Goal: Transaction & Acquisition: Book appointment/travel/reservation

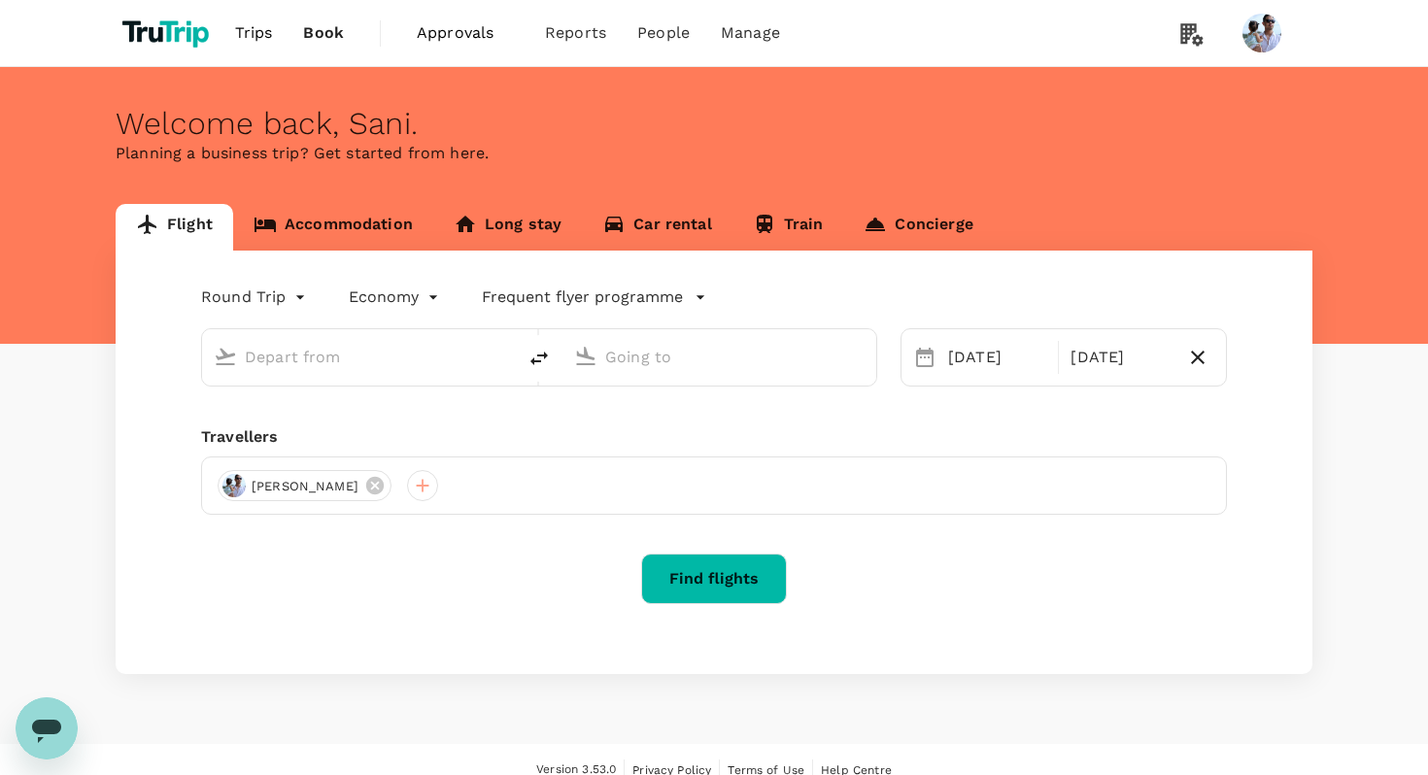
click at [320, 367] on input "text" at bounding box center [360, 357] width 230 height 30
type input "[GEOGRAPHIC_DATA], [GEOGRAPHIC_DATA] (any)"
type input "Soekarno-Hatta Intl (CGK)"
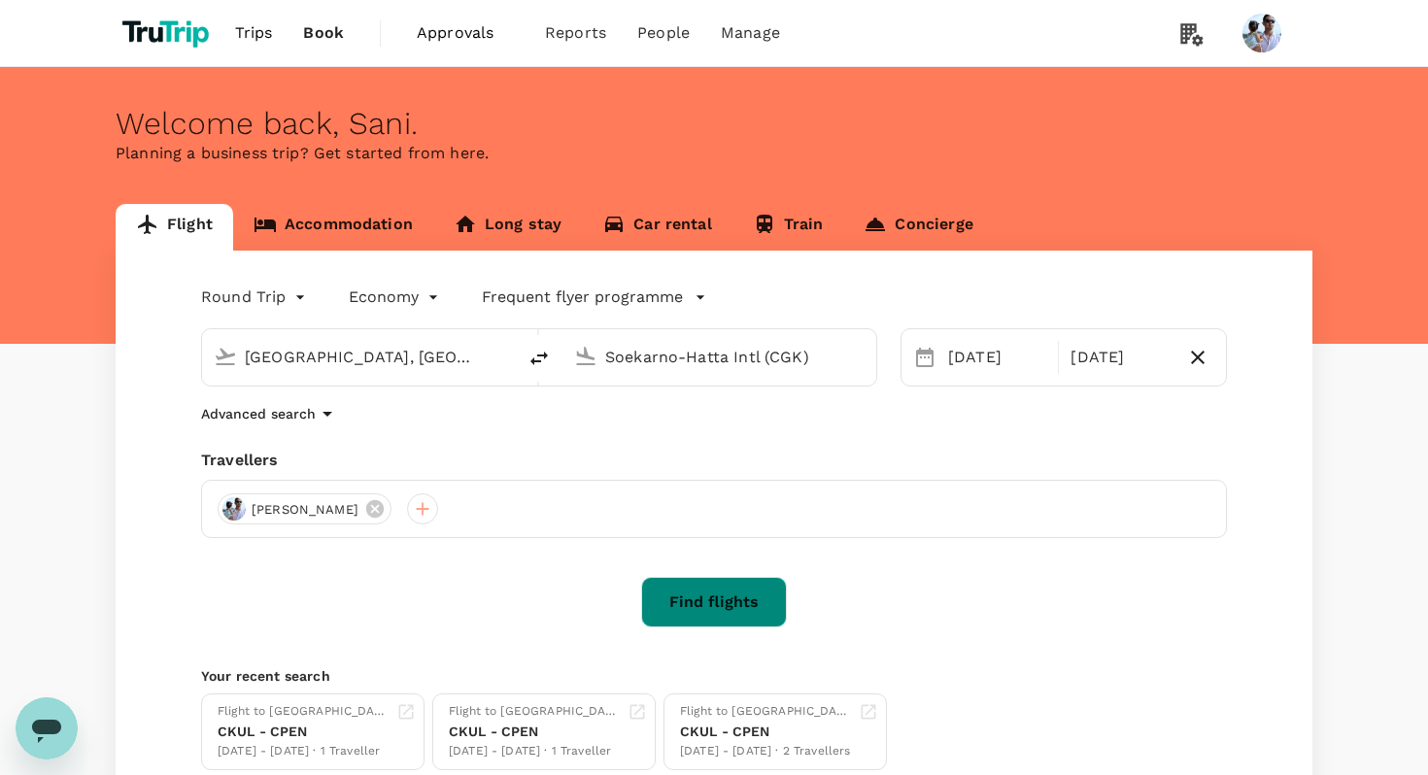
click at [716, 598] on button "Find flights" at bounding box center [714, 602] width 146 height 51
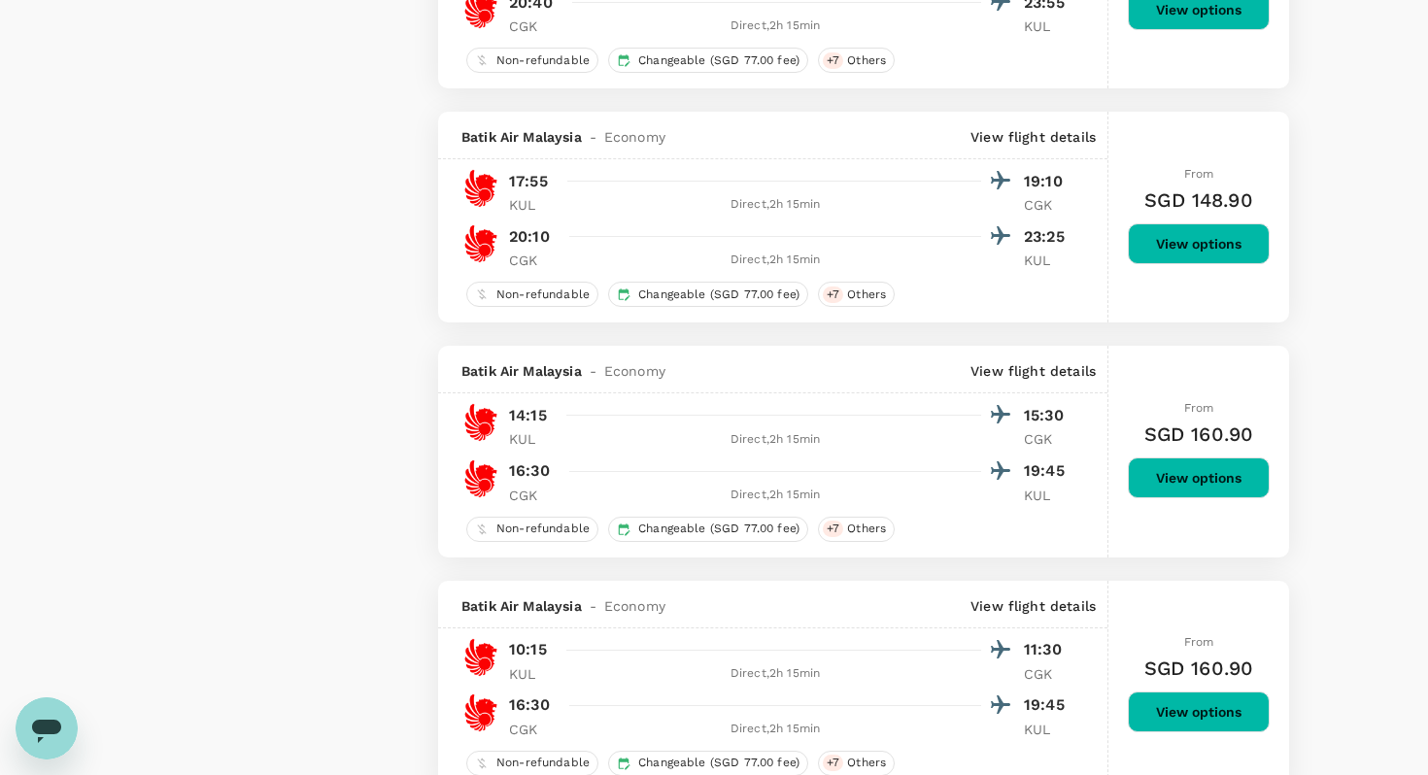
scroll to position [3609, 0]
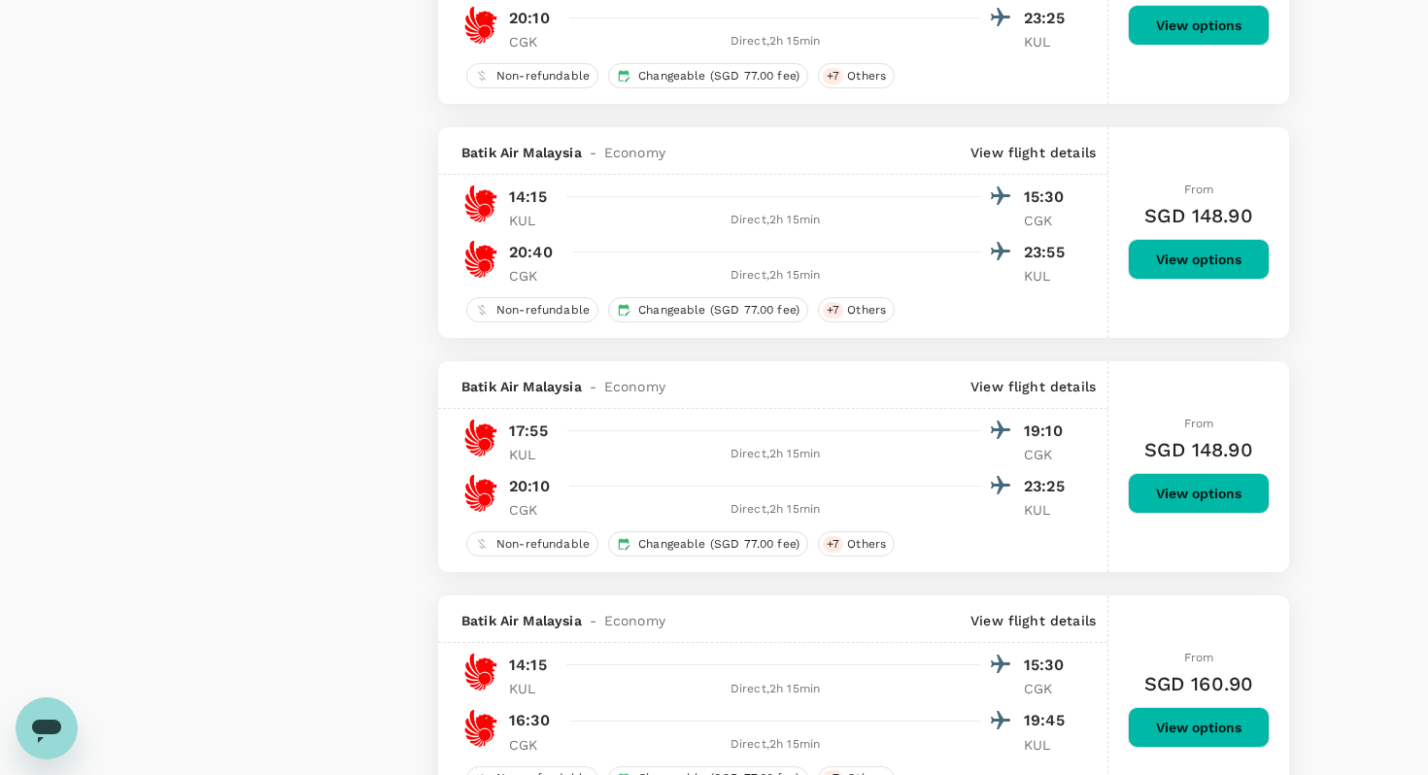
click at [932, 440] on div at bounding box center [785, 431] width 453 height 28
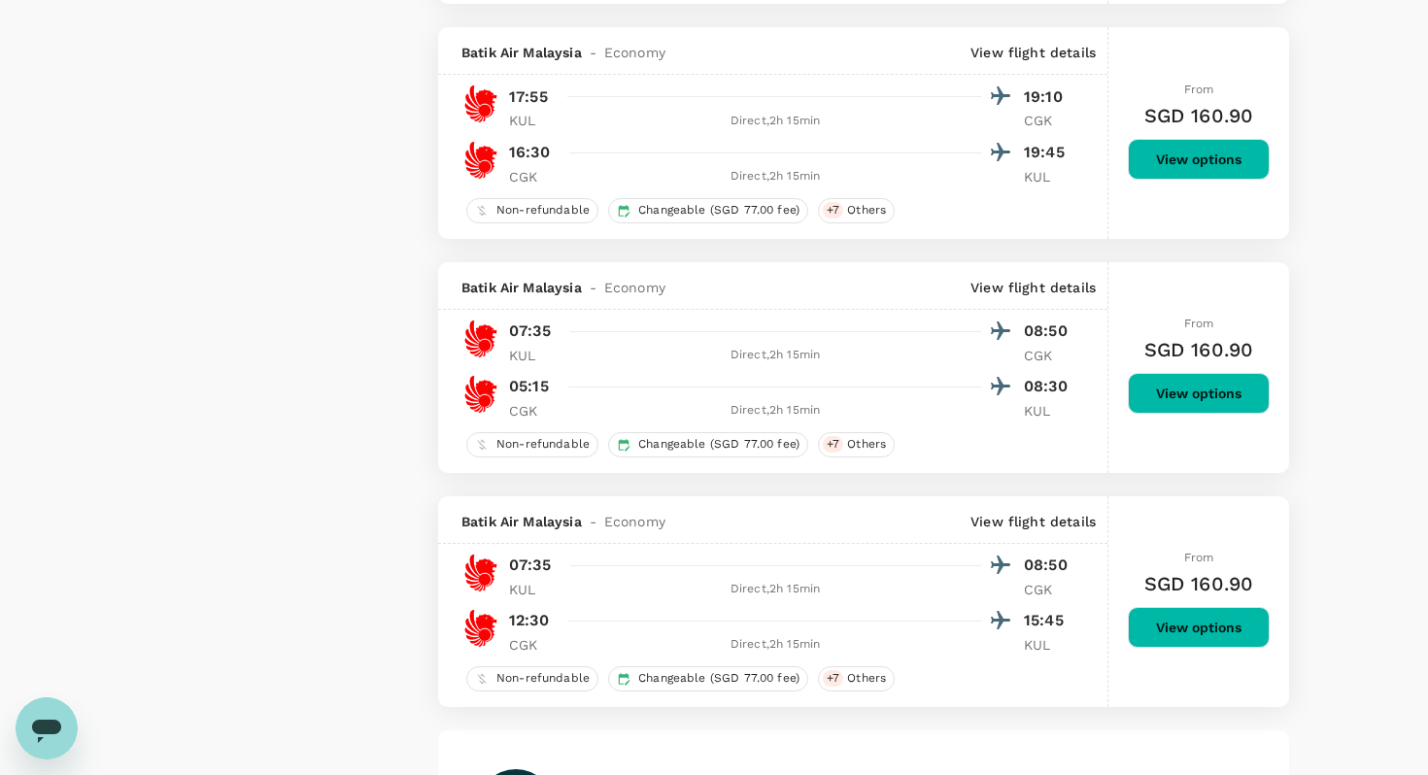
scroll to position [4171, 0]
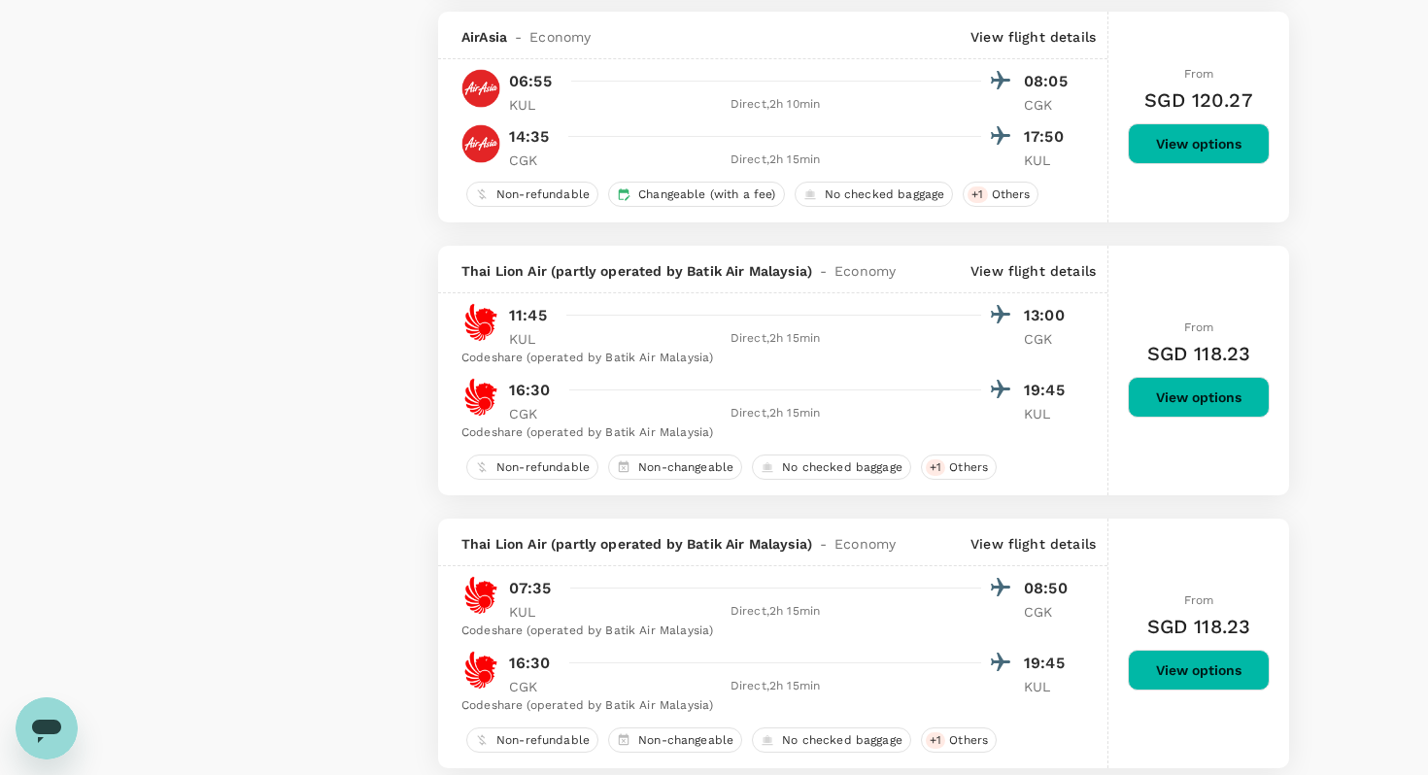
type input "1490"
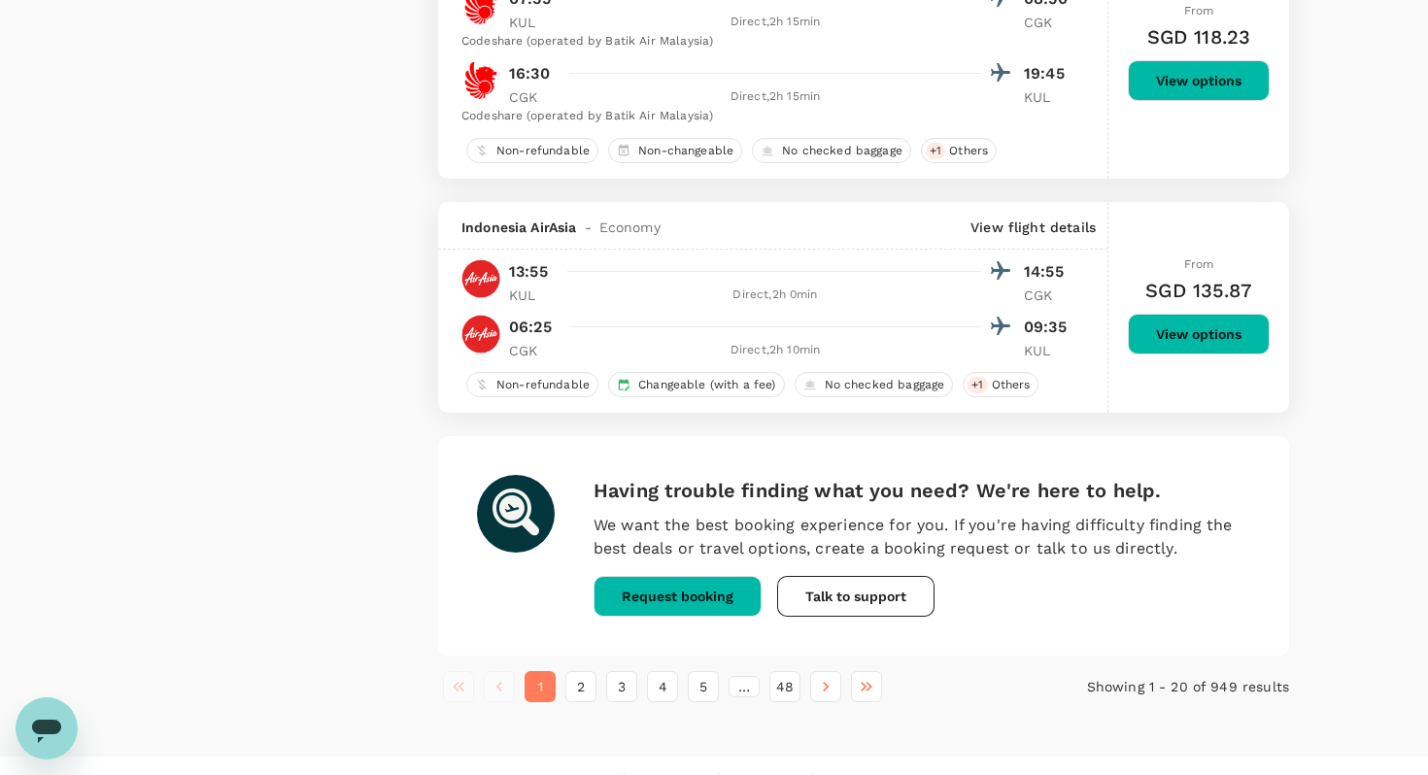
scroll to position [4760, 0]
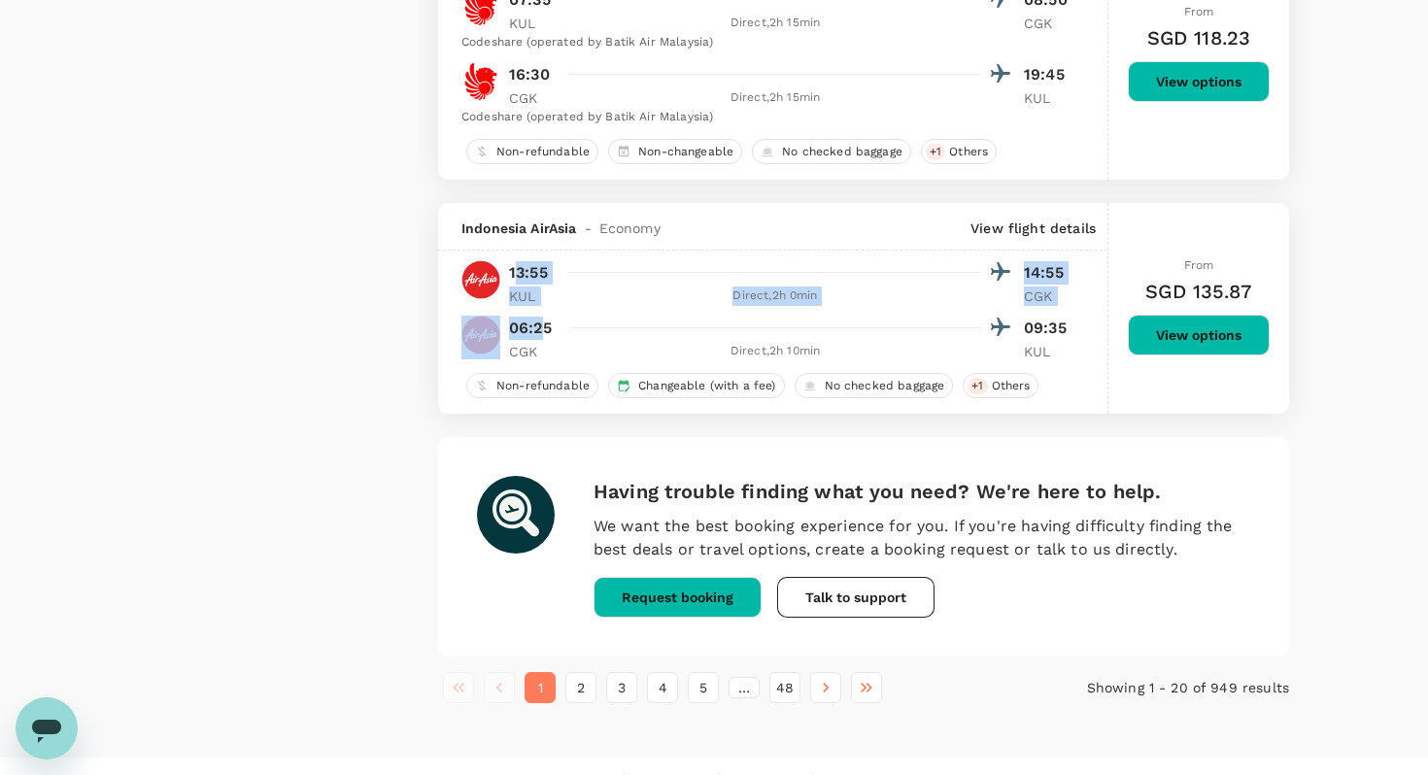
drag, startPoint x: 512, startPoint y: 289, endPoint x: 541, endPoint y: 354, distance: 71.3
click at [541, 354] on div "13:55 14:55 KUL Direct , 2h 0min CGK 06:25 09:35 CGK Direct , 2h 10min KUL" at bounding box center [766, 309] width 611 height 103
click at [549, 340] on p "06:25" at bounding box center [530, 328] width 43 height 23
drag, startPoint x: 558, startPoint y: 361, endPoint x: 502, endPoint y: 278, distance: 100.7
click at [502, 278] on div "13:55 14:55 KUL Direct , 2h 0min CGK 06:25 09:35 CGK Direct , 2h 10min KUL" at bounding box center [766, 309] width 611 height 103
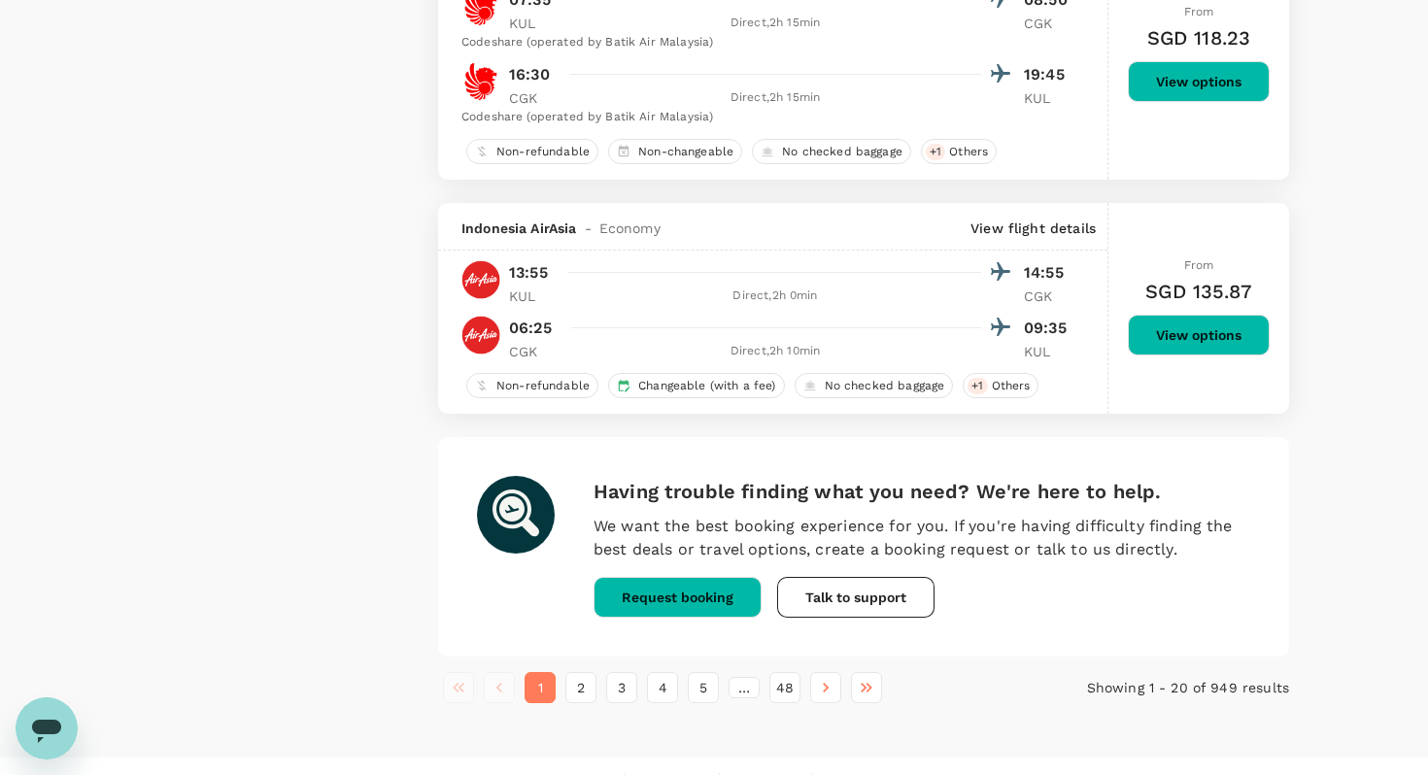
click at [556, 333] on div "06:25 09:35" at bounding box center [790, 328] width 563 height 28
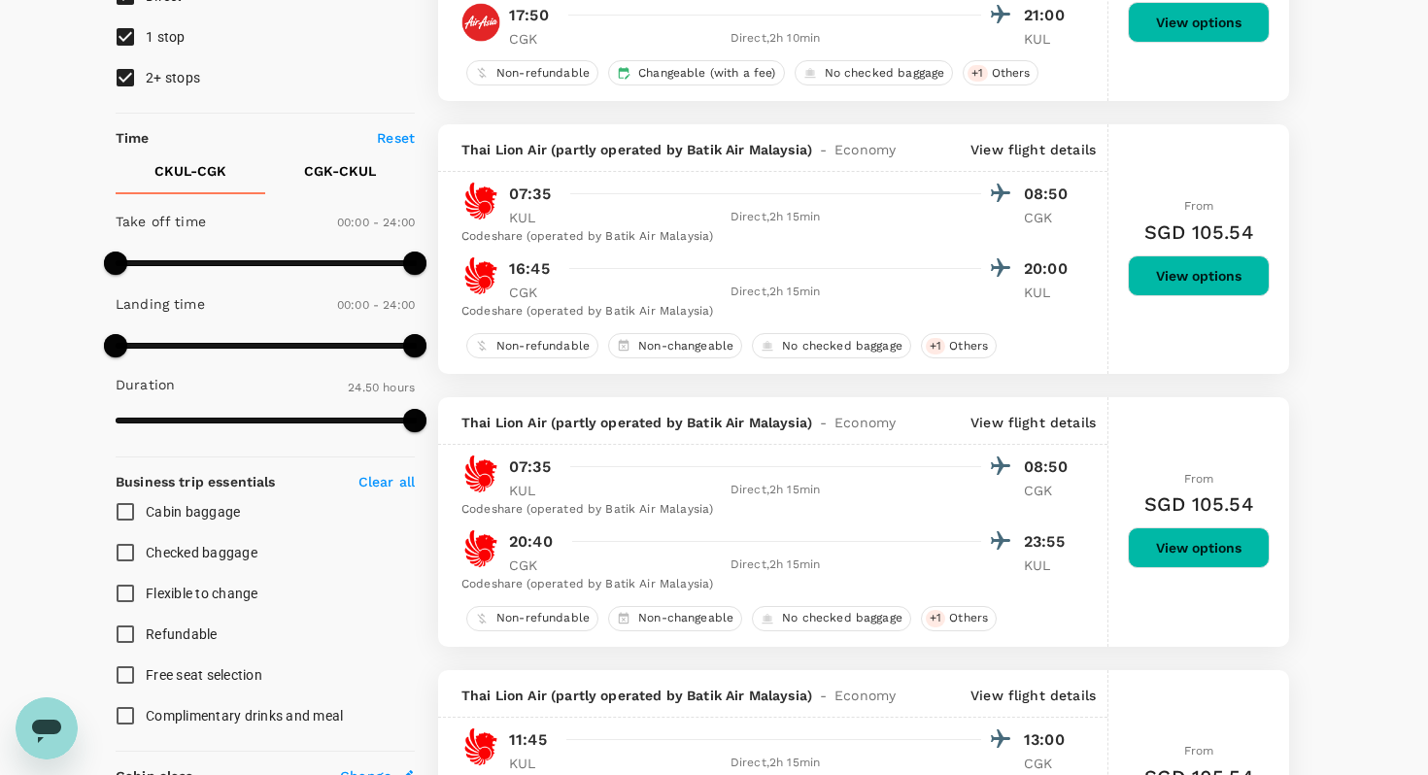
scroll to position [0, 0]
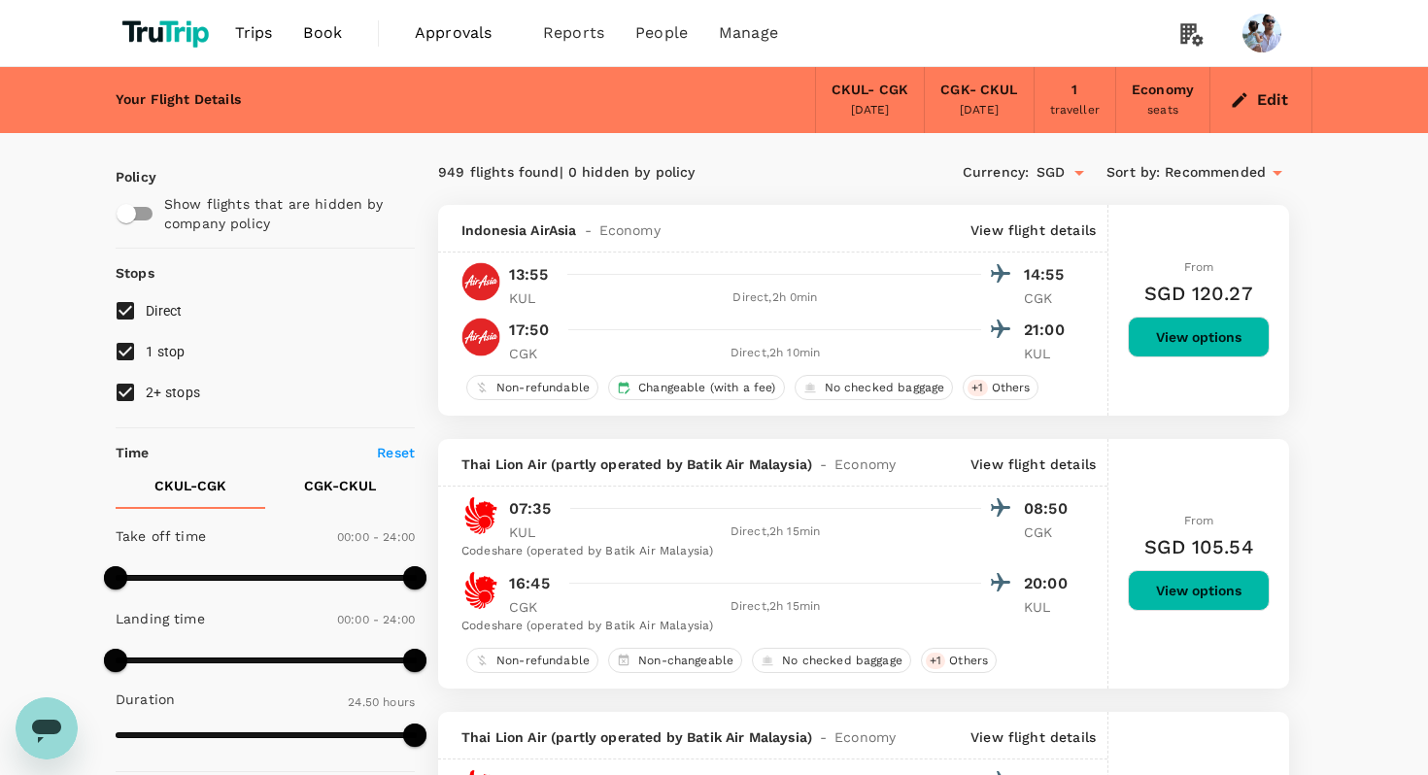
click at [806, 455] on span "Thai Lion Air (partly operated by Batik Air Malaysia)" at bounding box center [636, 464] width 351 height 19
click at [1209, 347] on button "View options" at bounding box center [1199, 337] width 142 height 41
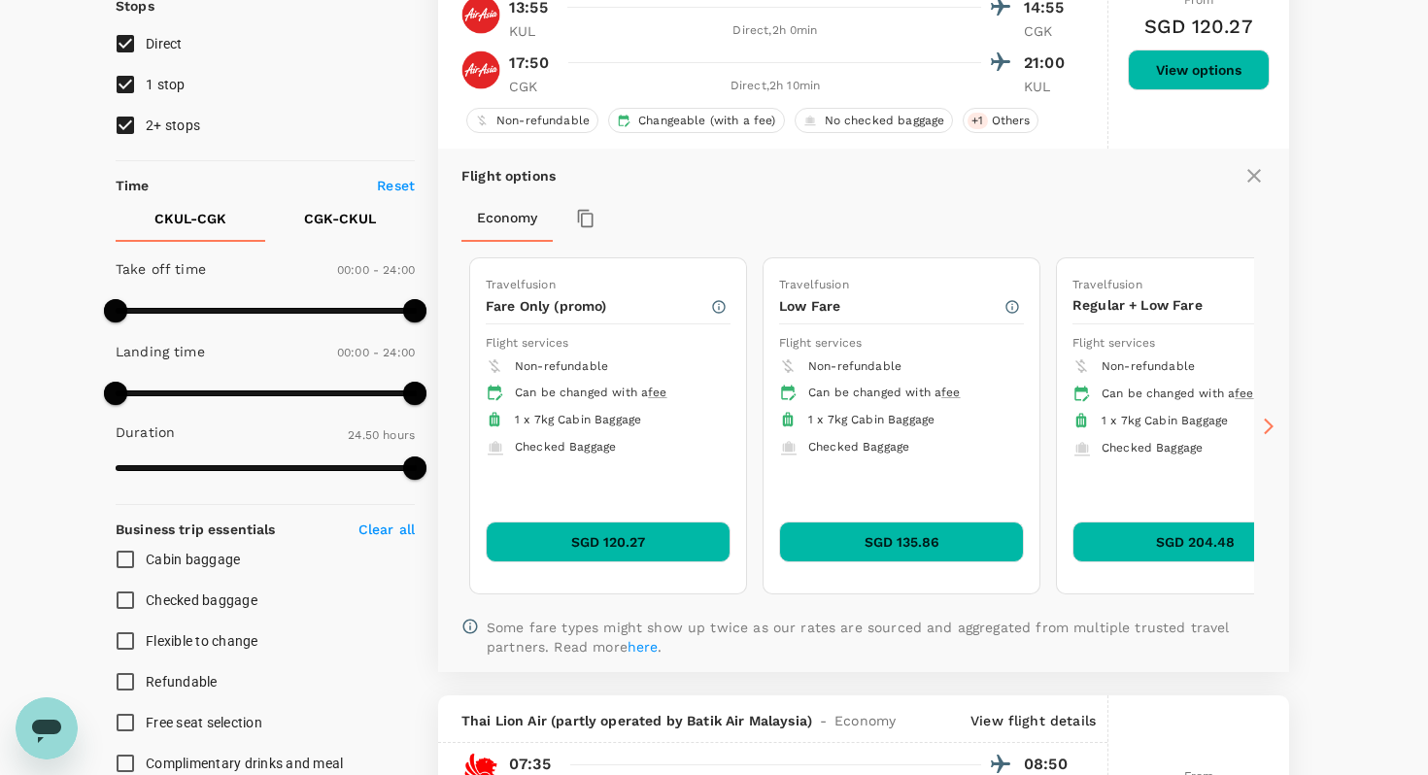
scroll to position [274, 0]
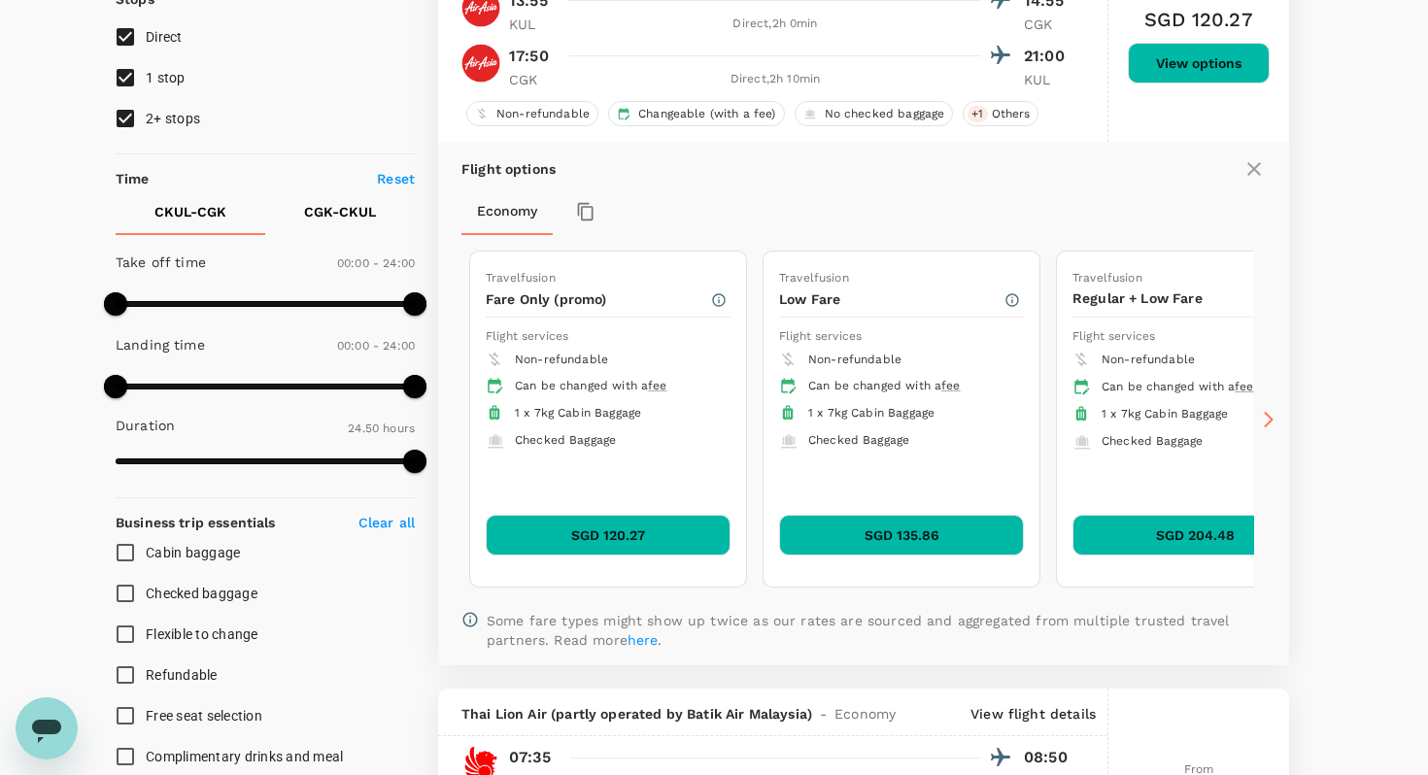
click at [1263, 413] on icon at bounding box center [1268, 419] width 19 height 19
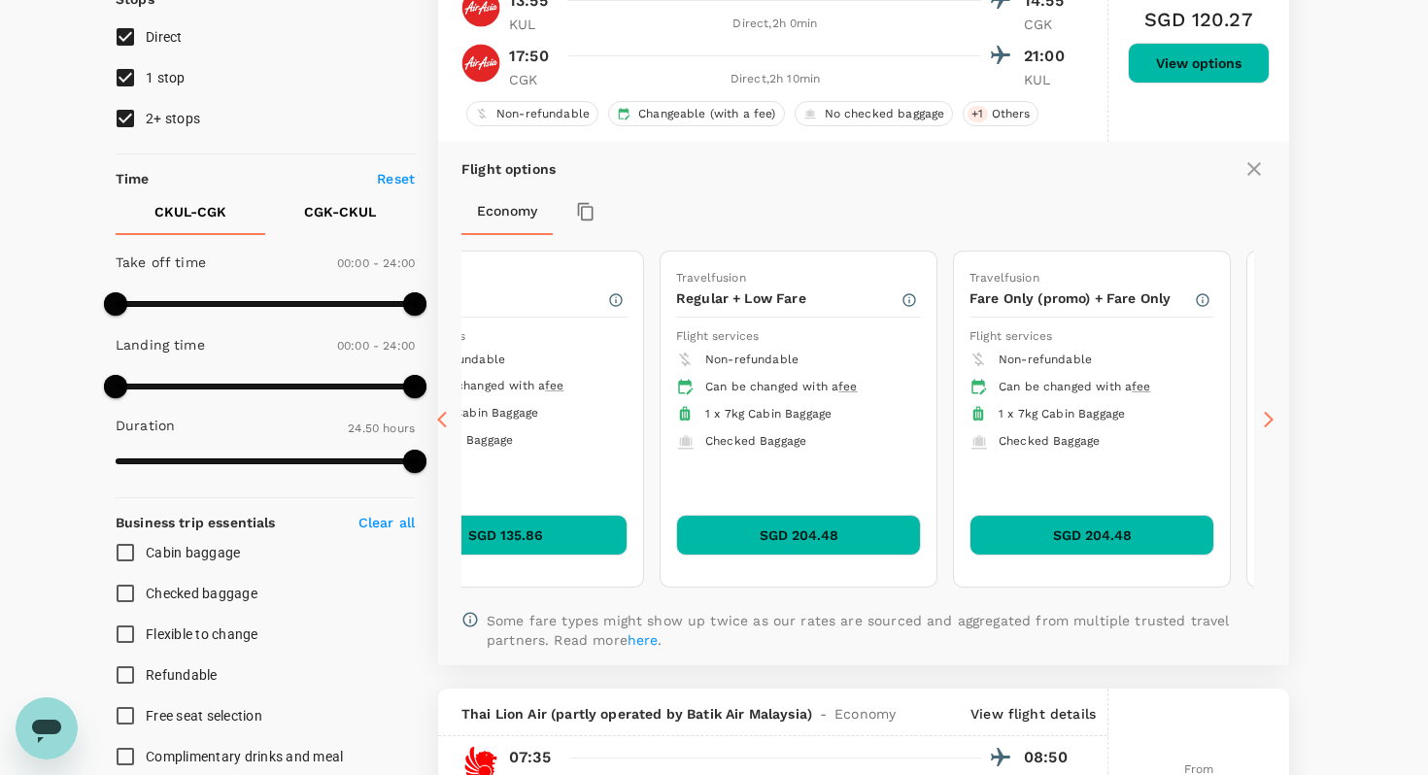
click at [441, 417] on icon at bounding box center [442, 419] width 10 height 17
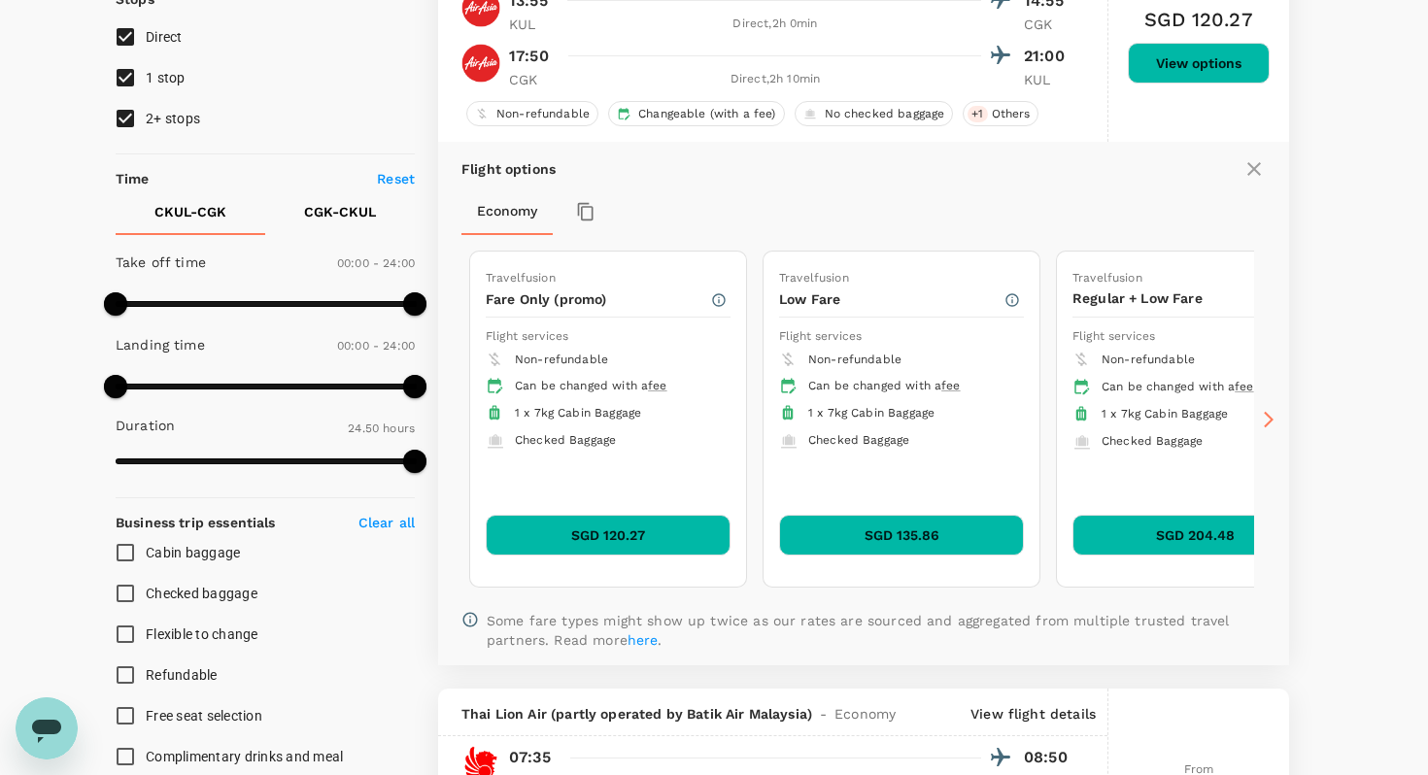
click at [441, 417] on icon at bounding box center [442, 419] width 10 height 17
click at [1252, 424] on li "1 x 7kg Cabin Baggage" at bounding box center [1194, 414] width 245 height 27
click at [1271, 424] on icon at bounding box center [1268, 419] width 19 height 19
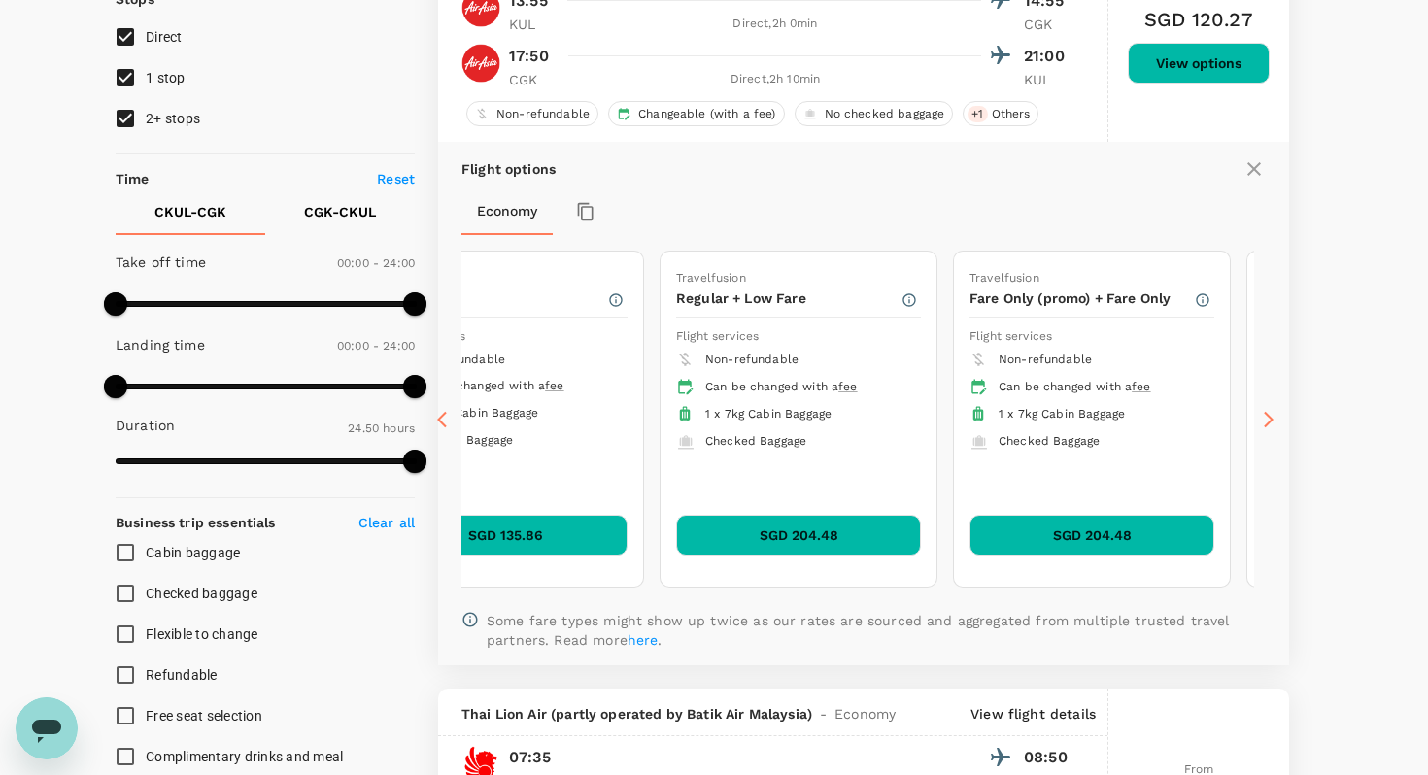
click at [1271, 424] on icon at bounding box center [1268, 419] width 19 height 19
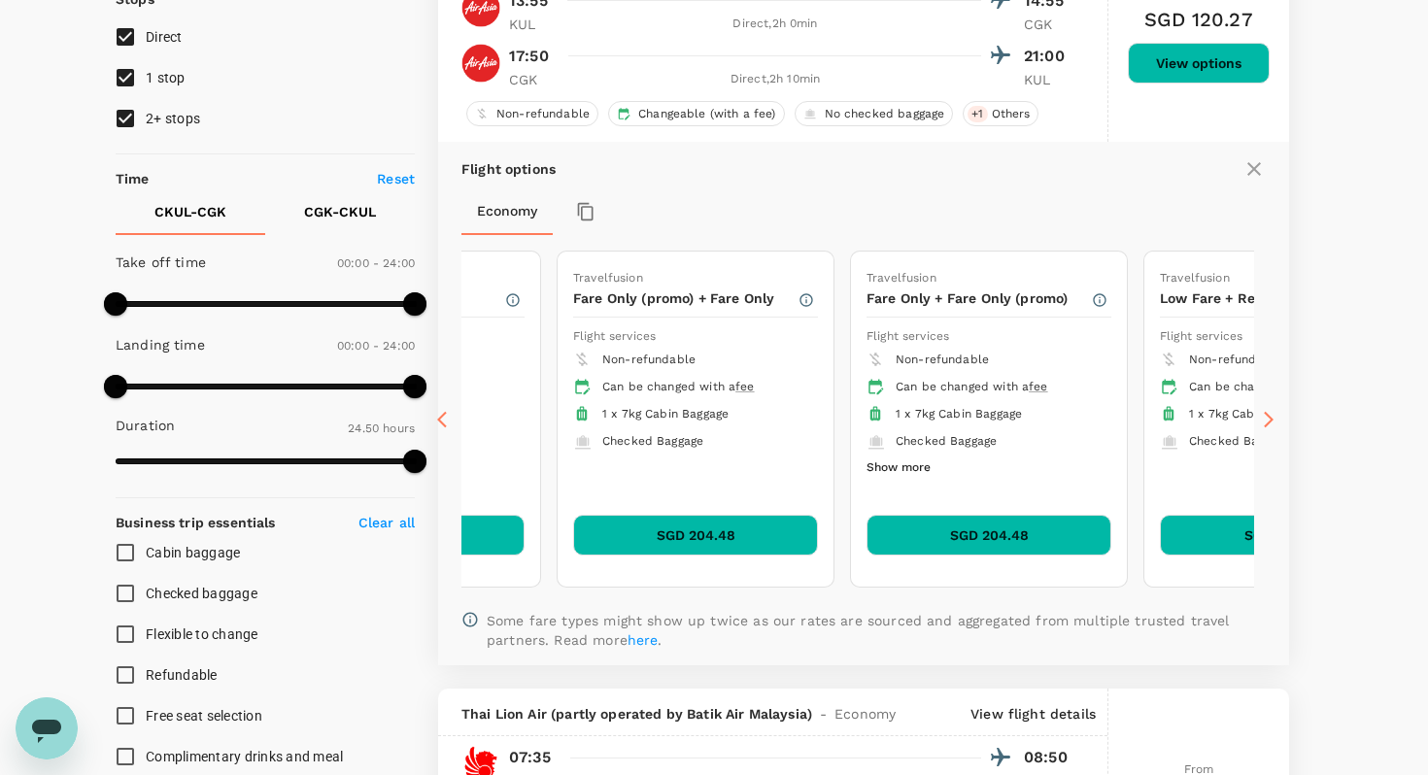
click at [1259, 424] on icon at bounding box center [1268, 419] width 19 height 19
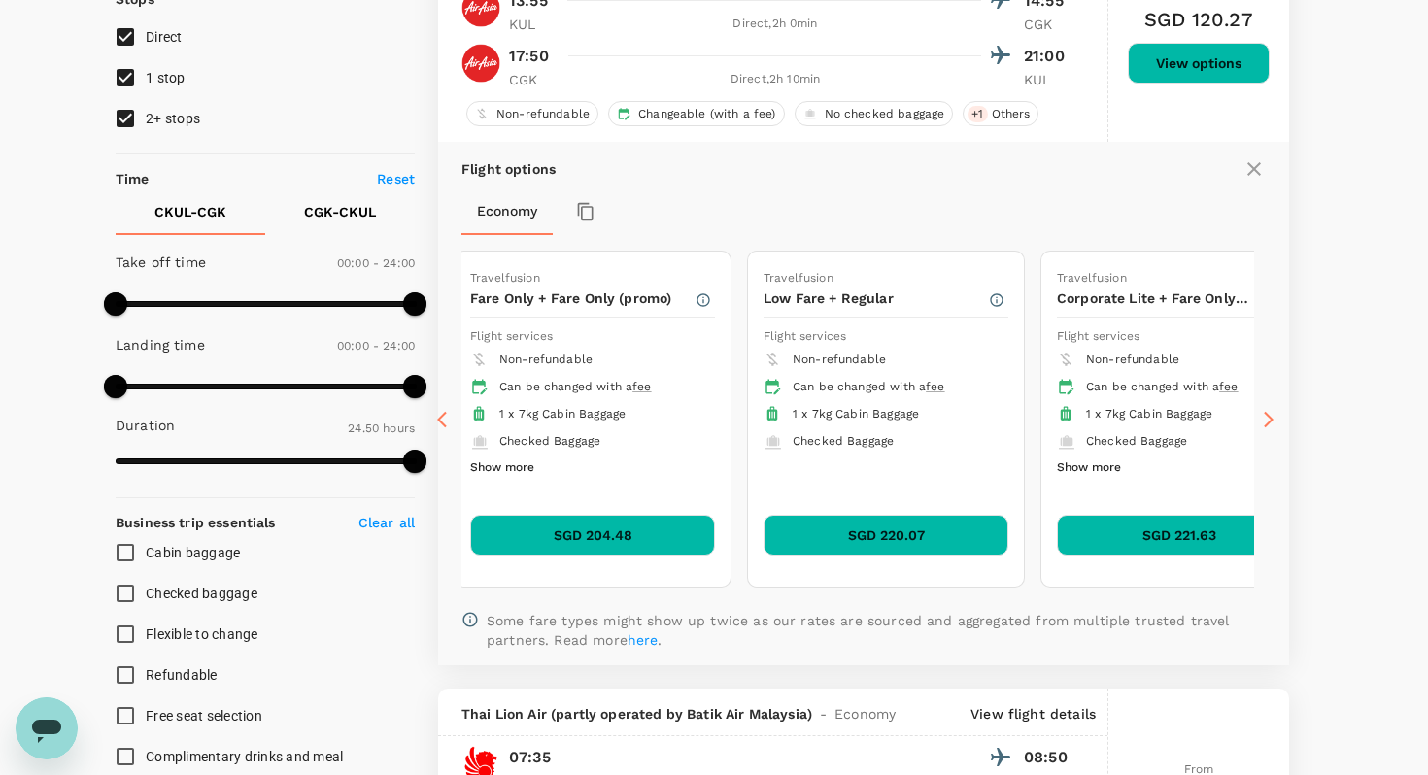
click at [1259, 424] on icon at bounding box center [1268, 419] width 19 height 19
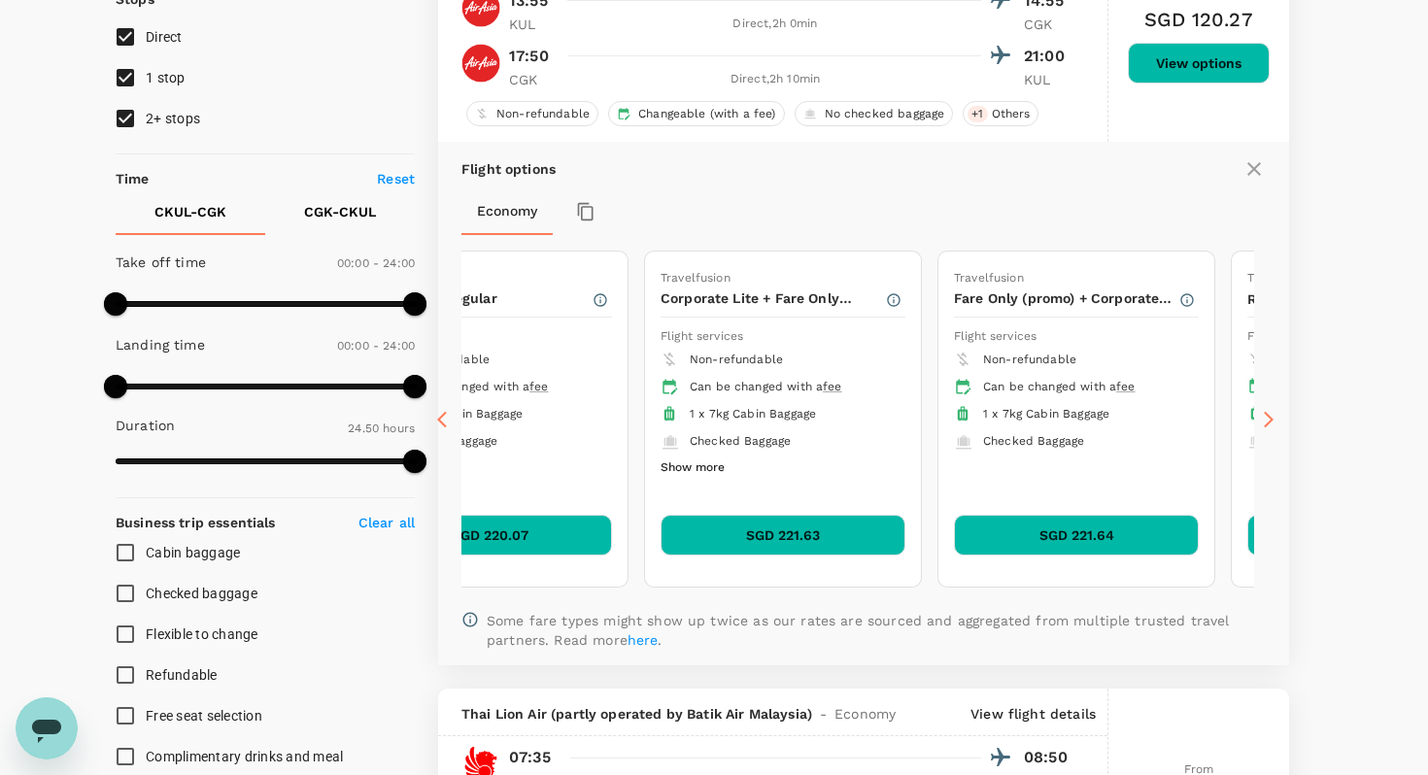
click at [1259, 424] on icon at bounding box center [1268, 419] width 19 height 19
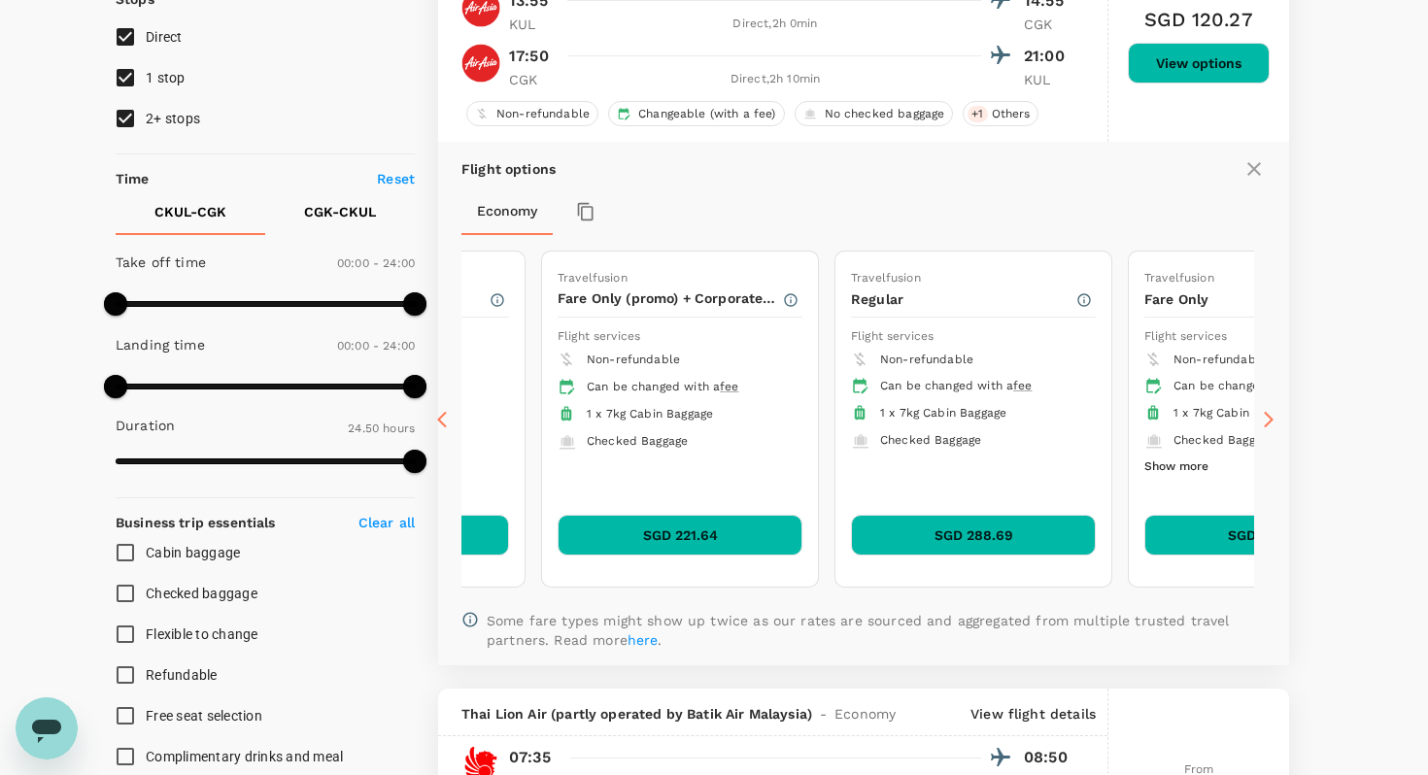
click at [1259, 424] on icon at bounding box center [1268, 419] width 19 height 19
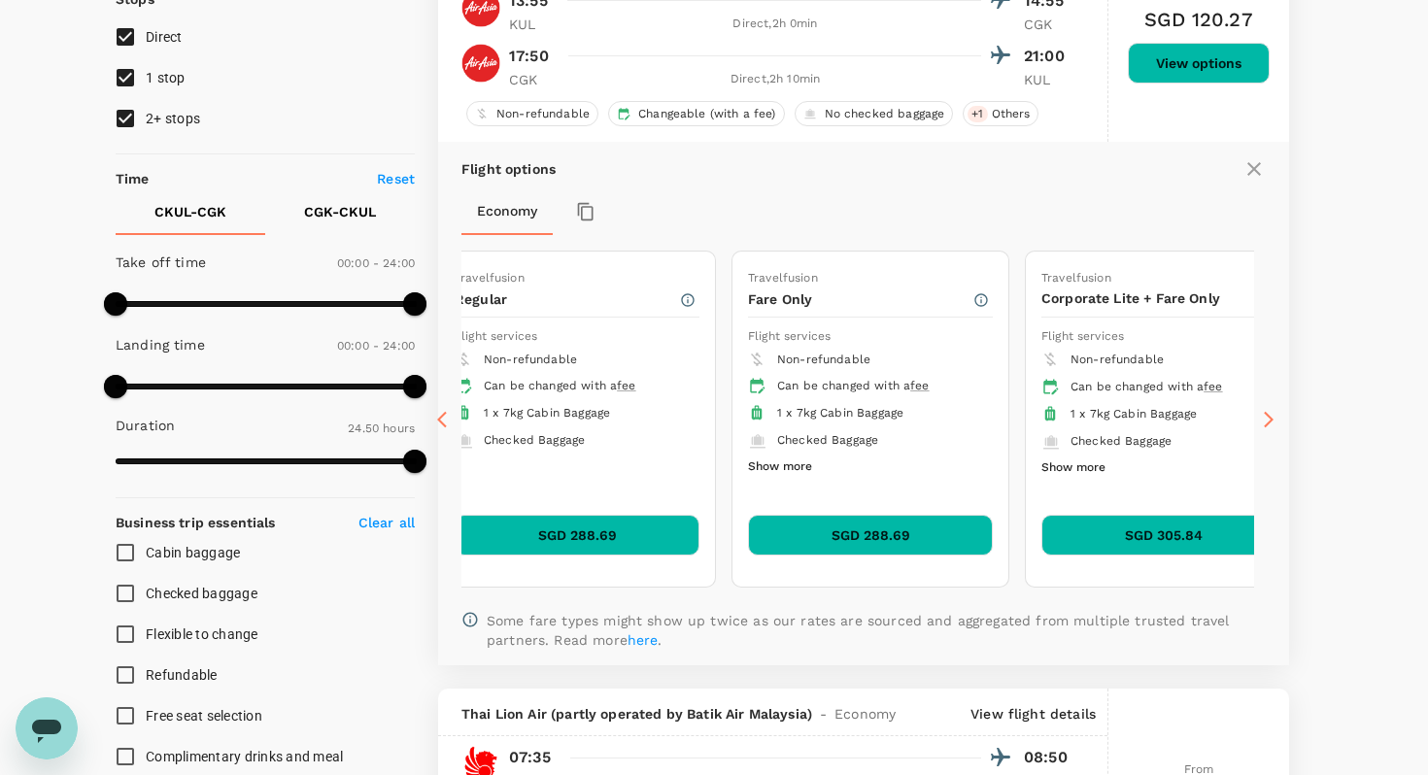
click at [1259, 424] on icon at bounding box center [1268, 419] width 19 height 19
click at [437, 420] on icon at bounding box center [446, 419] width 19 height 19
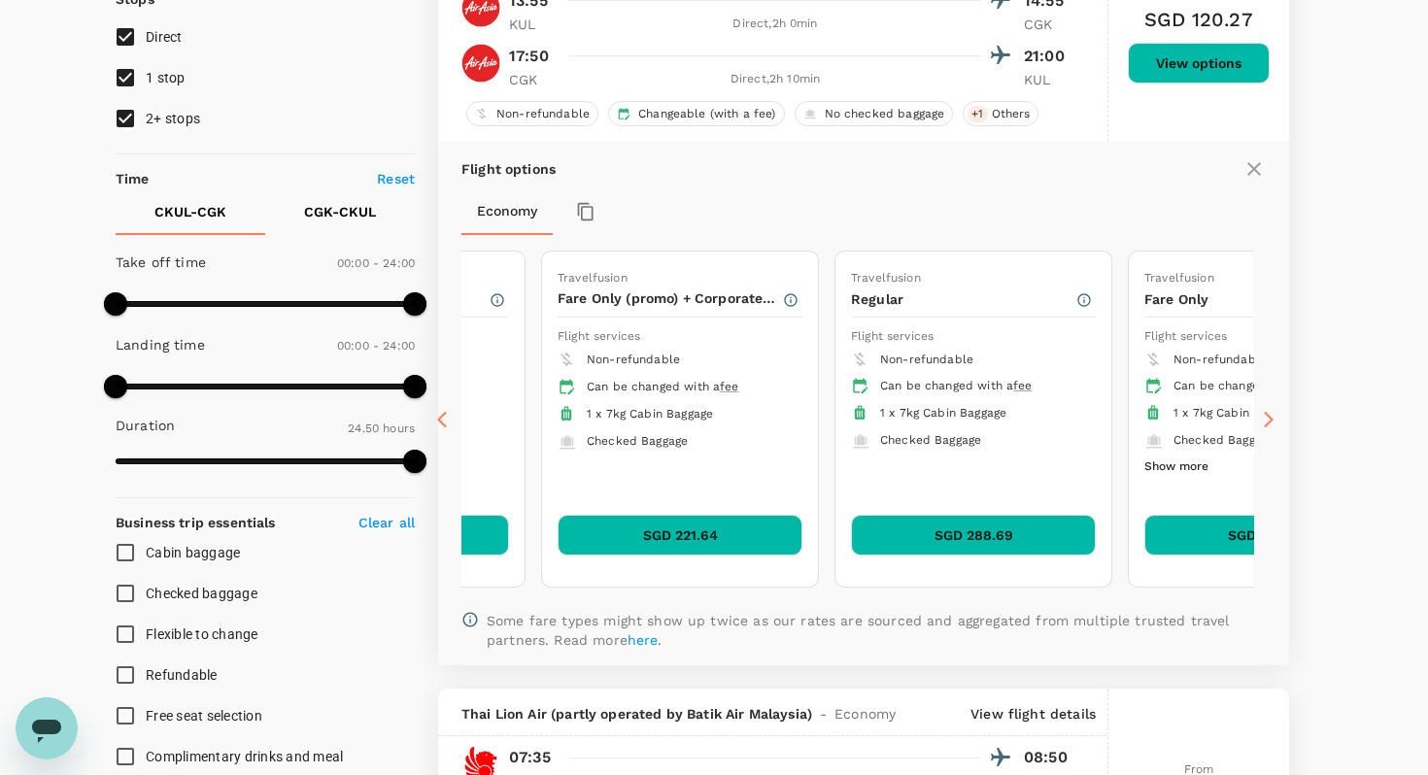
click at [437, 420] on icon at bounding box center [446, 419] width 19 height 19
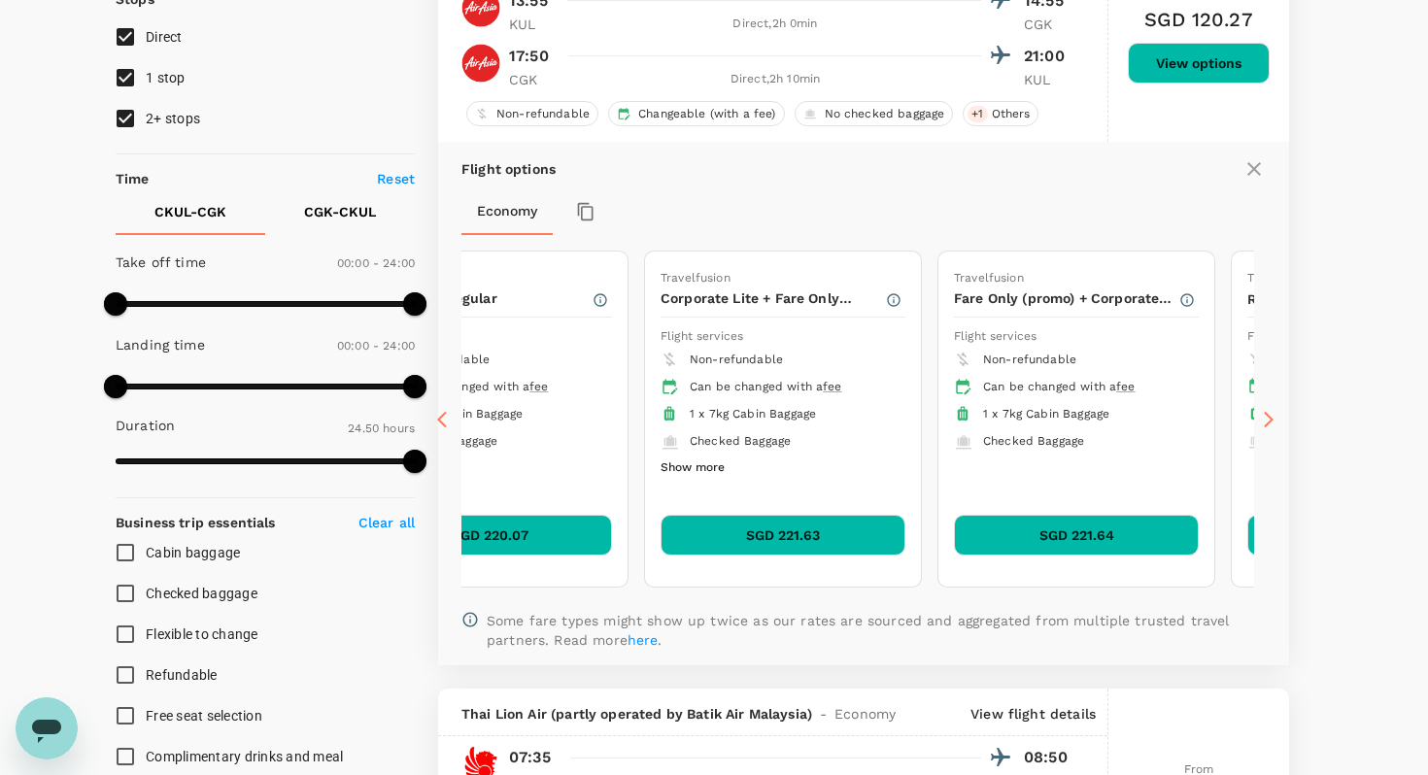
click at [437, 420] on icon at bounding box center [446, 419] width 19 height 19
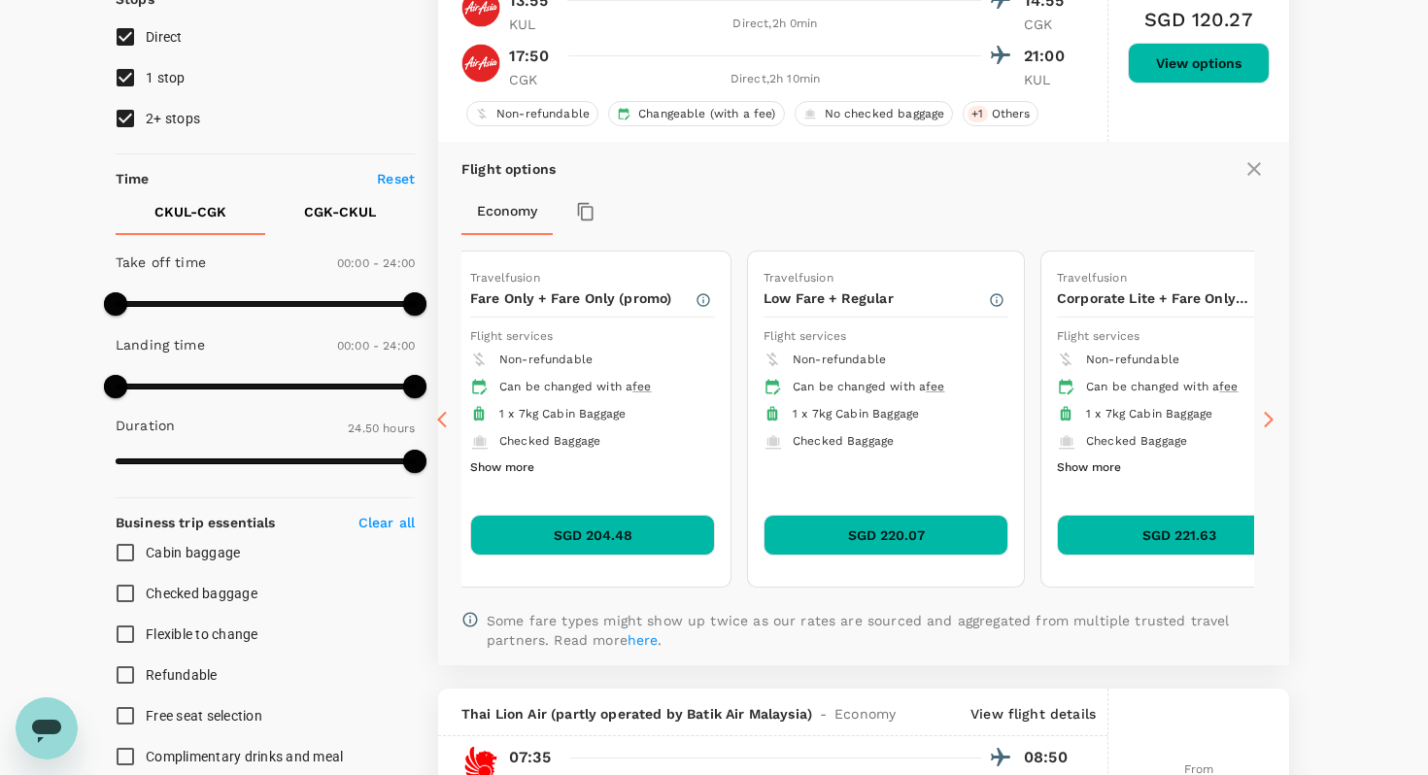
click at [437, 420] on icon at bounding box center [446, 419] width 19 height 19
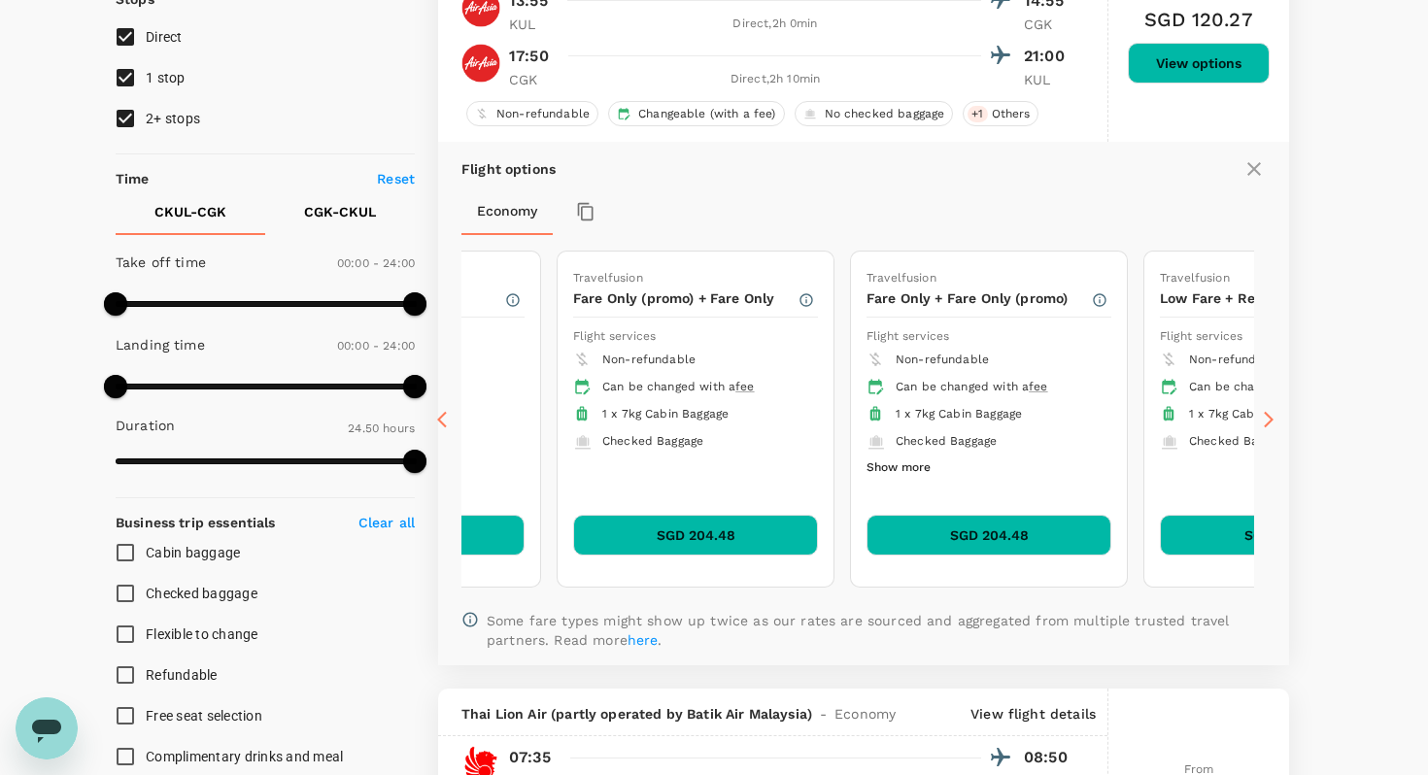
click at [437, 420] on icon at bounding box center [446, 419] width 19 height 19
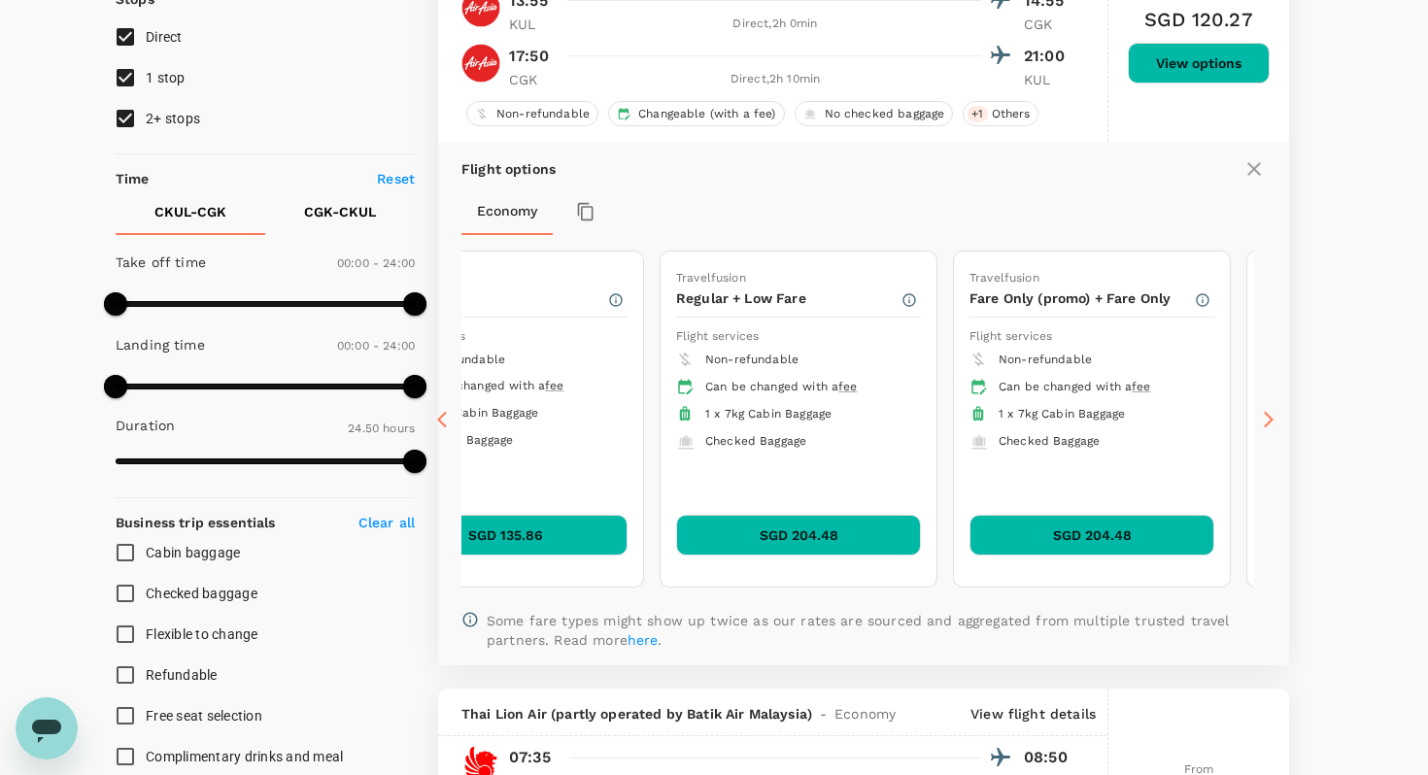
click at [437, 420] on icon at bounding box center [446, 419] width 19 height 19
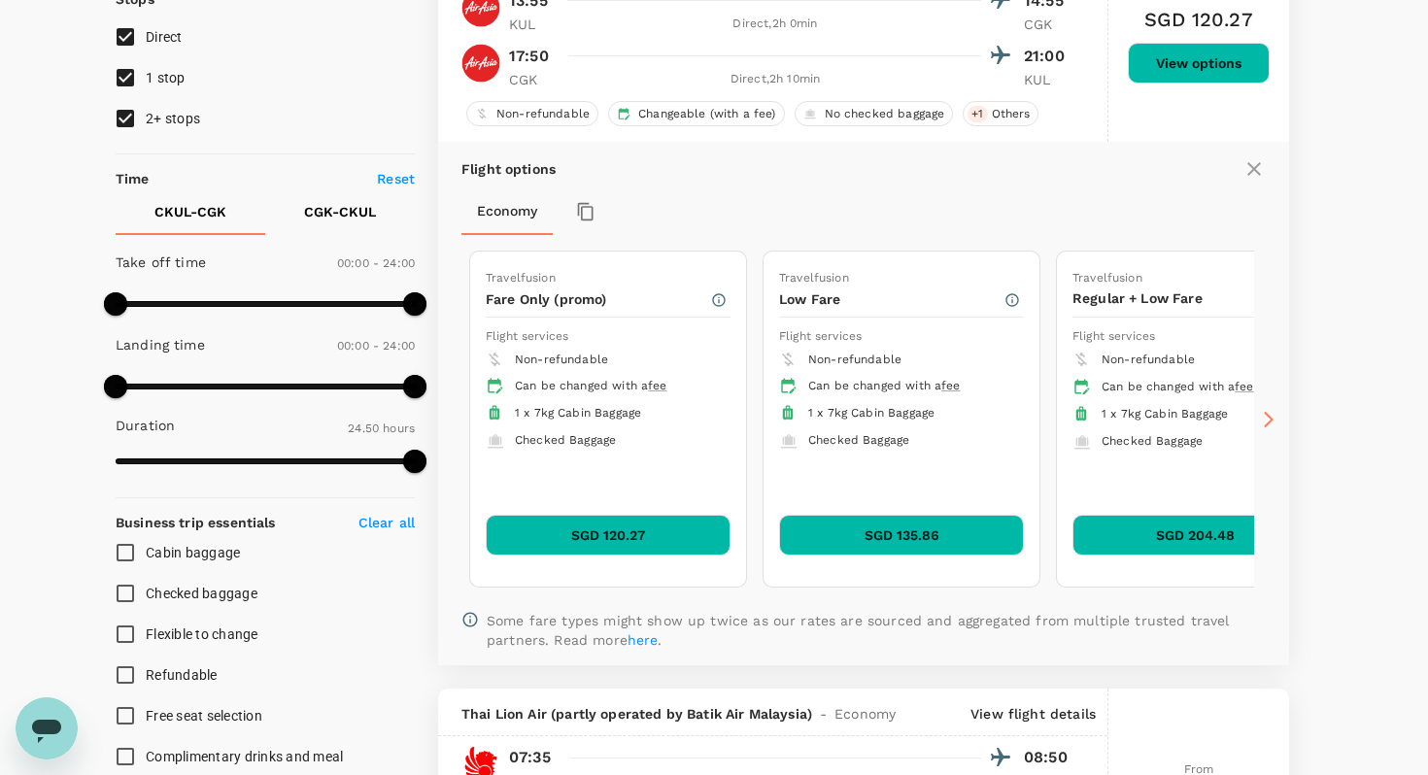
click at [437, 420] on icon at bounding box center [446, 419] width 19 height 19
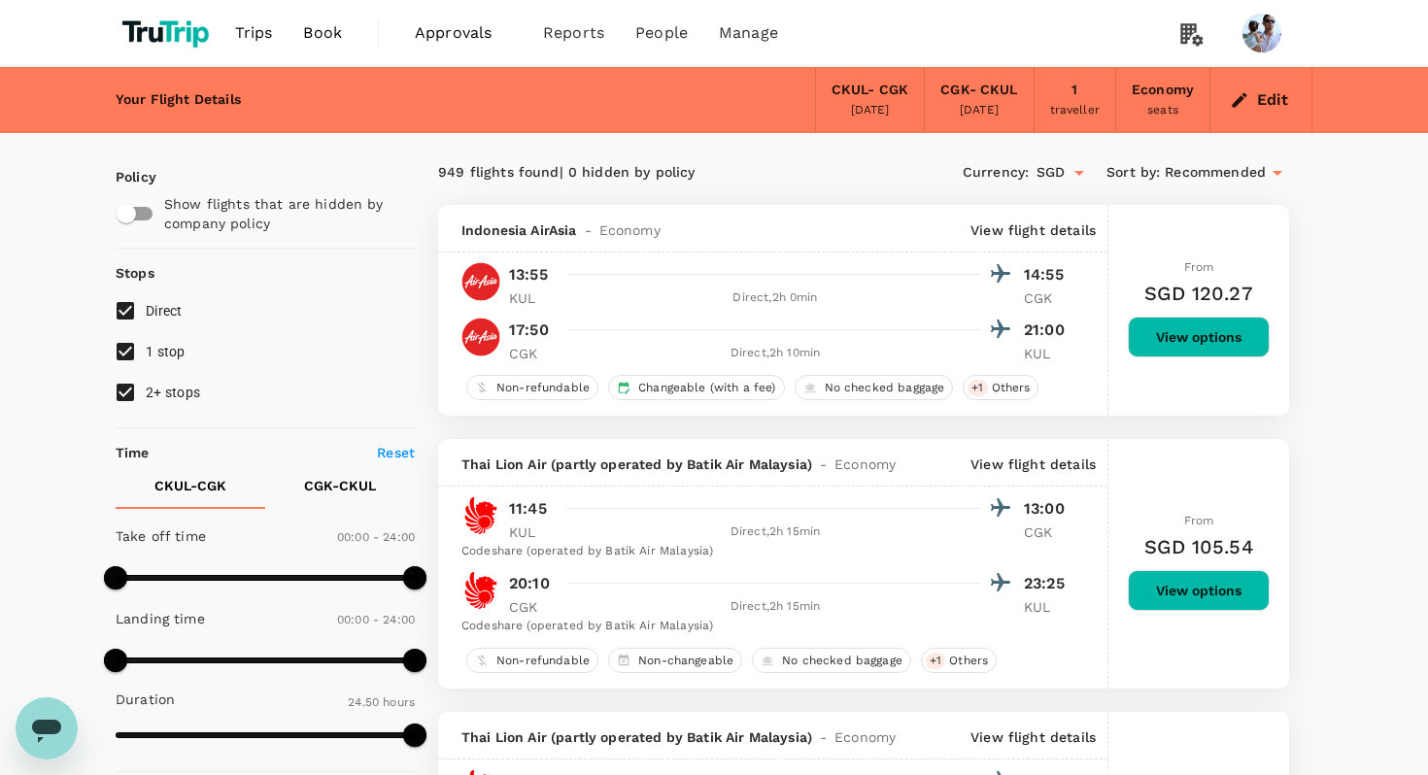
type input "SGD"
type input "1440"
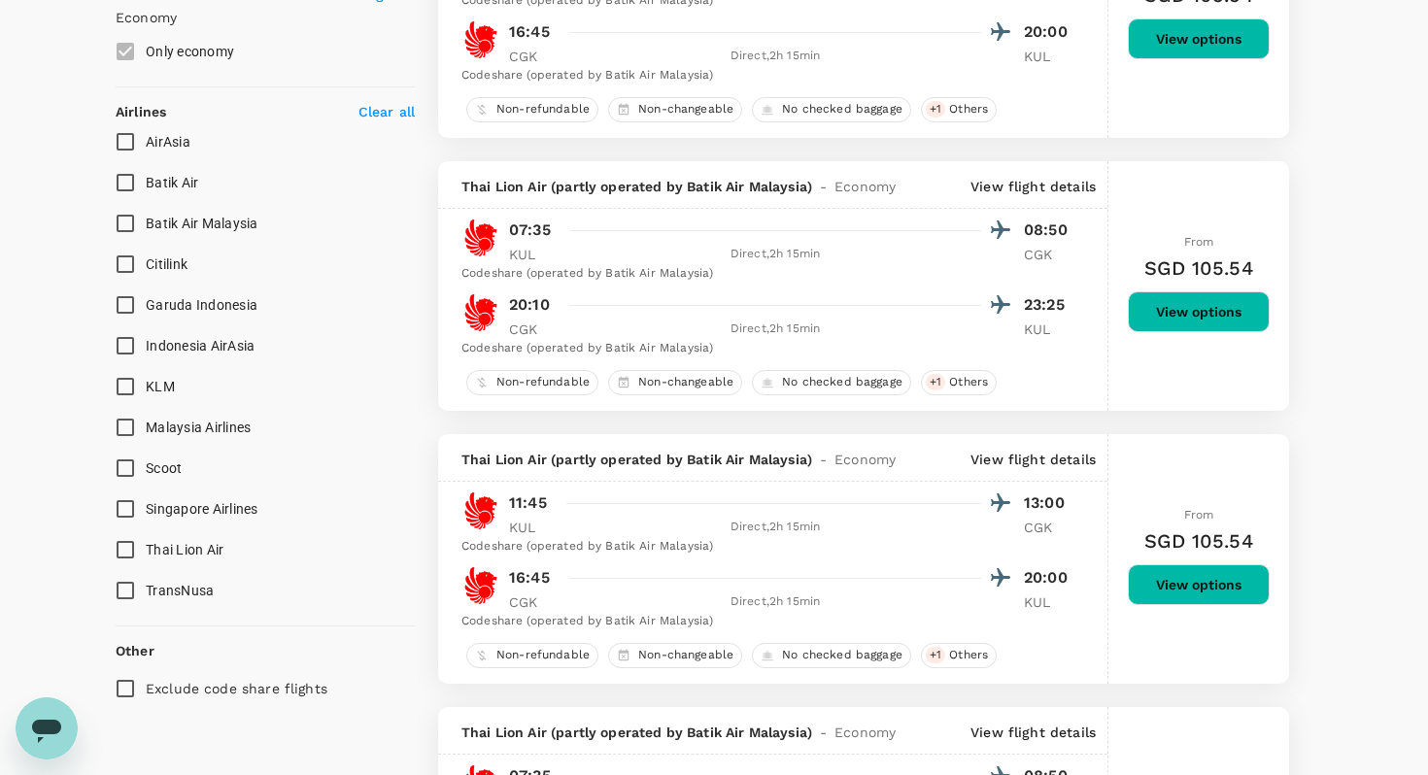
scroll to position [1105, 0]
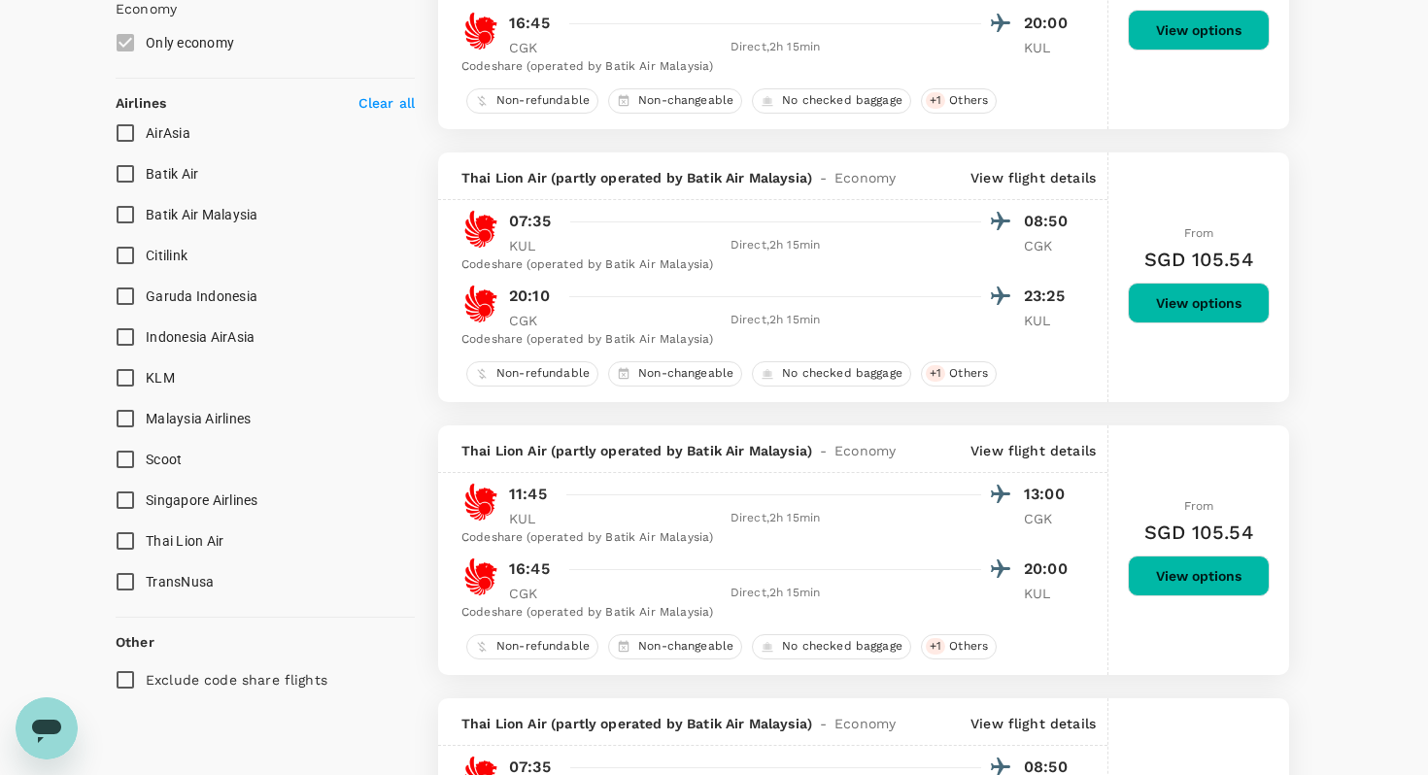
click at [157, 137] on span "AirAsia" at bounding box center [168, 133] width 45 height 16
click at [146, 137] on input "AirAsia" at bounding box center [125, 133] width 41 height 41
checkbox input "true"
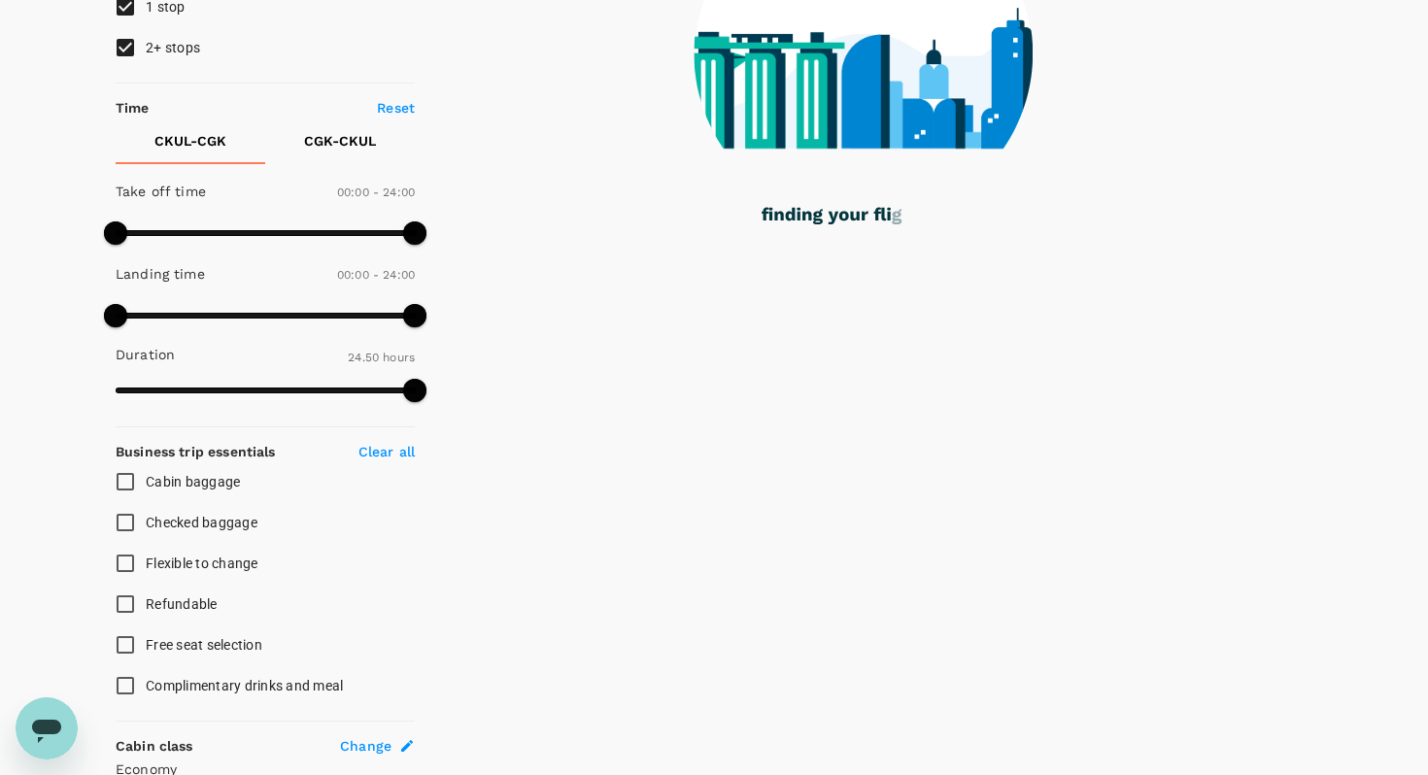
scroll to position [341, 0]
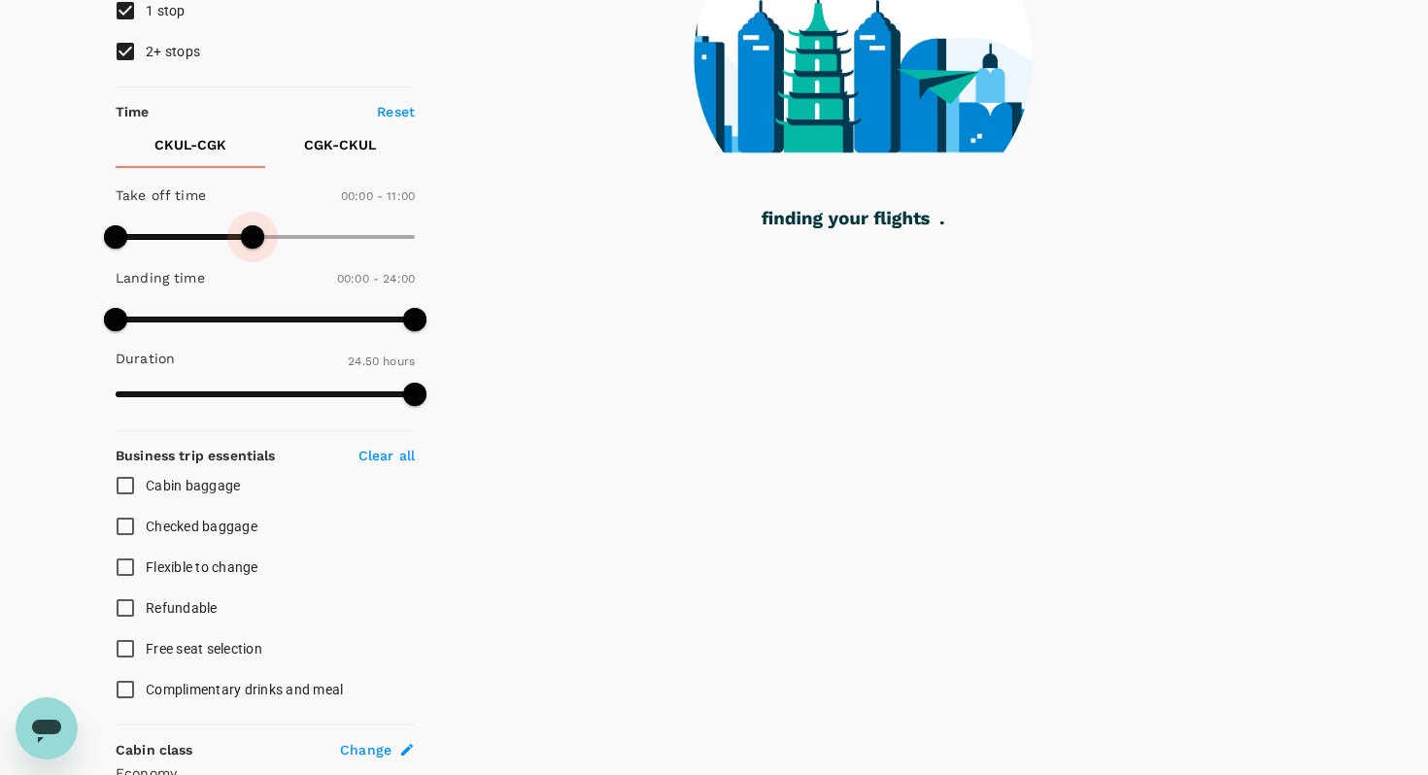
type input "630"
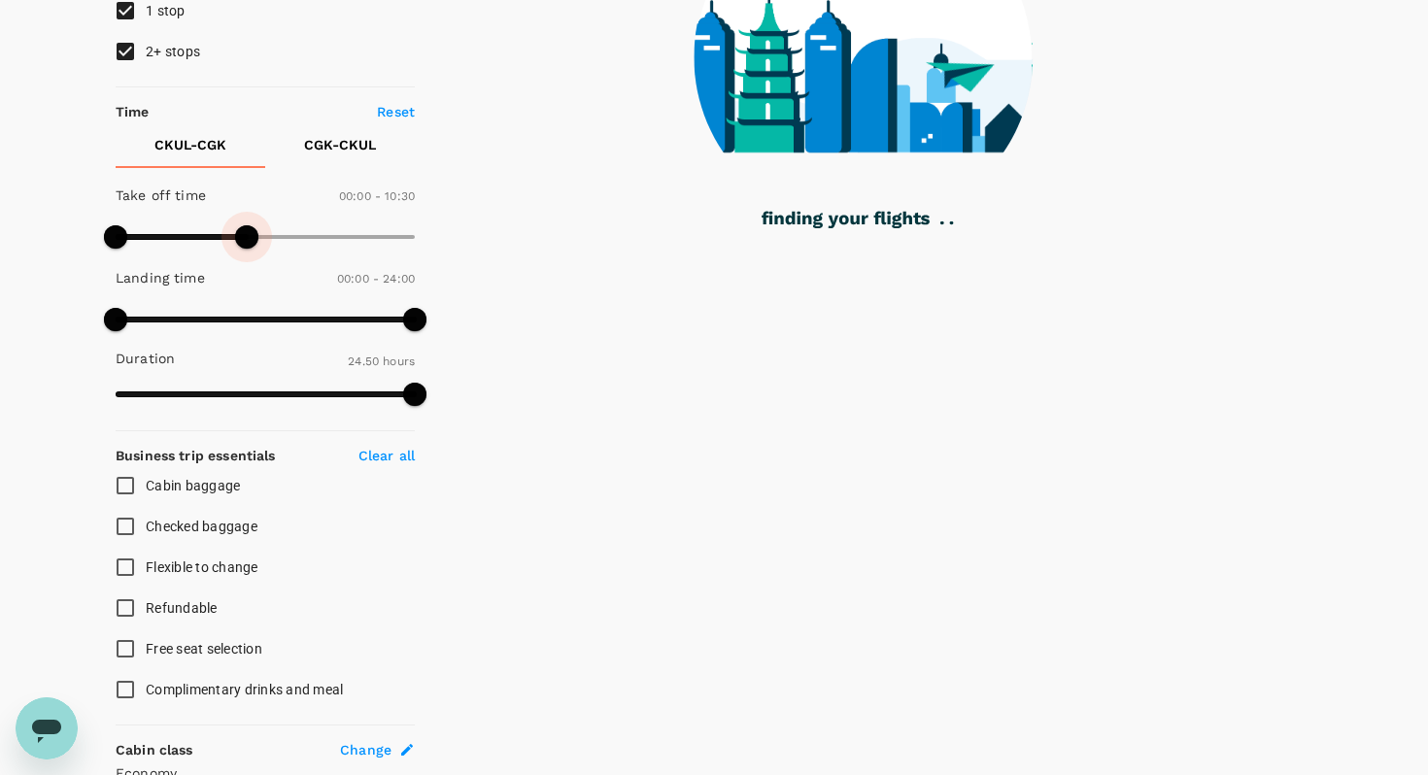
drag, startPoint x: 410, startPoint y: 235, endPoint x: 246, endPoint y: 240, distance: 164.2
click at [246, 240] on span at bounding box center [246, 236] width 23 height 23
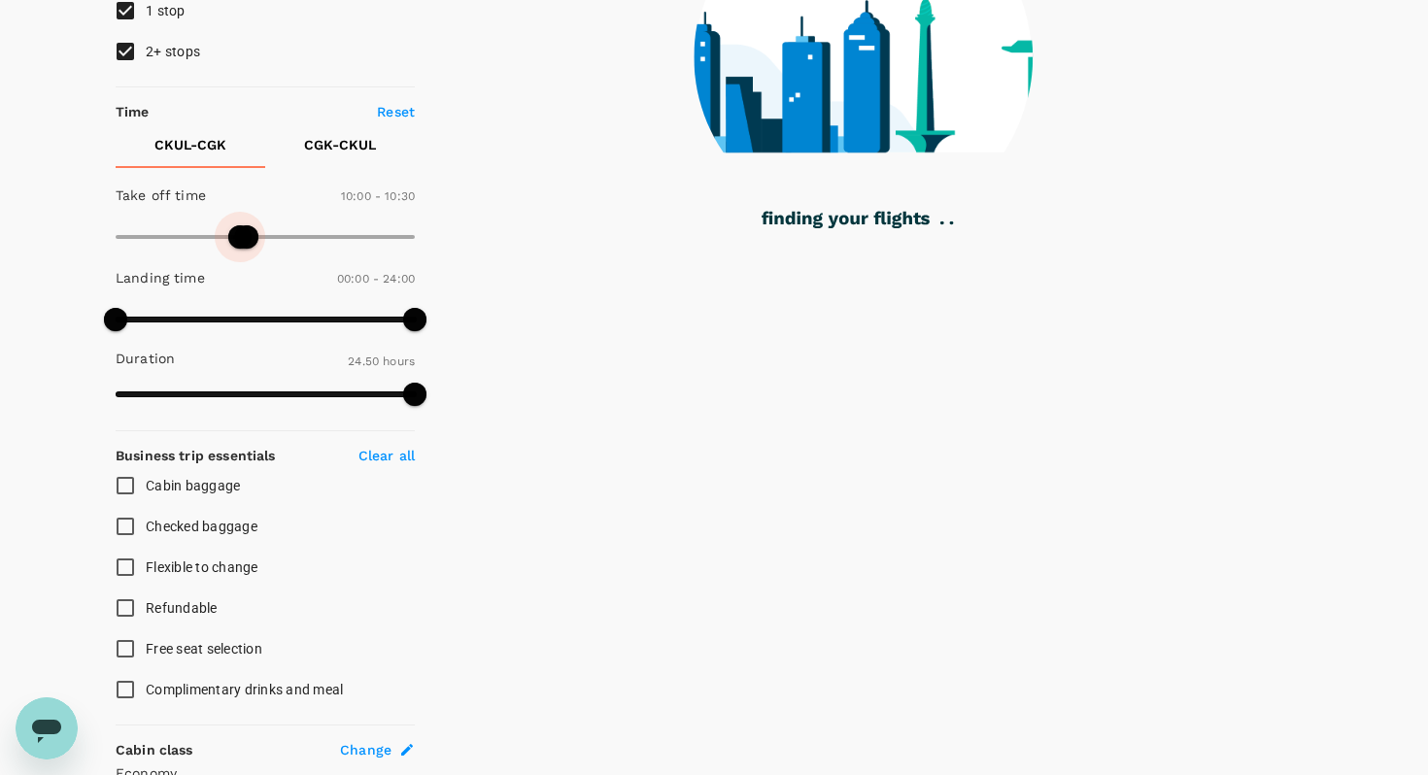
type input "540"
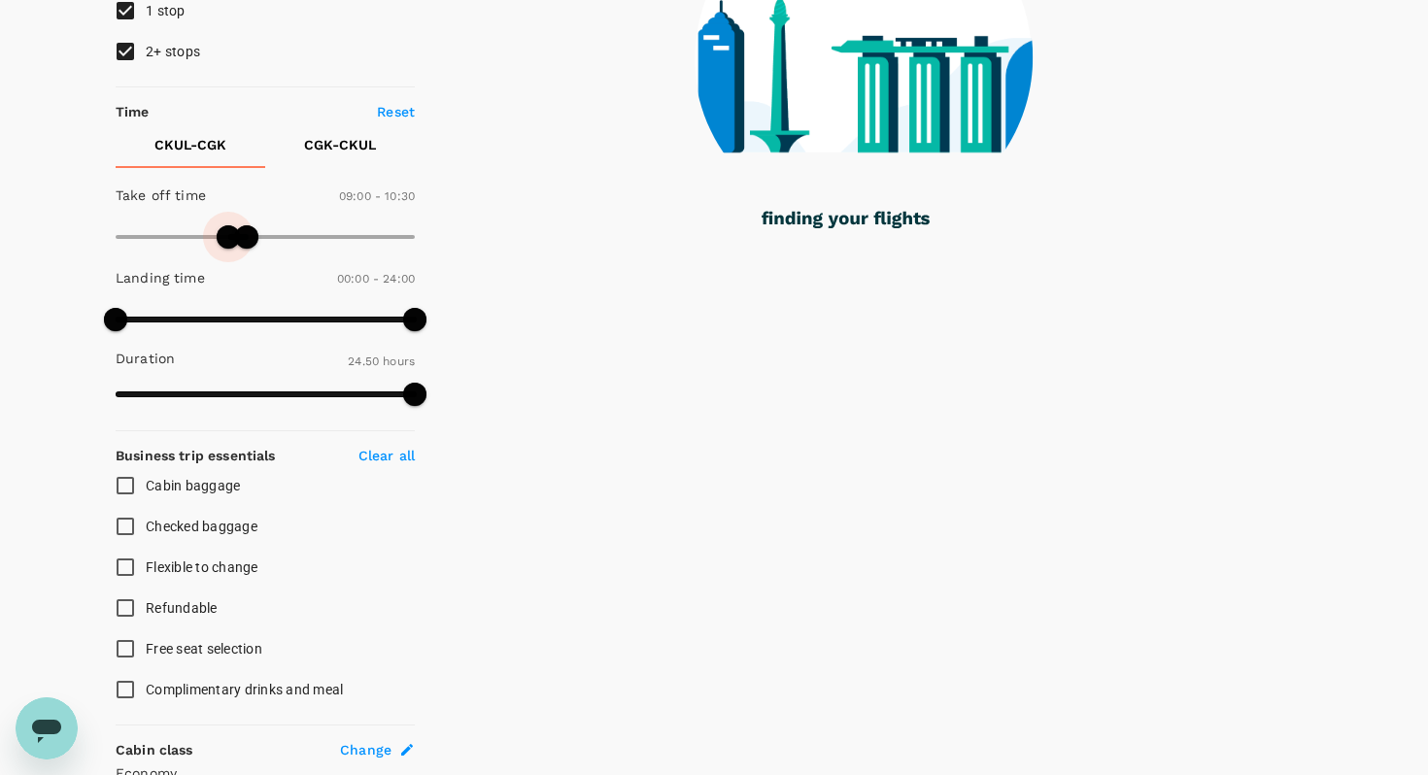
drag, startPoint x: 123, startPoint y: 233, endPoint x: 229, endPoint y: 241, distance: 106.1
click at [229, 241] on span at bounding box center [228, 236] width 23 height 23
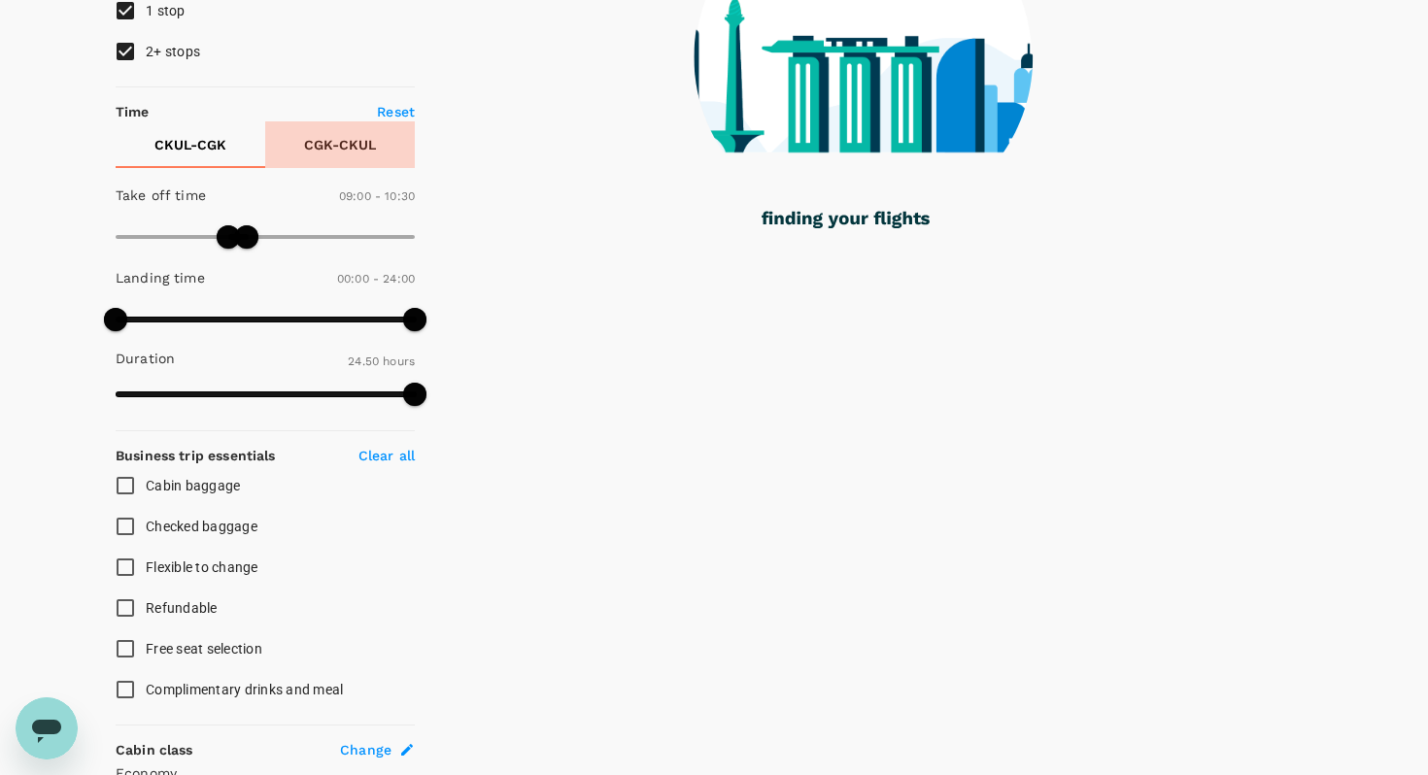
click at [348, 143] on p "CGK - CKUL" at bounding box center [340, 144] width 72 height 19
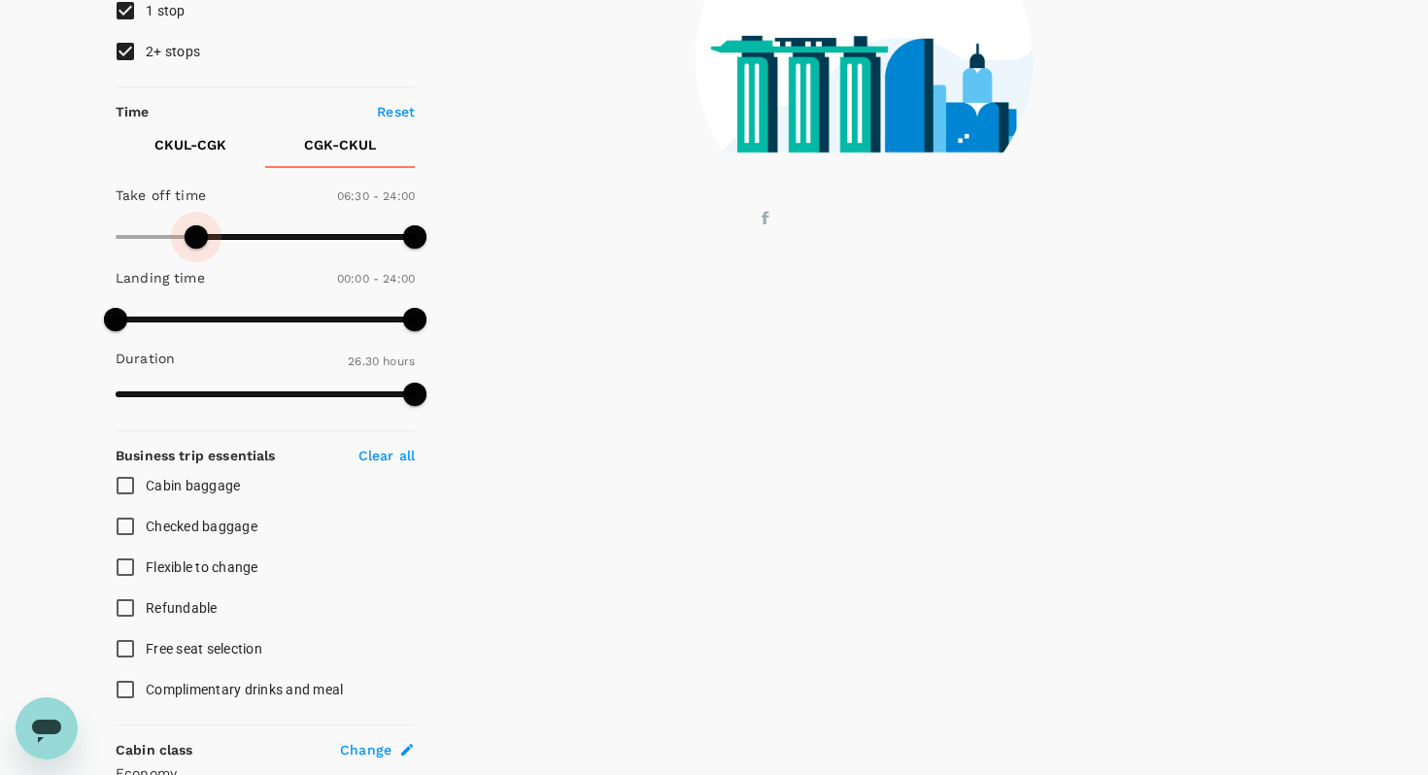
type input "360"
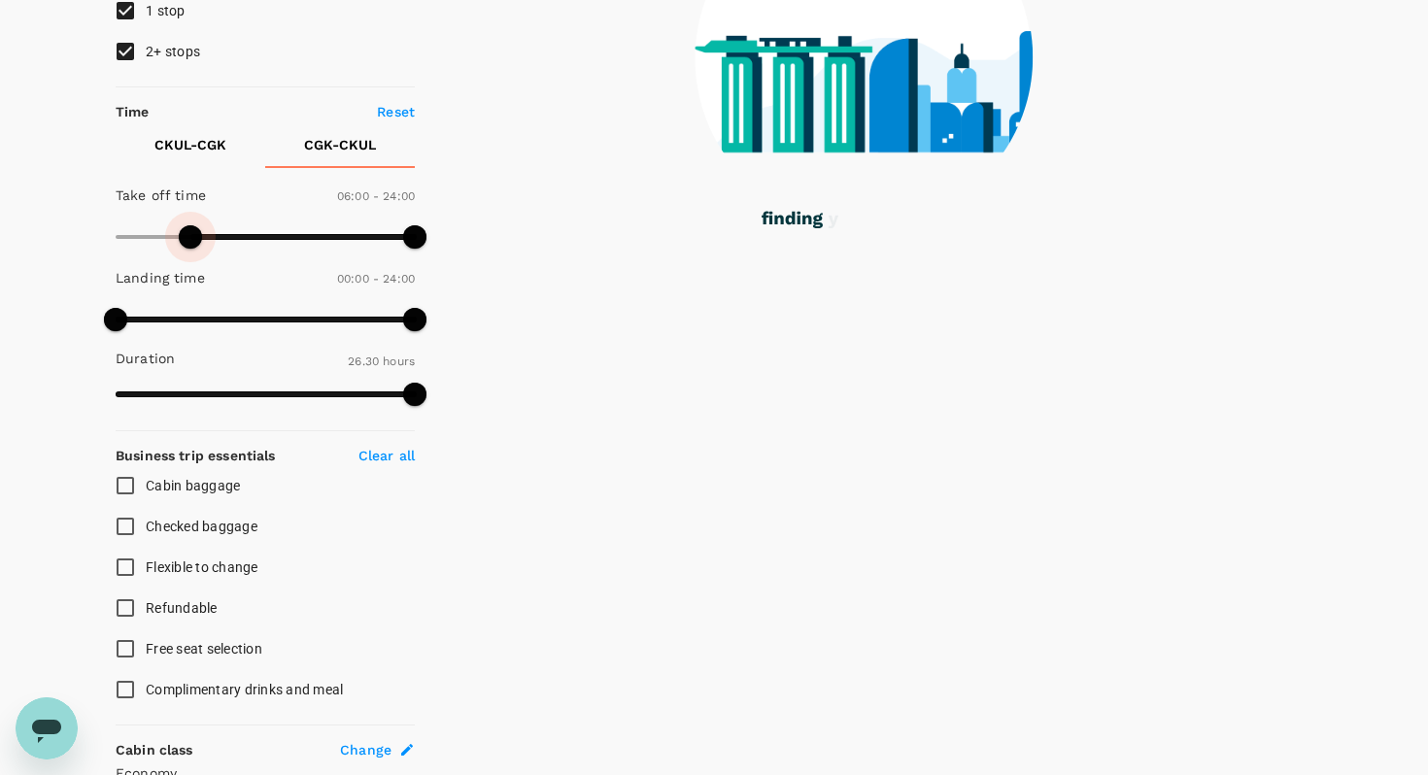
drag, startPoint x: 122, startPoint y: 240, endPoint x: 190, endPoint y: 256, distance: 70.0
click at [190, 249] on span at bounding box center [190, 236] width 23 height 23
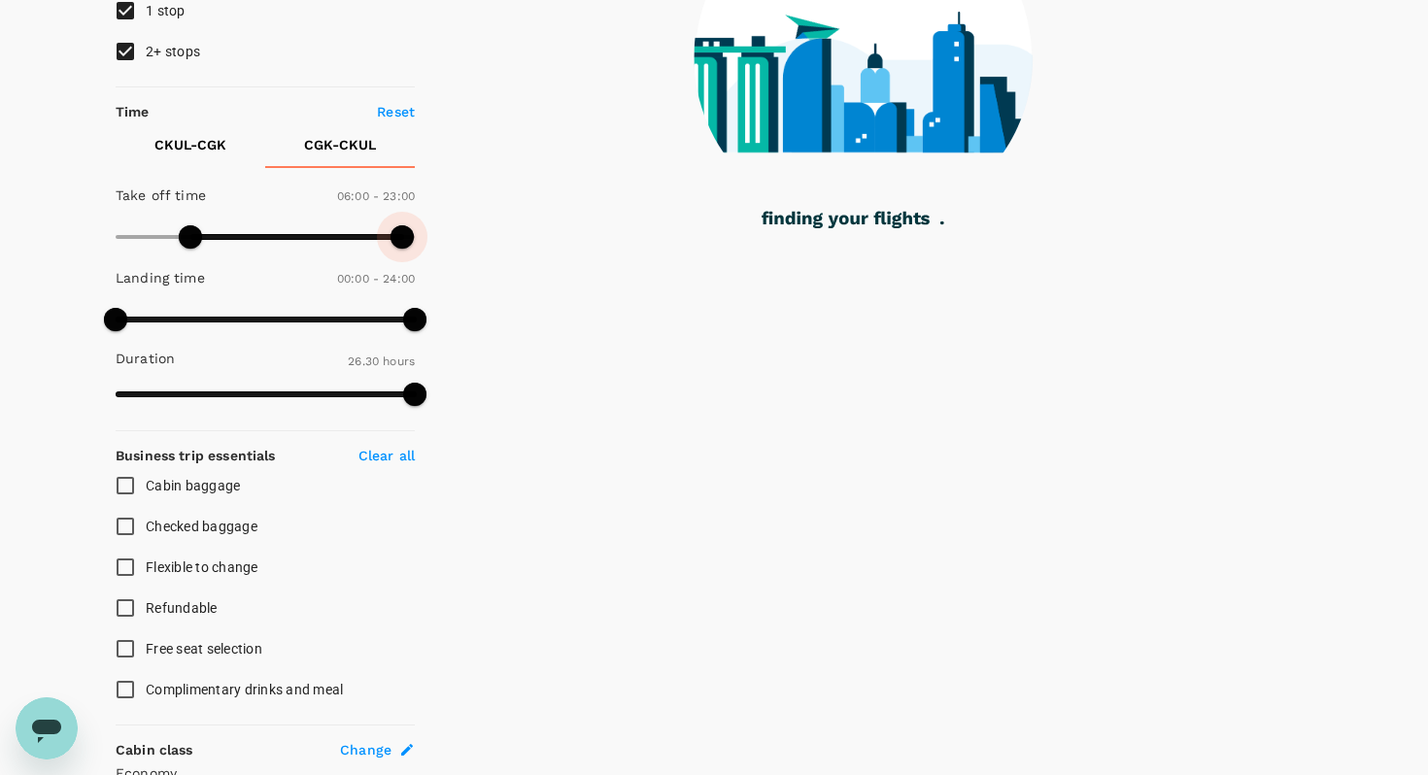
type input "450"
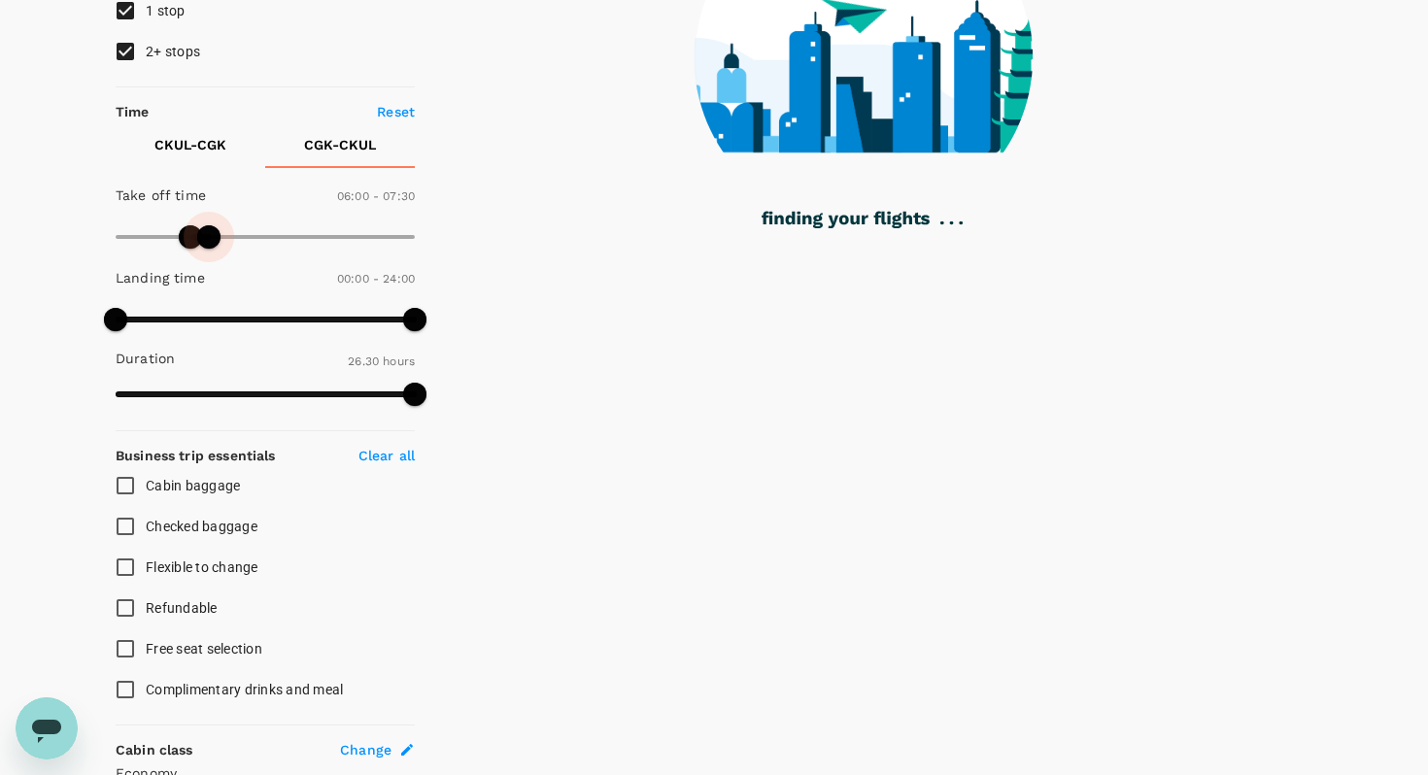
drag, startPoint x: 416, startPoint y: 232, endPoint x: 208, endPoint y: 233, distance: 207.8
click at [208, 233] on span at bounding box center [208, 236] width 23 height 23
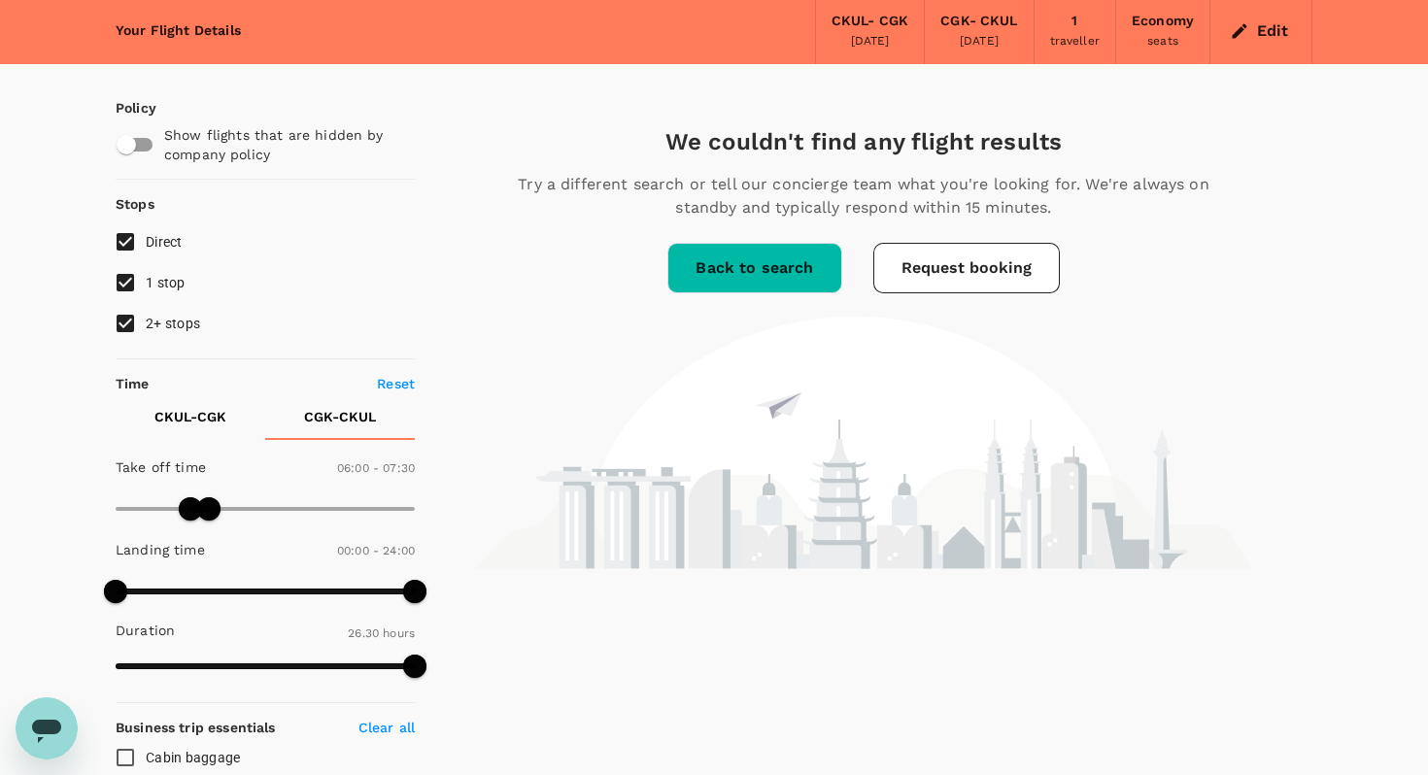
scroll to position [89, 0]
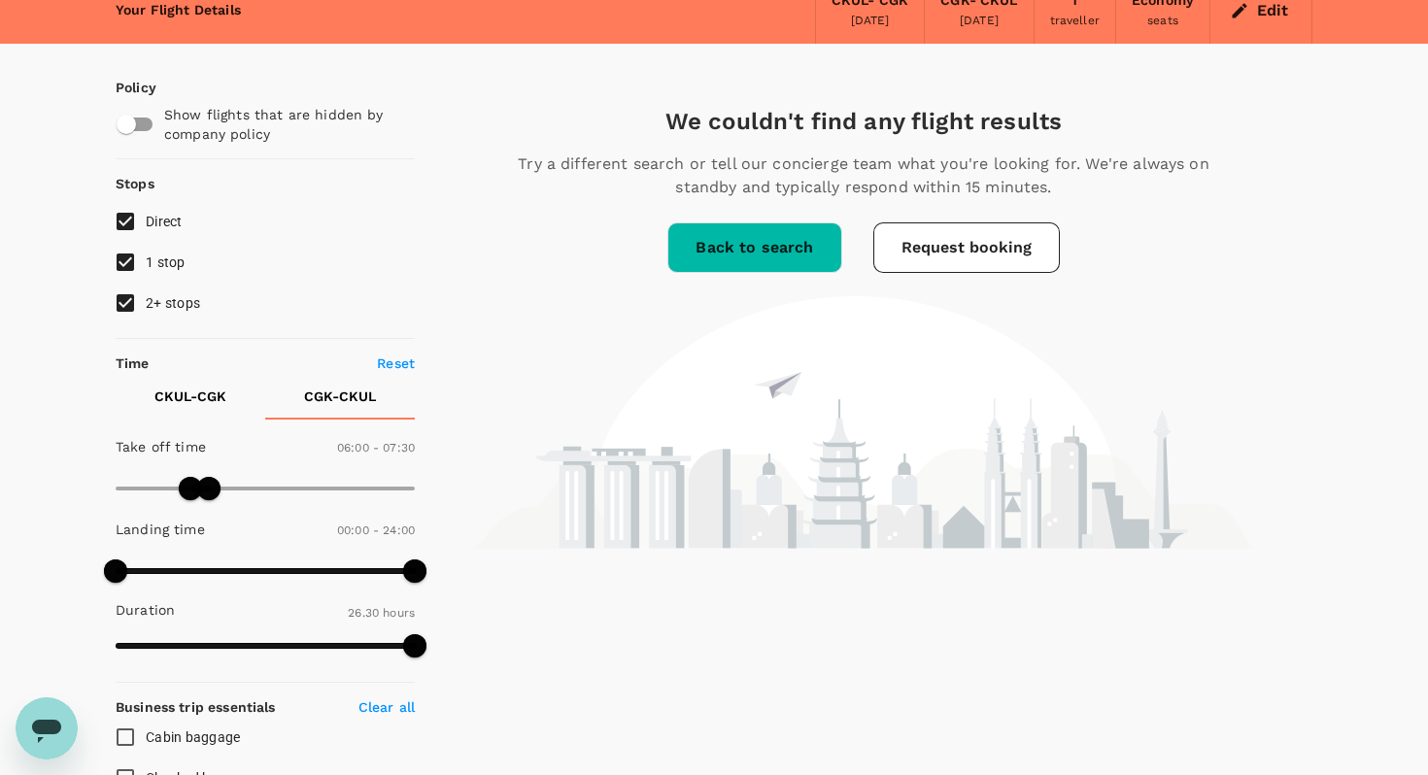
click at [182, 385] on button "CKUL - CGK" at bounding box center [191, 396] width 150 height 47
type input "840"
drag, startPoint x: 251, startPoint y: 484, endPoint x: 289, endPoint y: 492, distance: 39.8
click at [289, 492] on span at bounding box center [290, 488] width 23 height 23
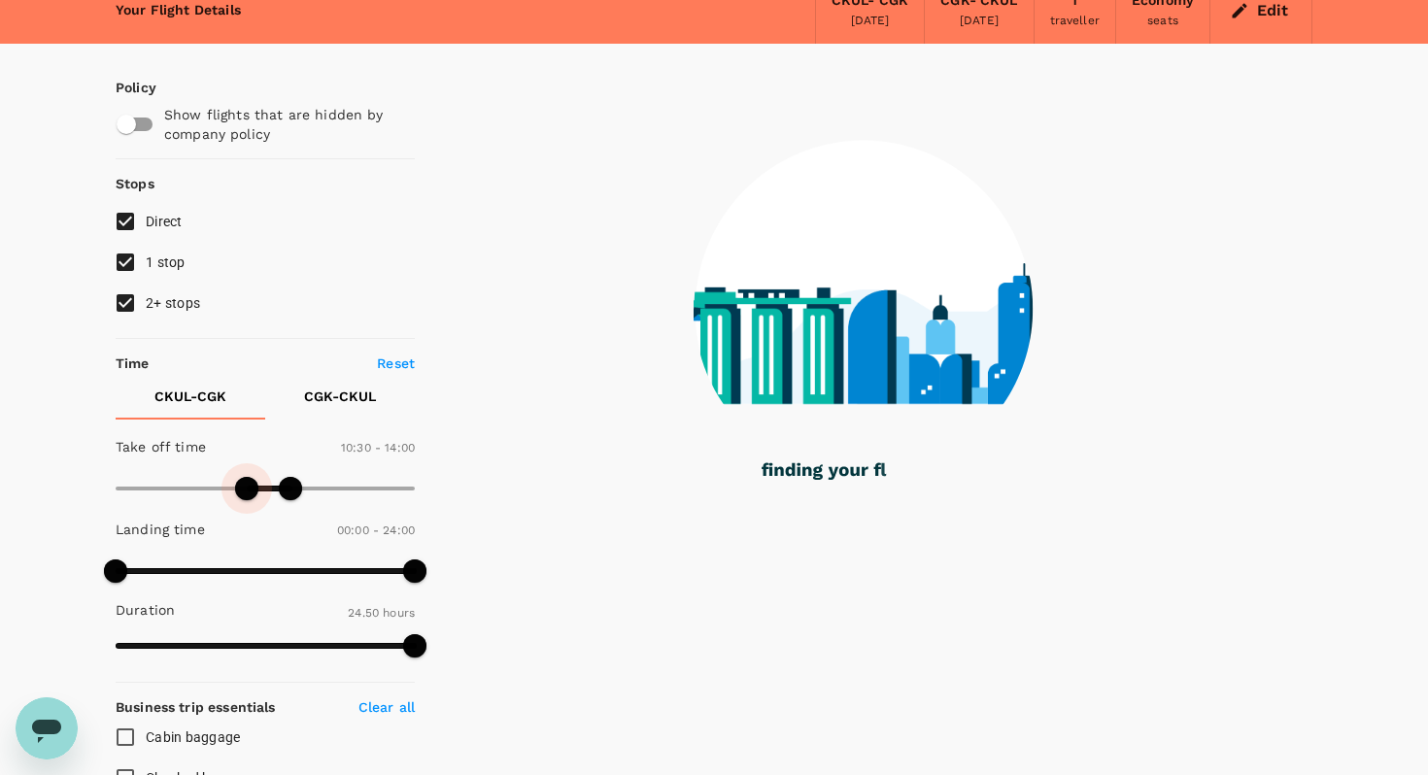
type input "660"
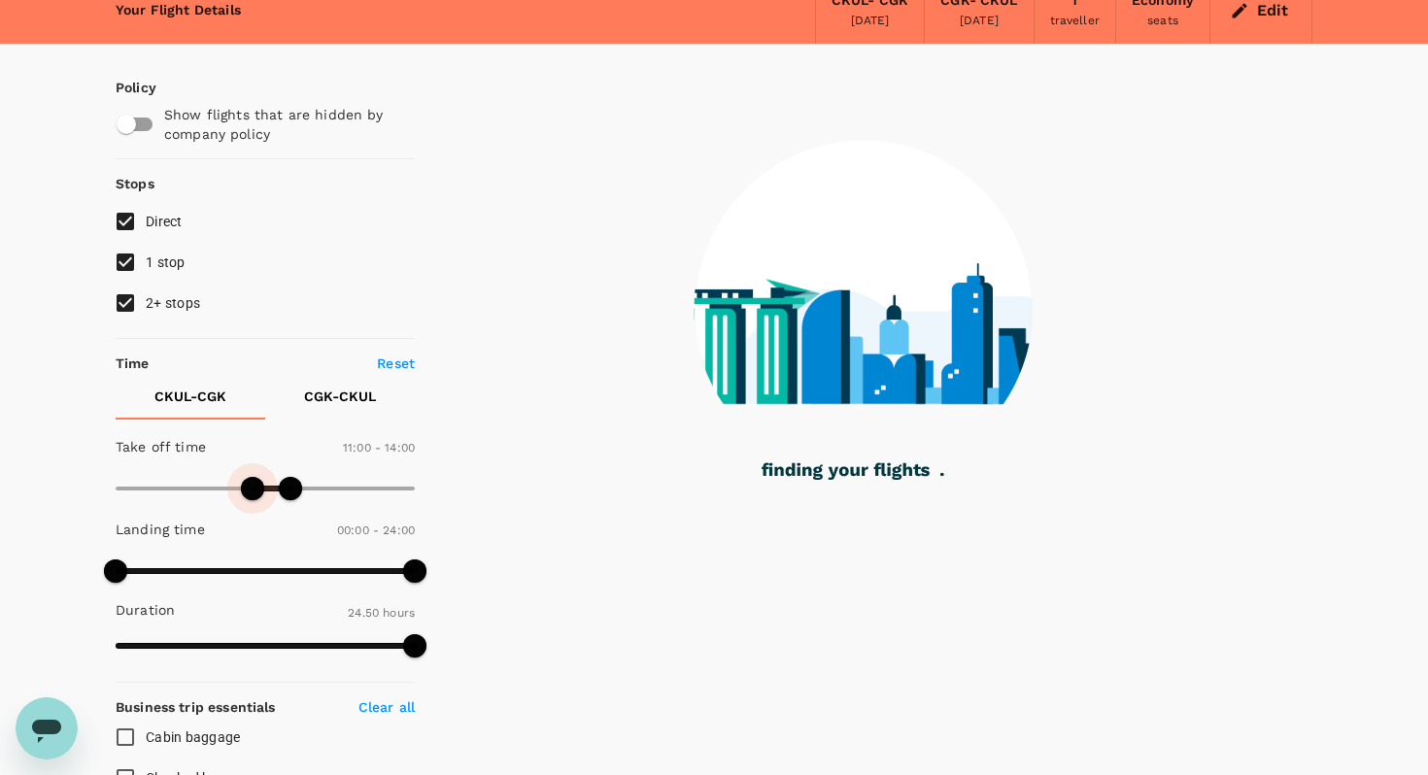
drag, startPoint x: 231, startPoint y: 489, endPoint x: 252, endPoint y: 494, distance: 21.0
click at [252, 494] on span at bounding box center [252, 488] width 23 height 23
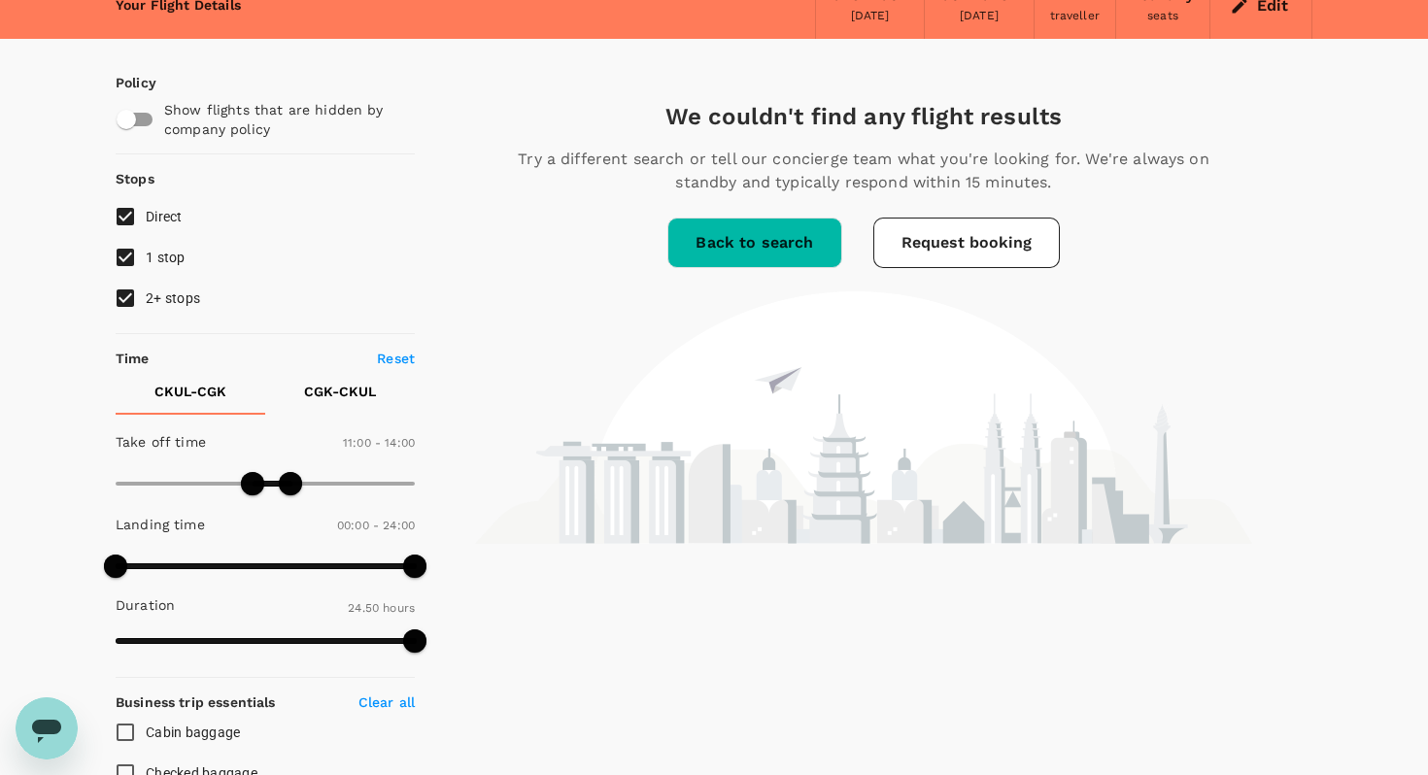
scroll to position [96, 0]
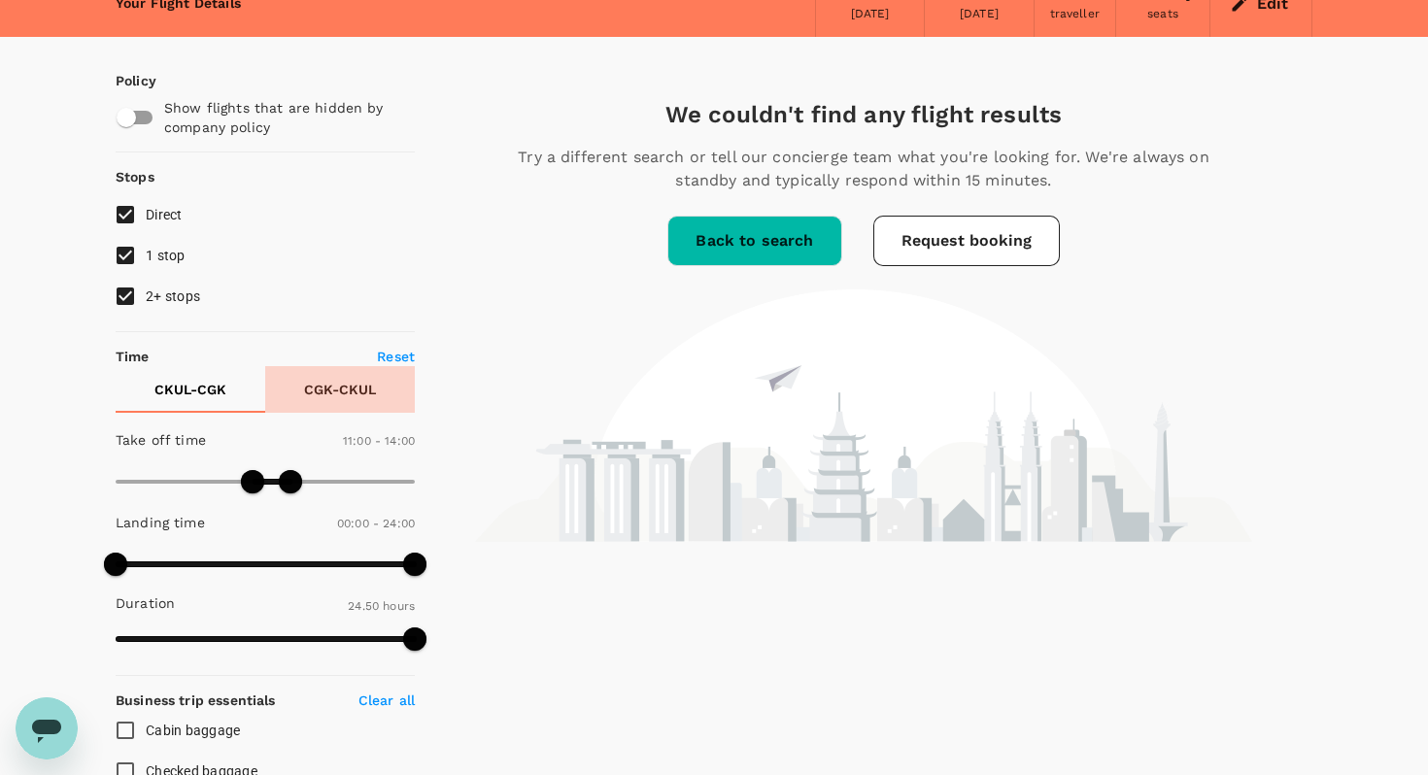
click at [344, 389] on p "CGK - CKUL" at bounding box center [340, 389] width 72 height 19
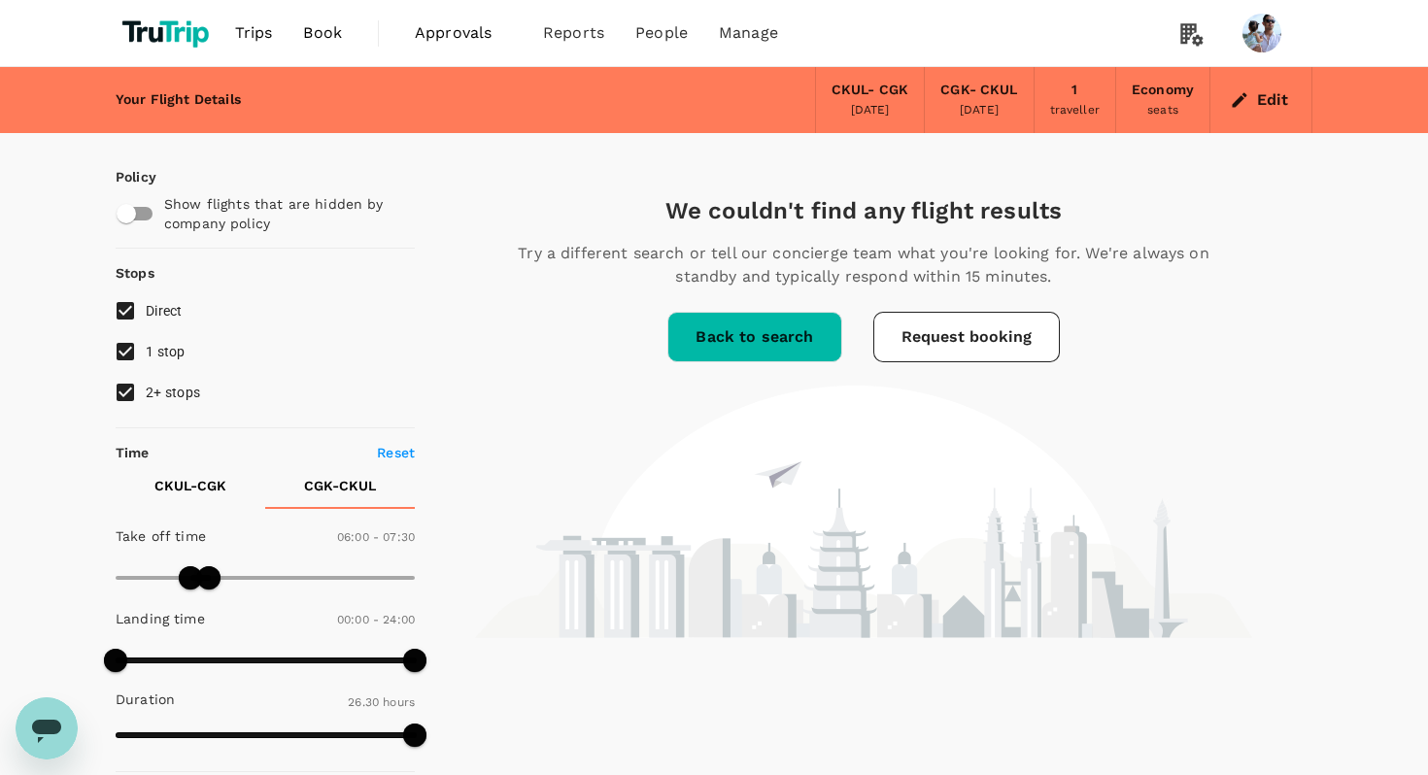
scroll to position [72, 0]
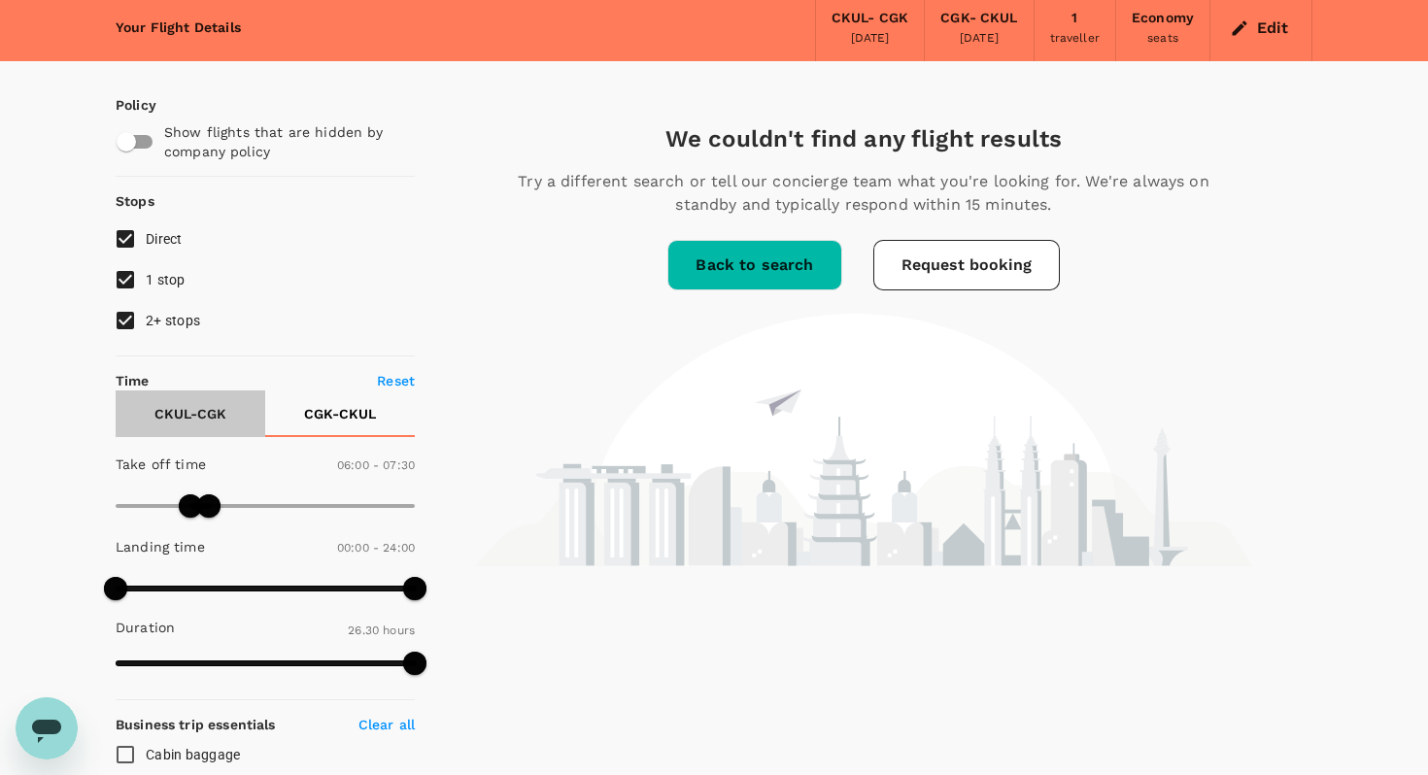
click at [174, 415] on p "CKUL - CGK" at bounding box center [190, 413] width 72 height 19
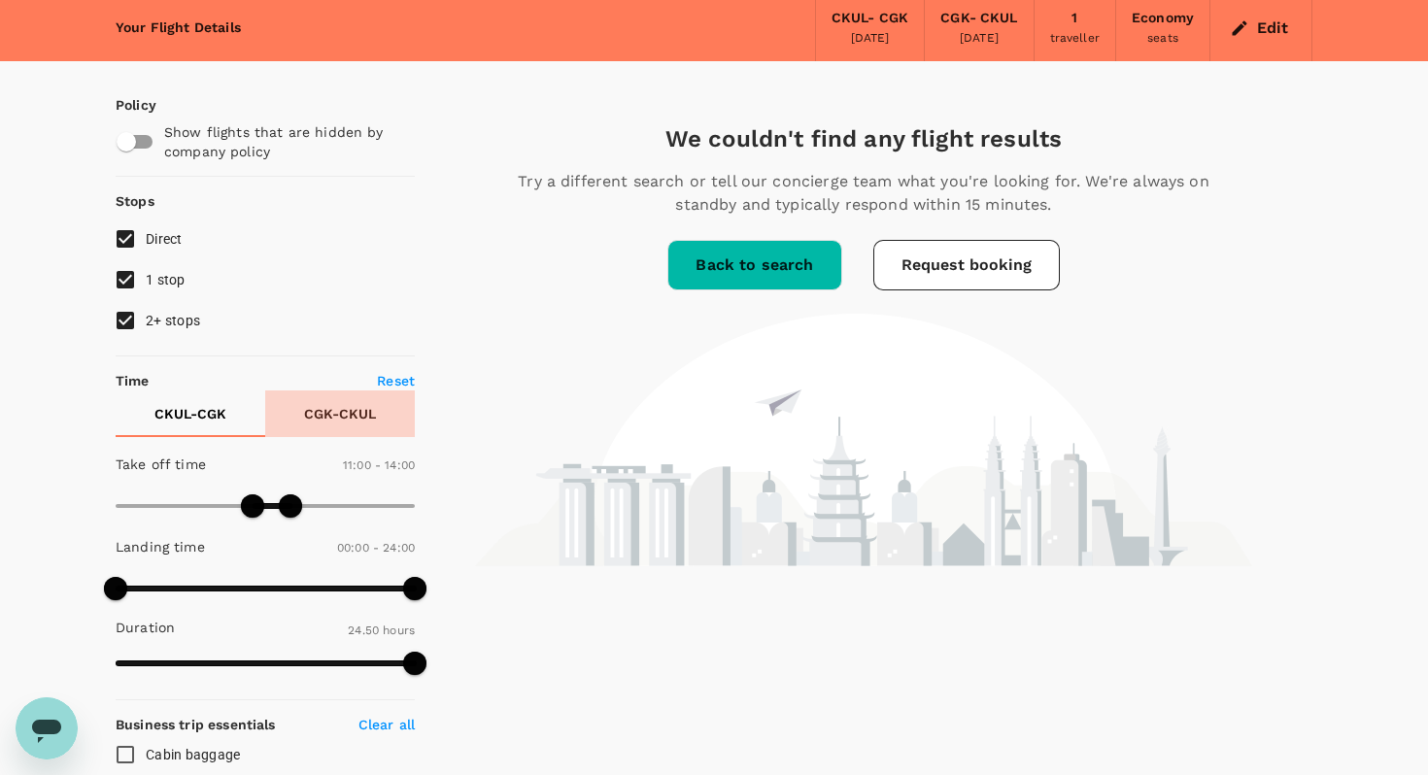
click at [323, 417] on p "CGK - CKUL" at bounding box center [340, 413] width 72 height 19
type input "510"
click at [222, 504] on span at bounding box center [221, 505] width 23 height 23
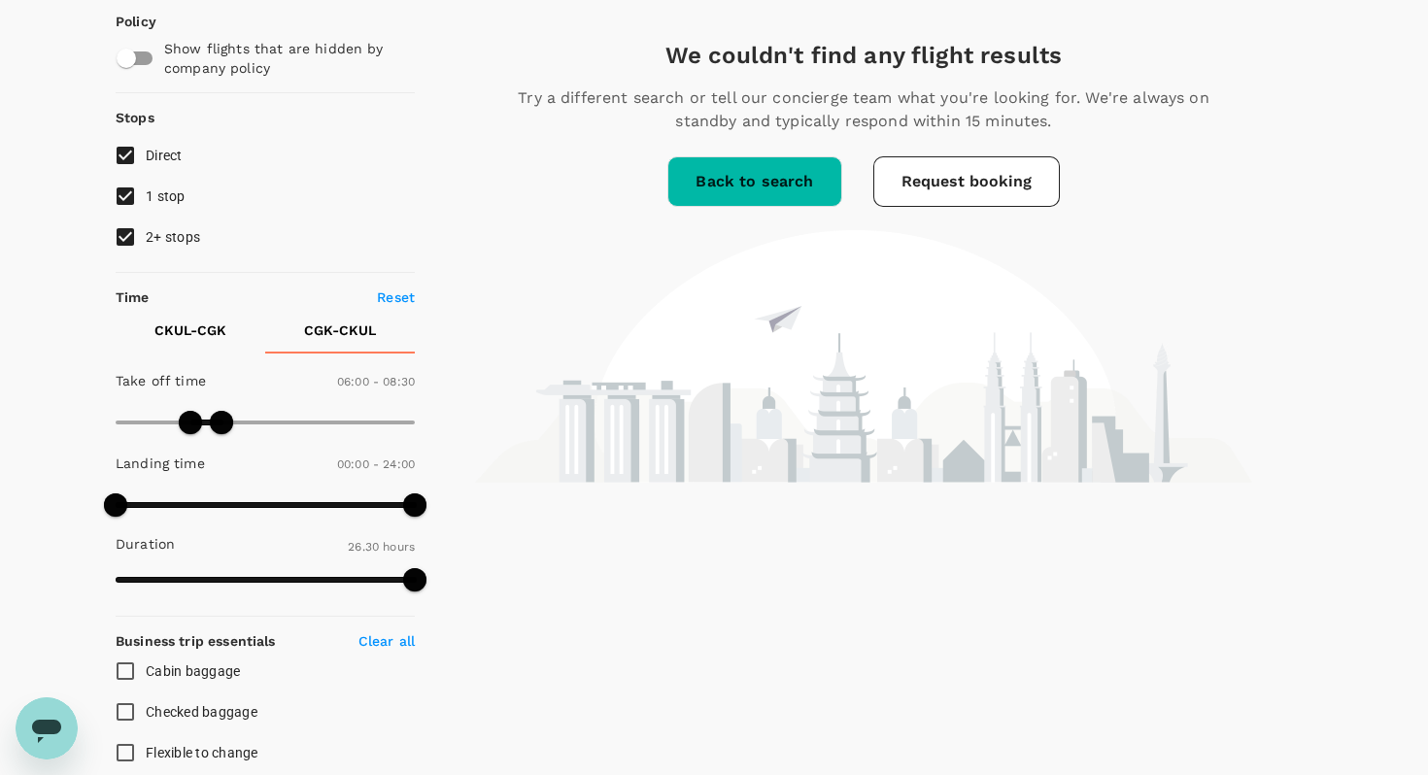
scroll to position [178, 0]
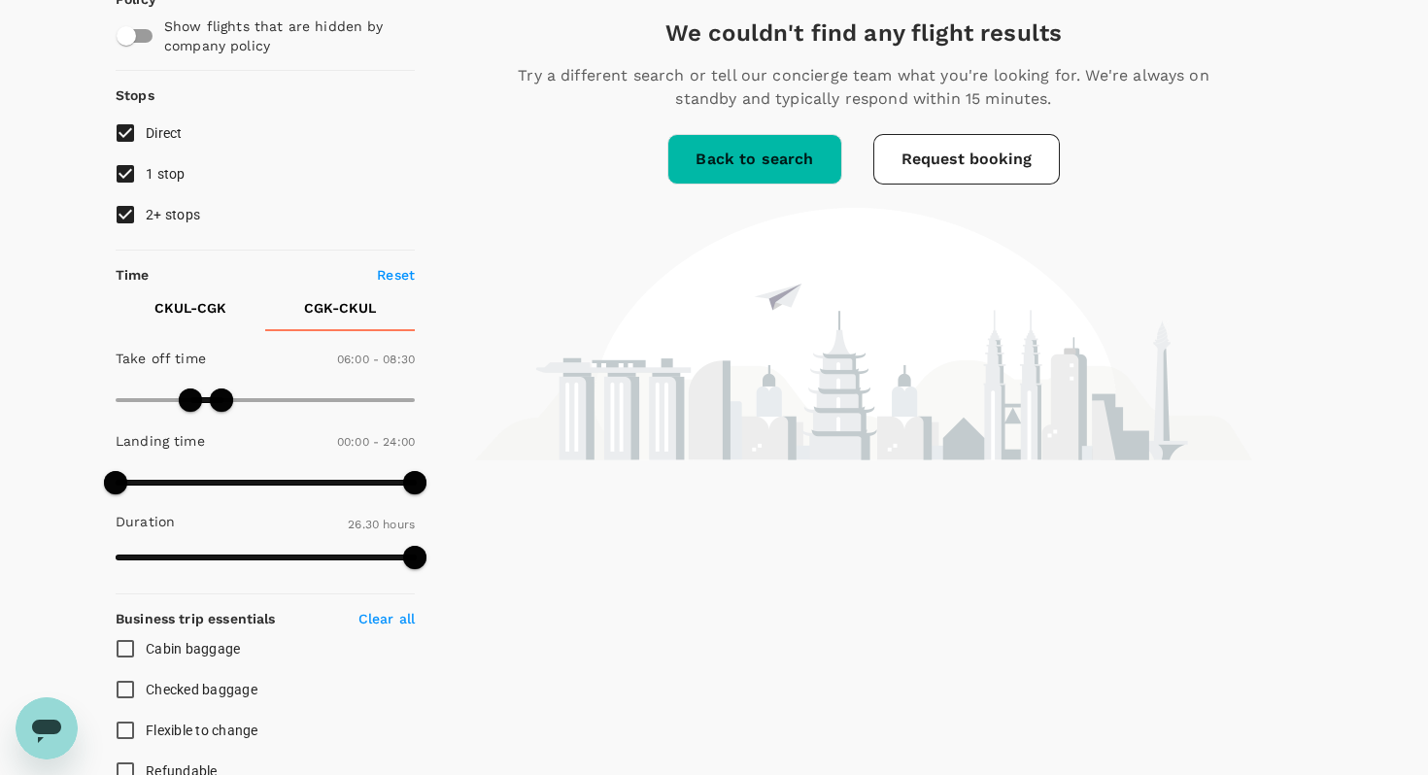
click at [196, 318] on button "CKUL - CGK" at bounding box center [191, 308] width 150 height 47
click at [323, 311] on p "CGK - CKUL" at bounding box center [340, 307] width 72 height 19
click at [177, 298] on p "CKUL - CGK" at bounding box center [190, 307] width 72 height 19
type input "720"
drag, startPoint x: 247, startPoint y: 399, endPoint x: 262, endPoint y: 404, distance: 16.3
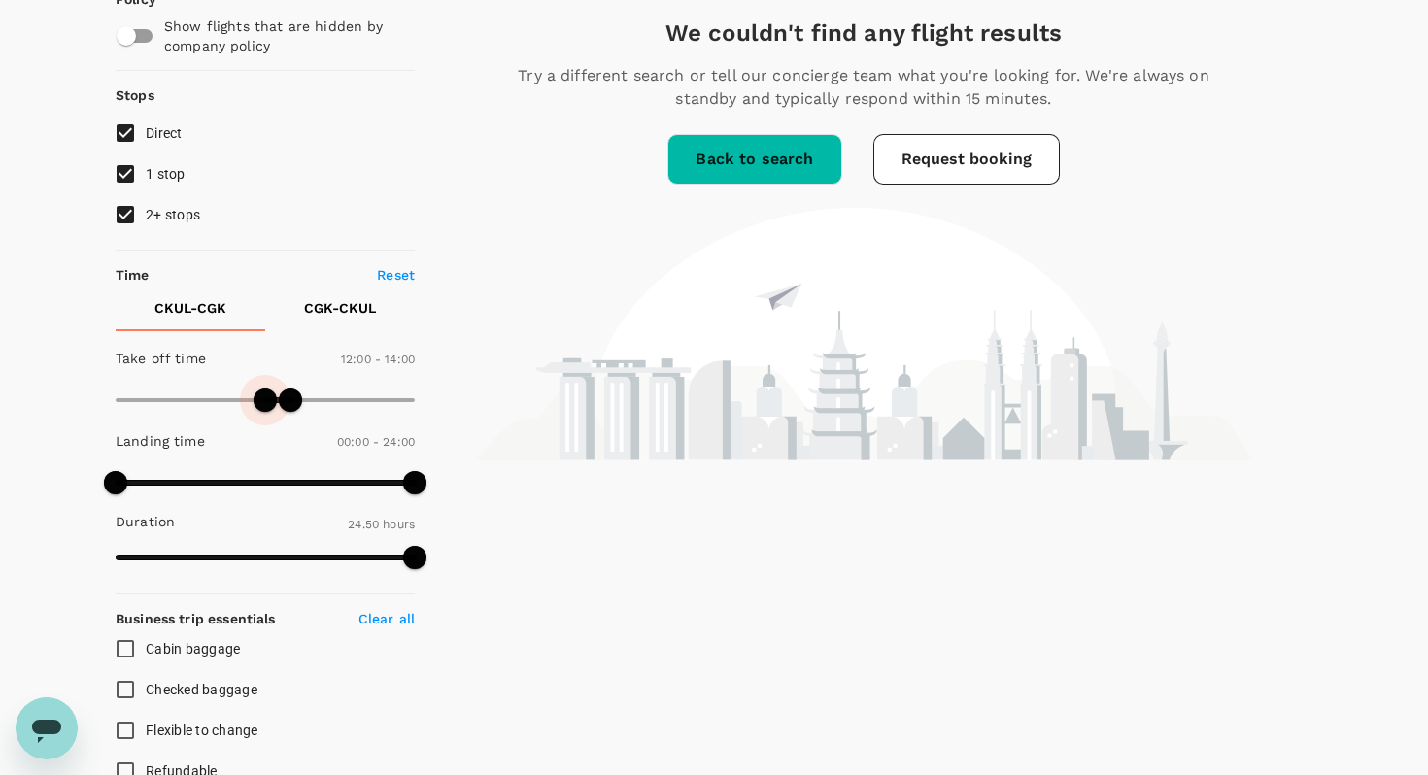
click at [262, 404] on span at bounding box center [264, 399] width 23 height 23
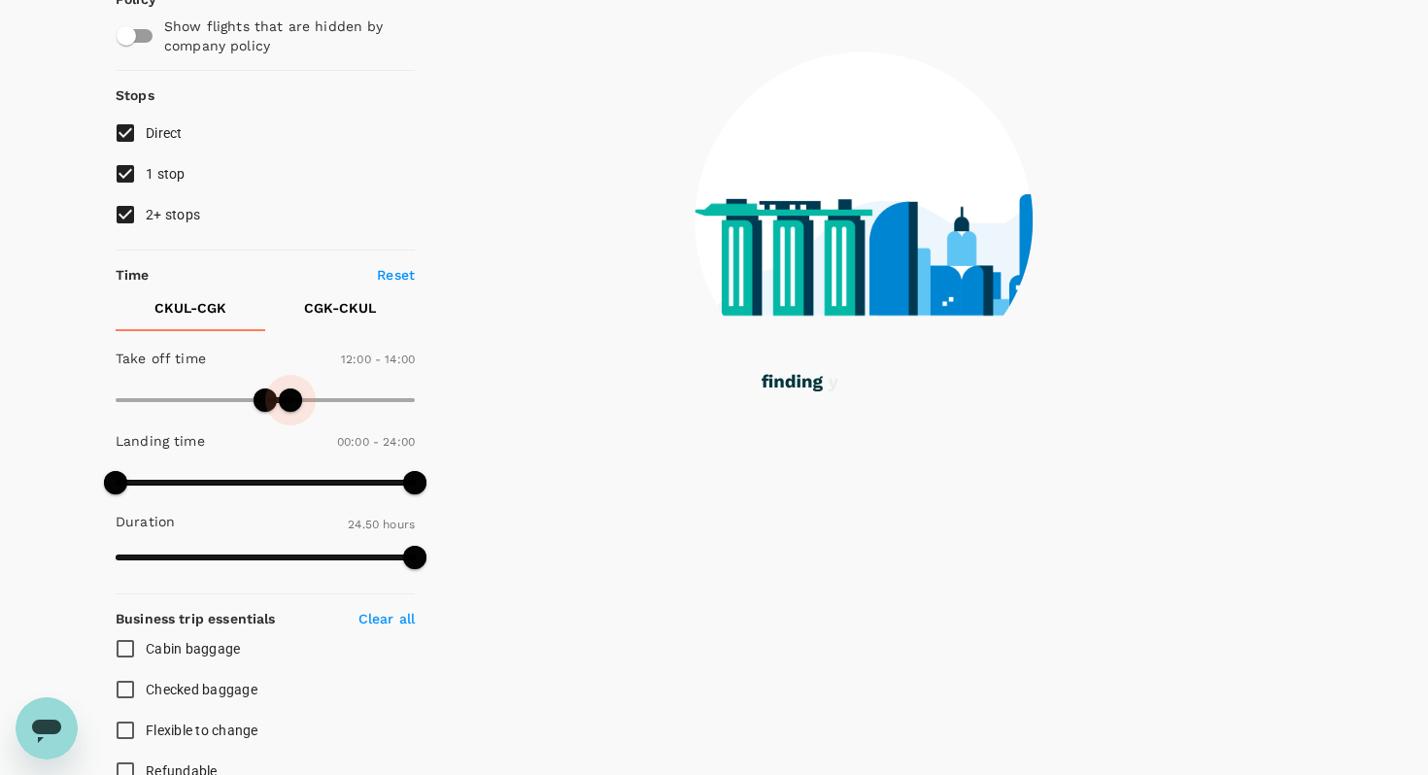
type input "870"
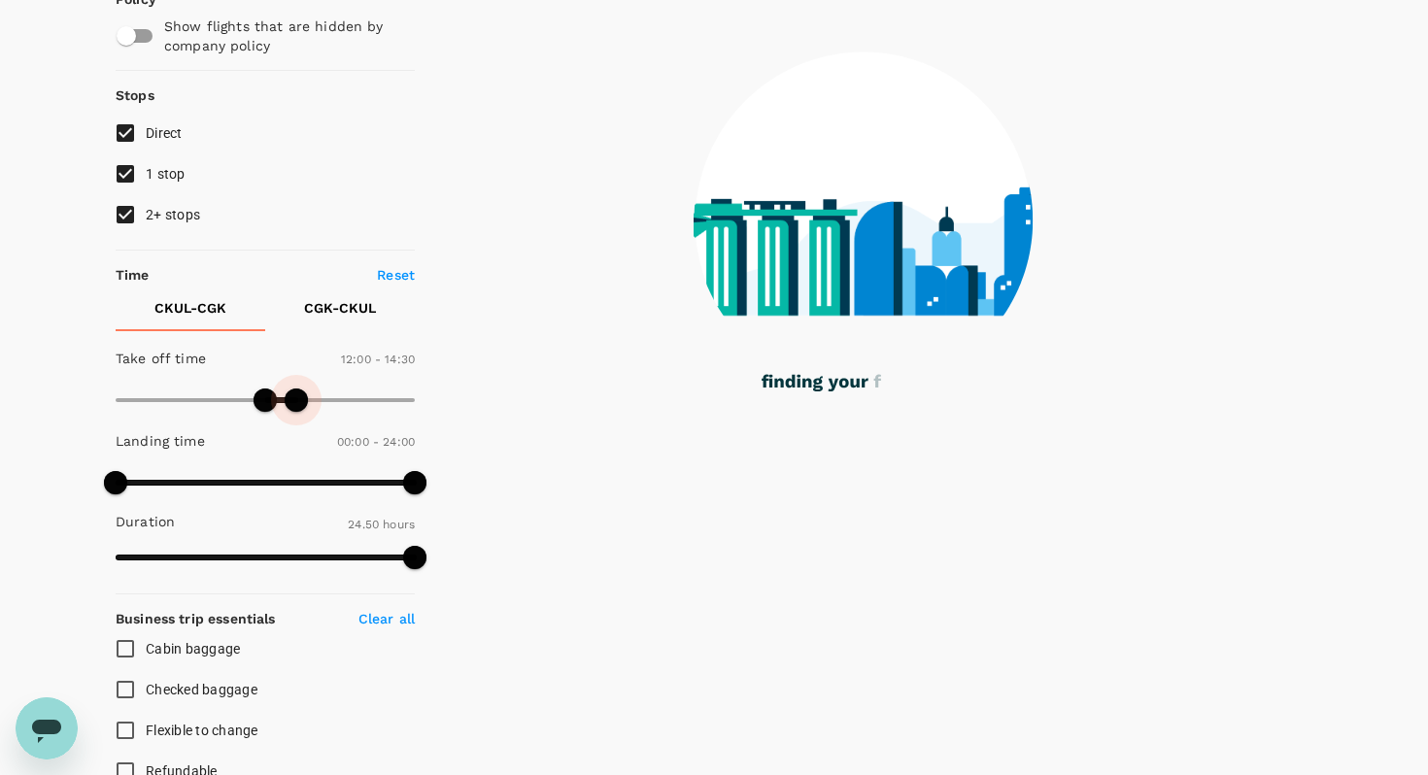
click at [295, 401] on span at bounding box center [296, 399] width 23 height 23
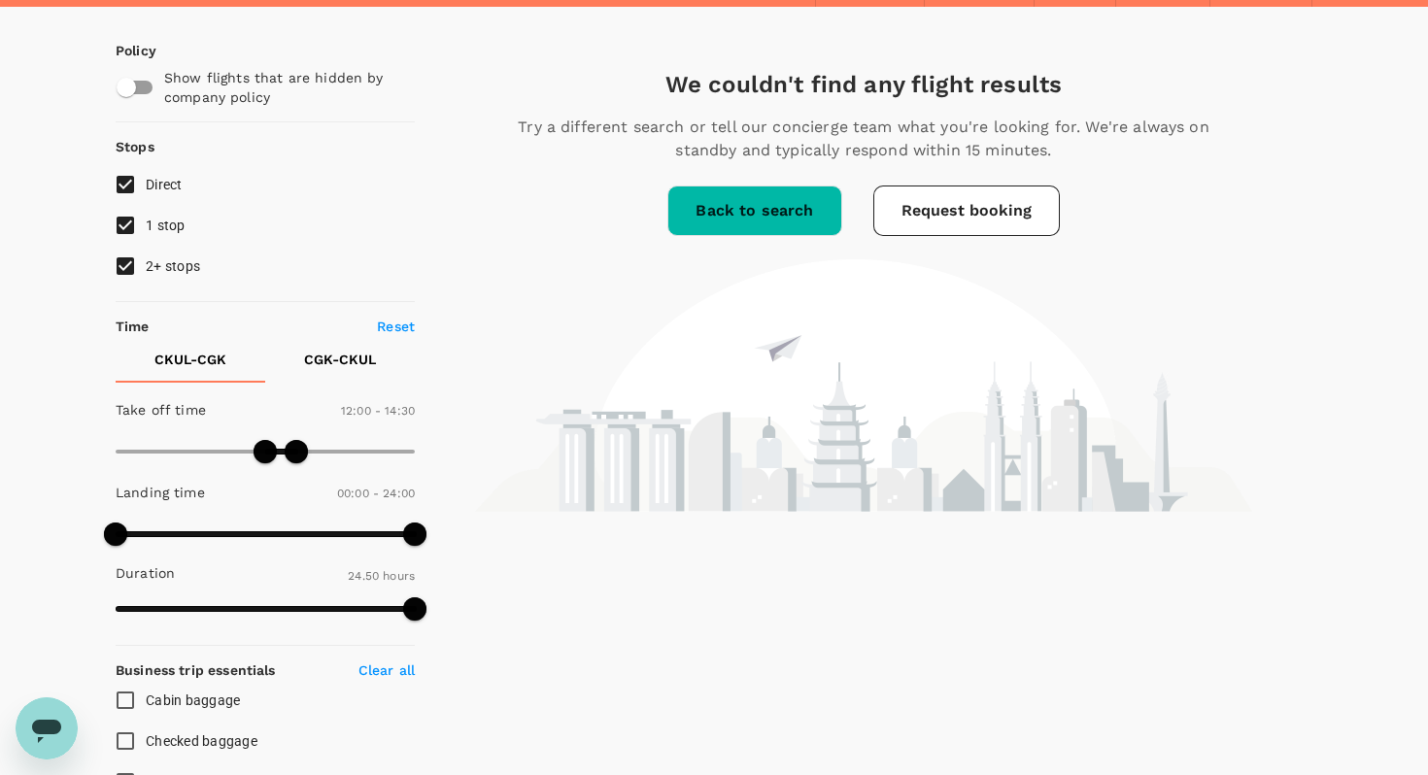
scroll to position [0, 0]
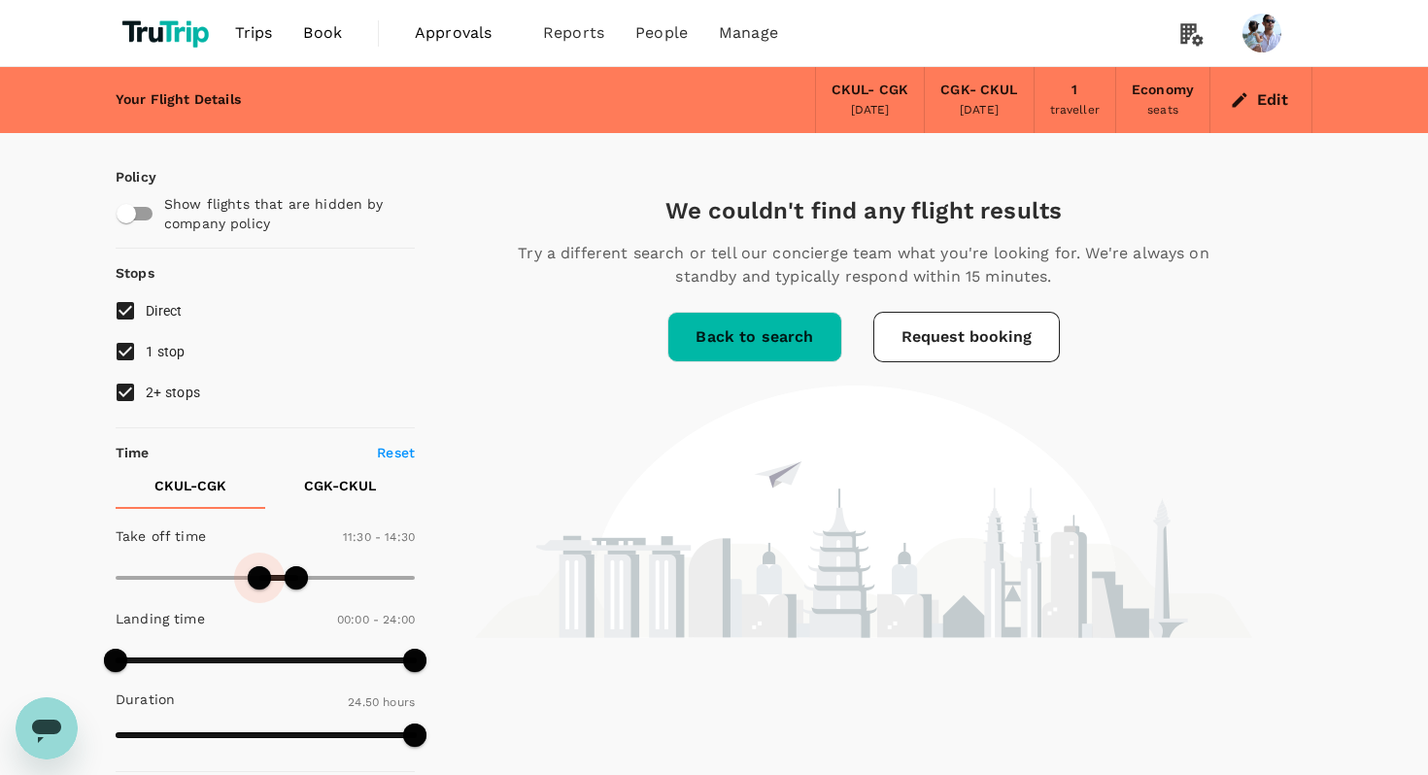
type input "0"
drag, startPoint x: 271, startPoint y: 580, endPoint x: 0, endPoint y: 560, distance: 271.7
type input "1440"
drag, startPoint x: 299, startPoint y: 572, endPoint x: 531, endPoint y: 593, distance: 233.1
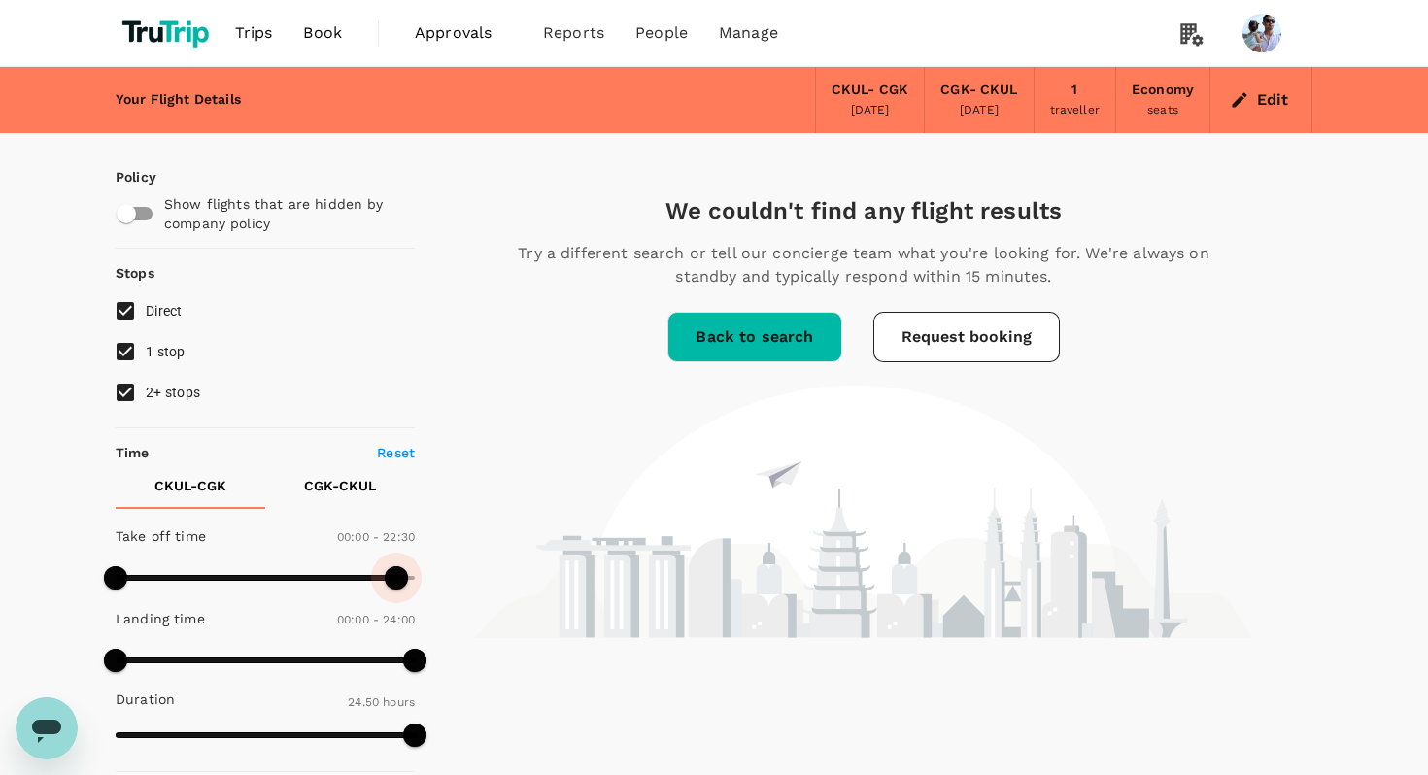
click at [343, 486] on p "CGK - CKUL" at bounding box center [340, 485] width 72 height 19
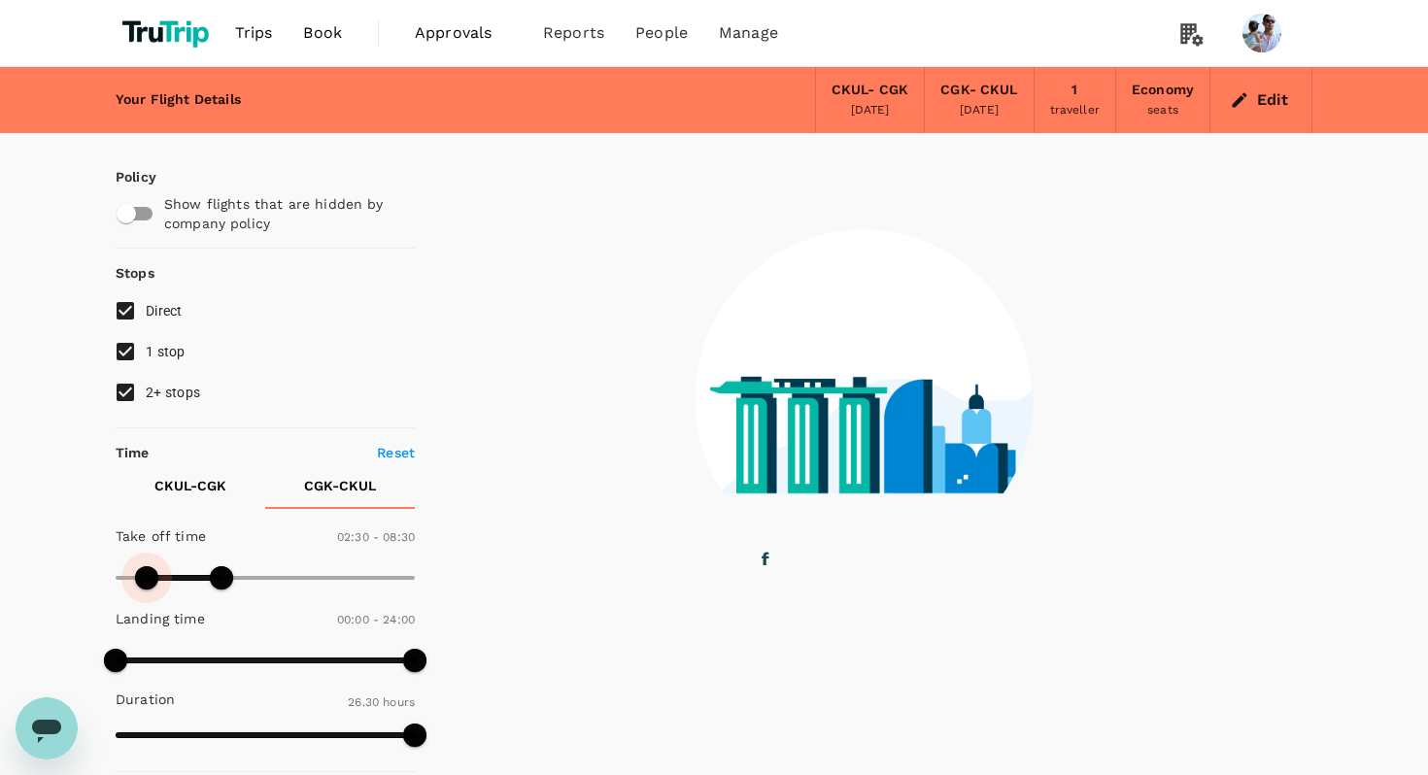
type input "0"
drag, startPoint x: 172, startPoint y: 573, endPoint x: 0, endPoint y: 573, distance: 171.9
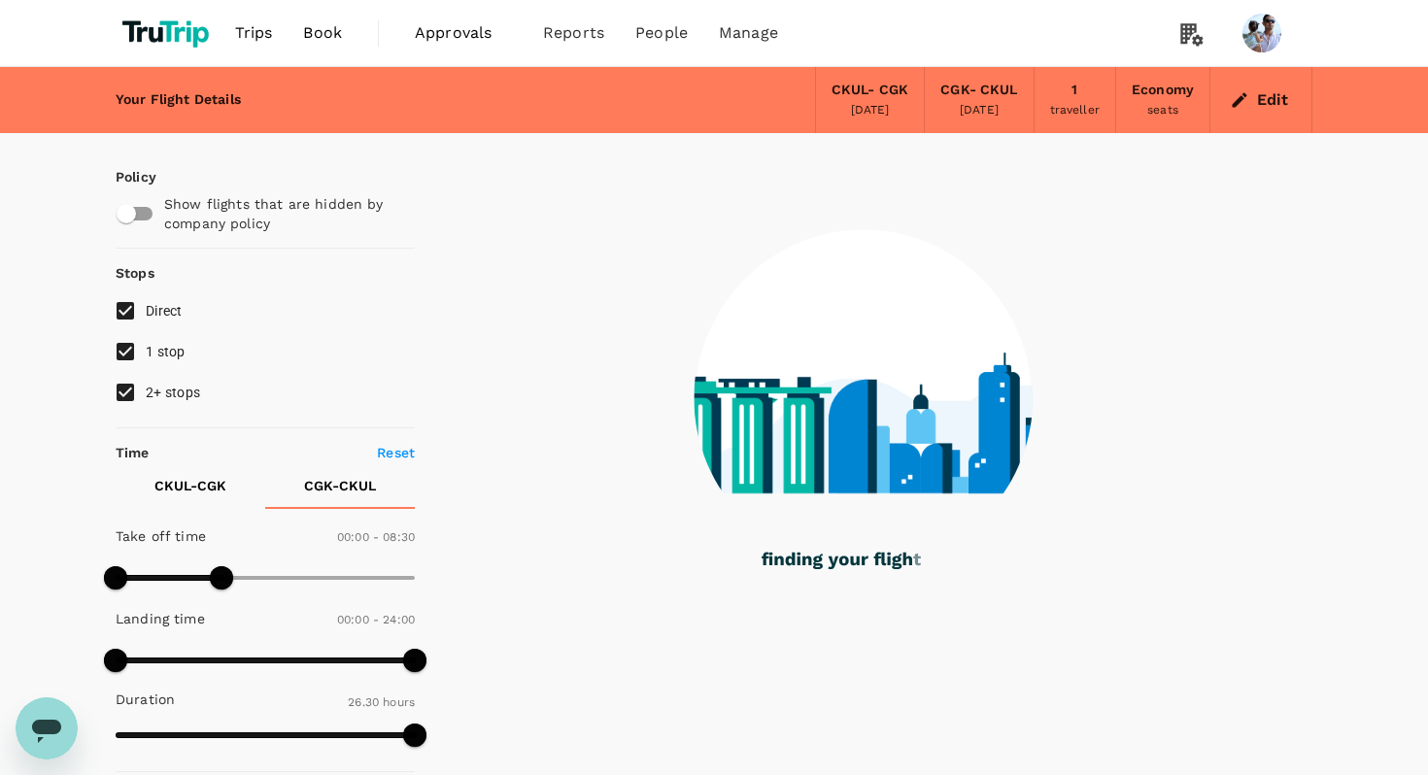
type input "1440"
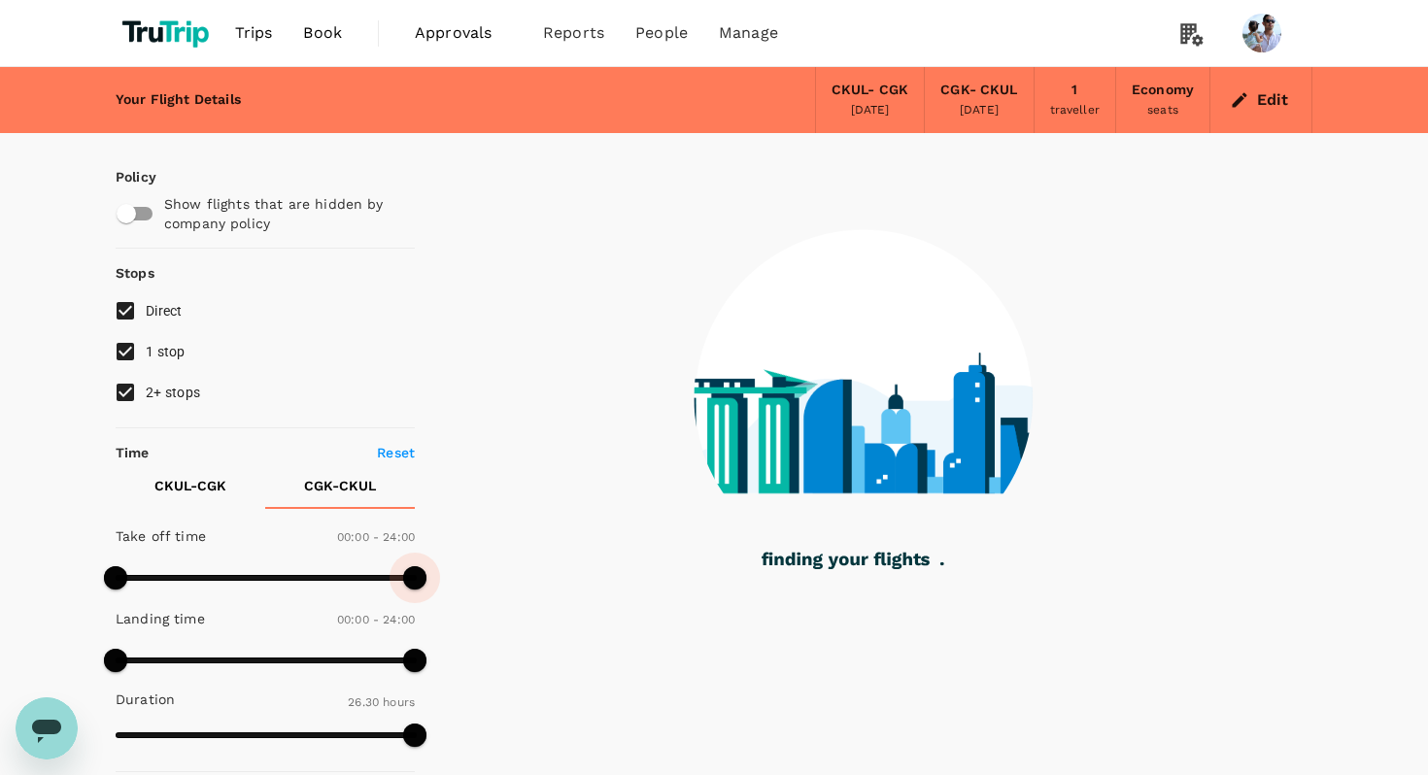
drag, startPoint x: 227, startPoint y: 571, endPoint x: 631, endPoint y: 575, distance: 404.0
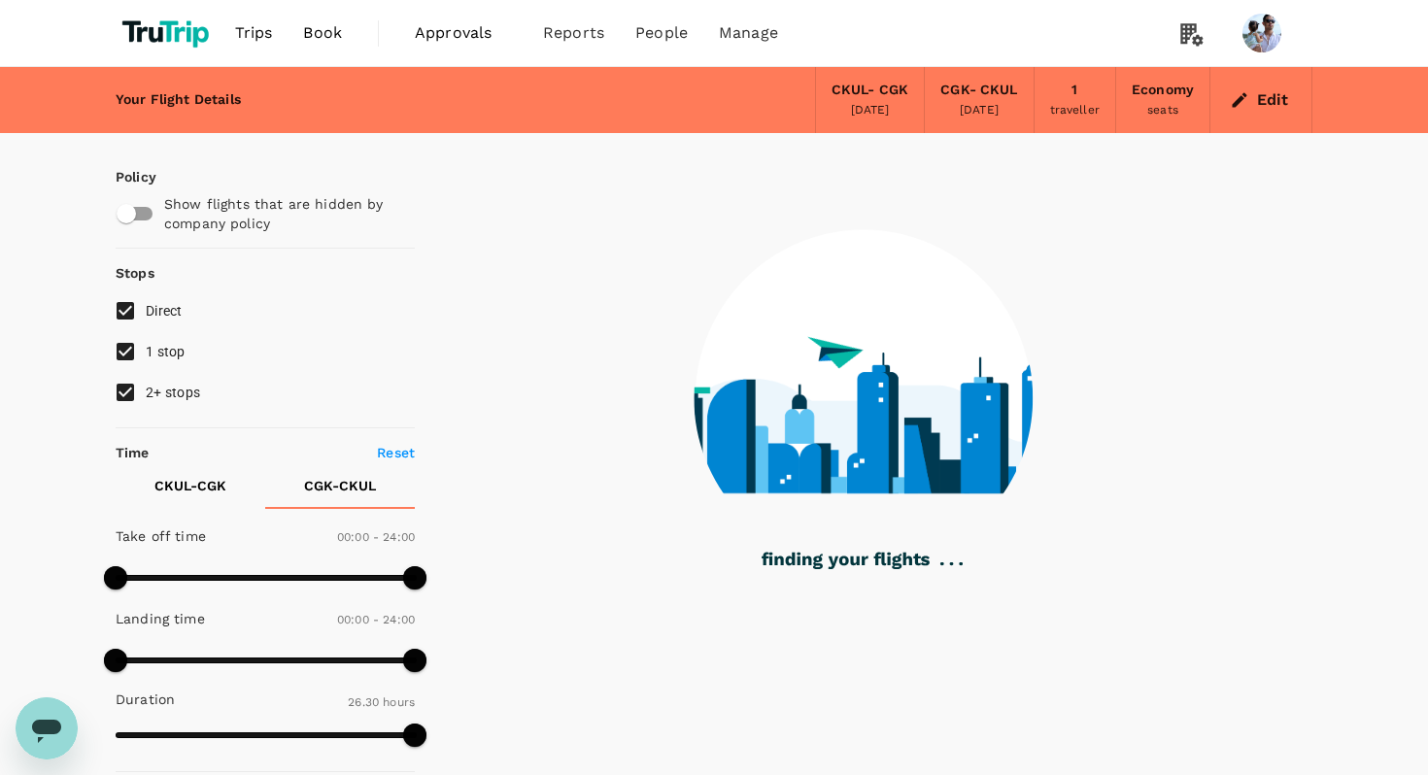
click at [610, 617] on div at bounding box center [863, 386] width 897 height 507
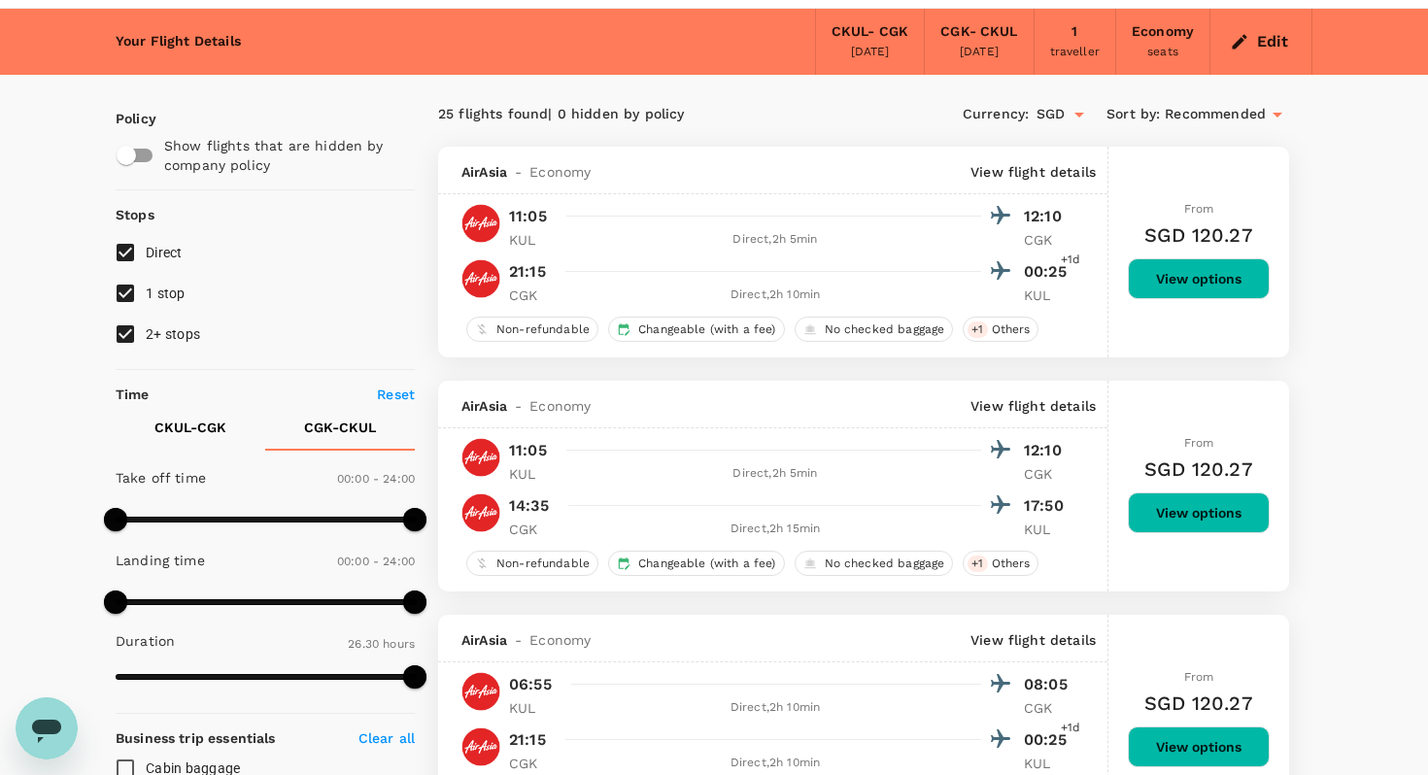
scroll to position [56, 0]
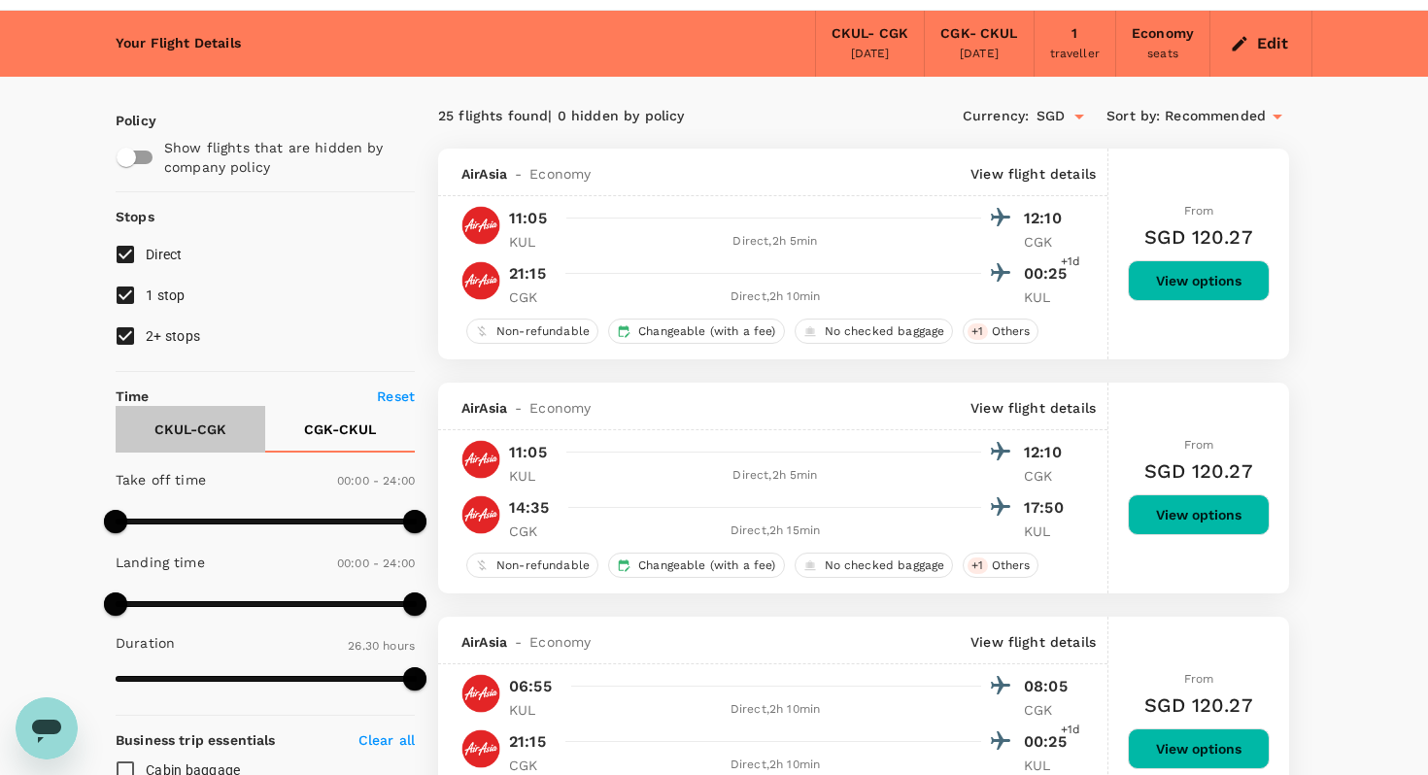
click at [192, 427] on p "CKUL - CGK" at bounding box center [190, 429] width 72 height 19
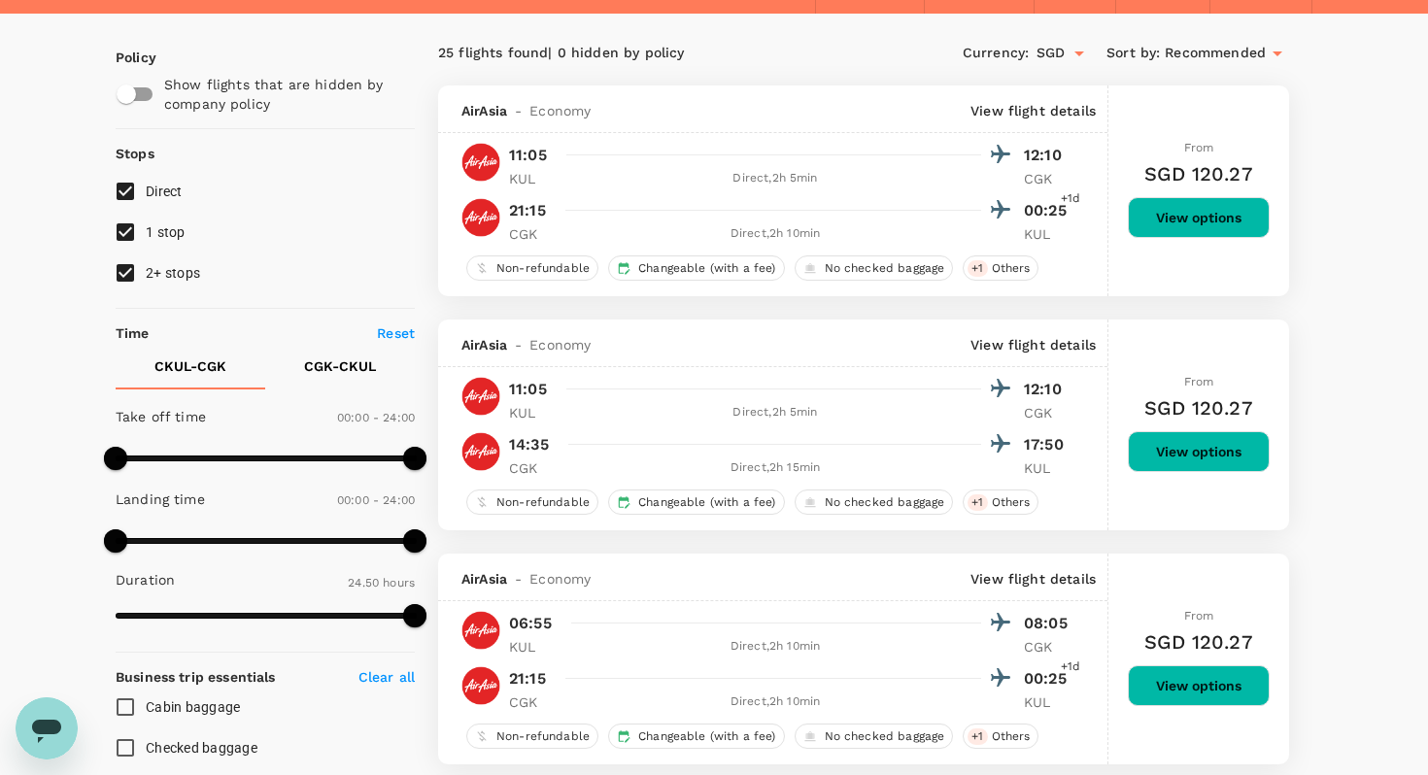
scroll to position [0, 0]
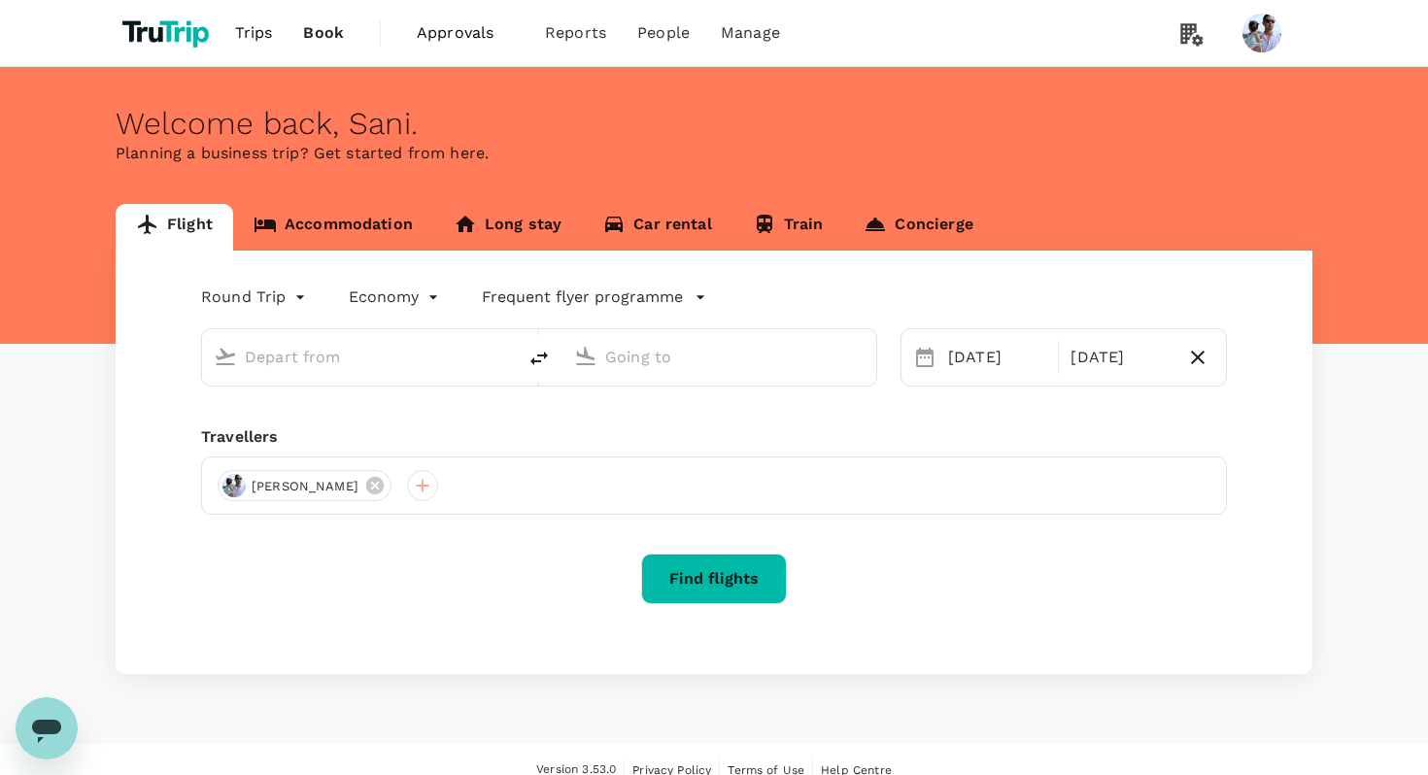
type input "Kuala Lumpur, Malaysia (any)"
type input "Soekarno-Hatta Intl (CGK)"
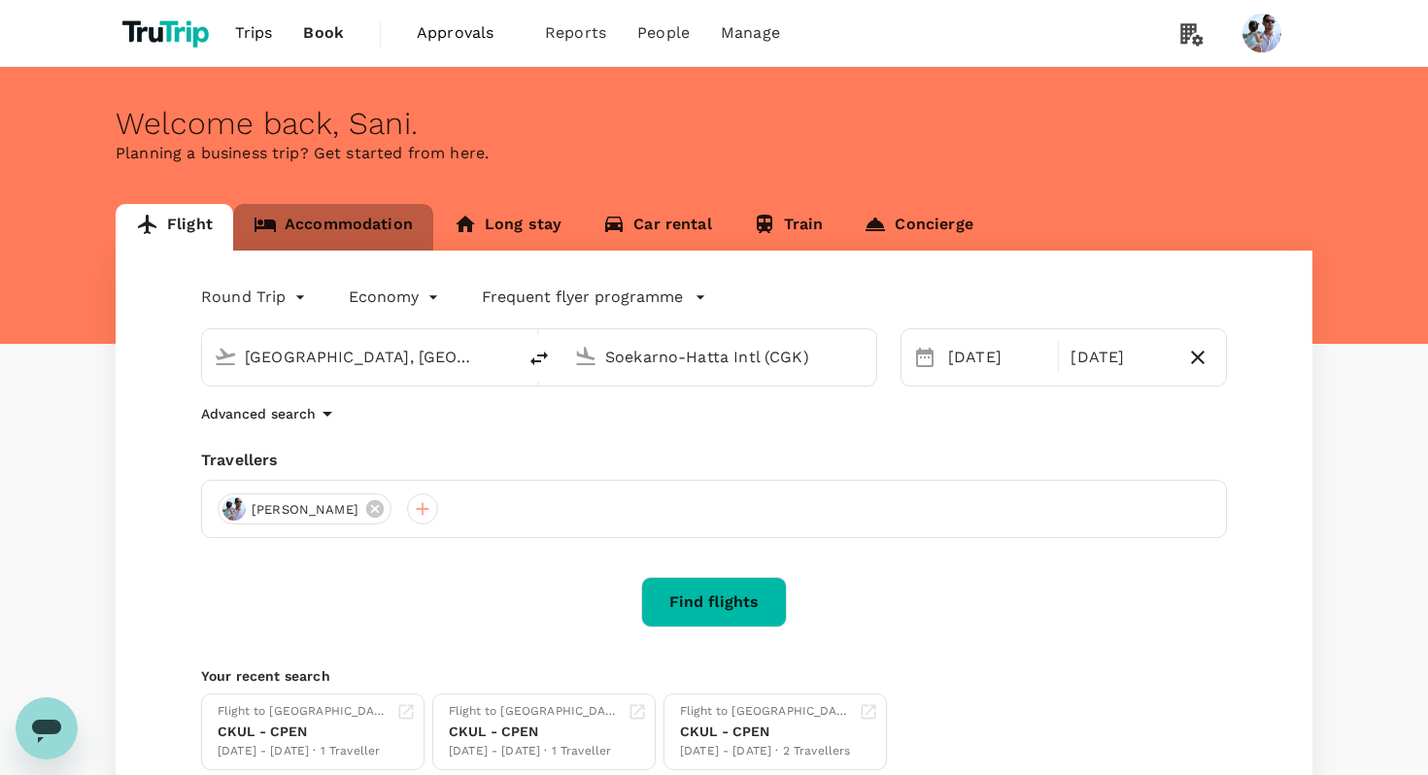
click at [330, 234] on link "Accommodation" at bounding box center [333, 227] width 200 height 47
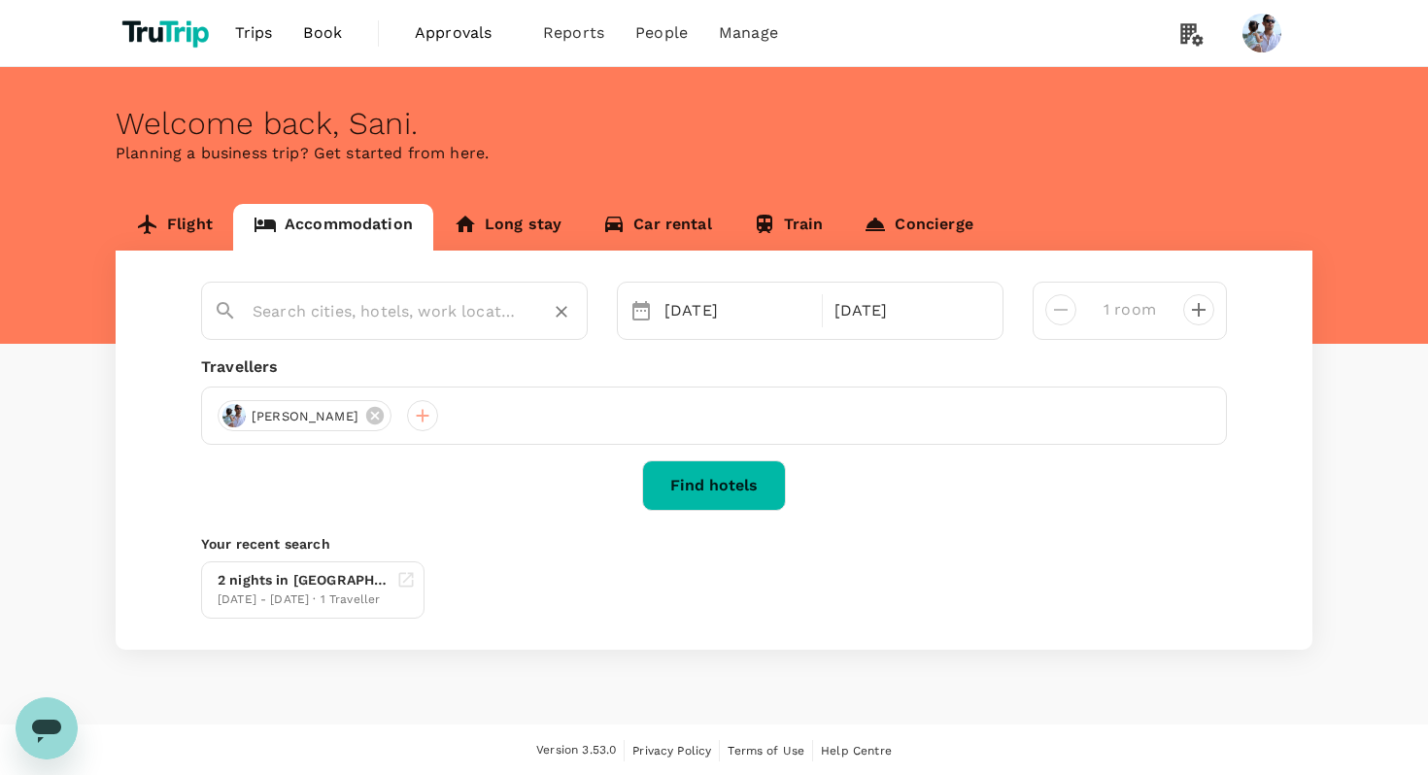
type input "Perth"
click at [421, 328] on div "Perth" at bounding box center [386, 304] width 377 height 51
click at [722, 491] on button "Find hotels" at bounding box center [714, 485] width 144 height 51
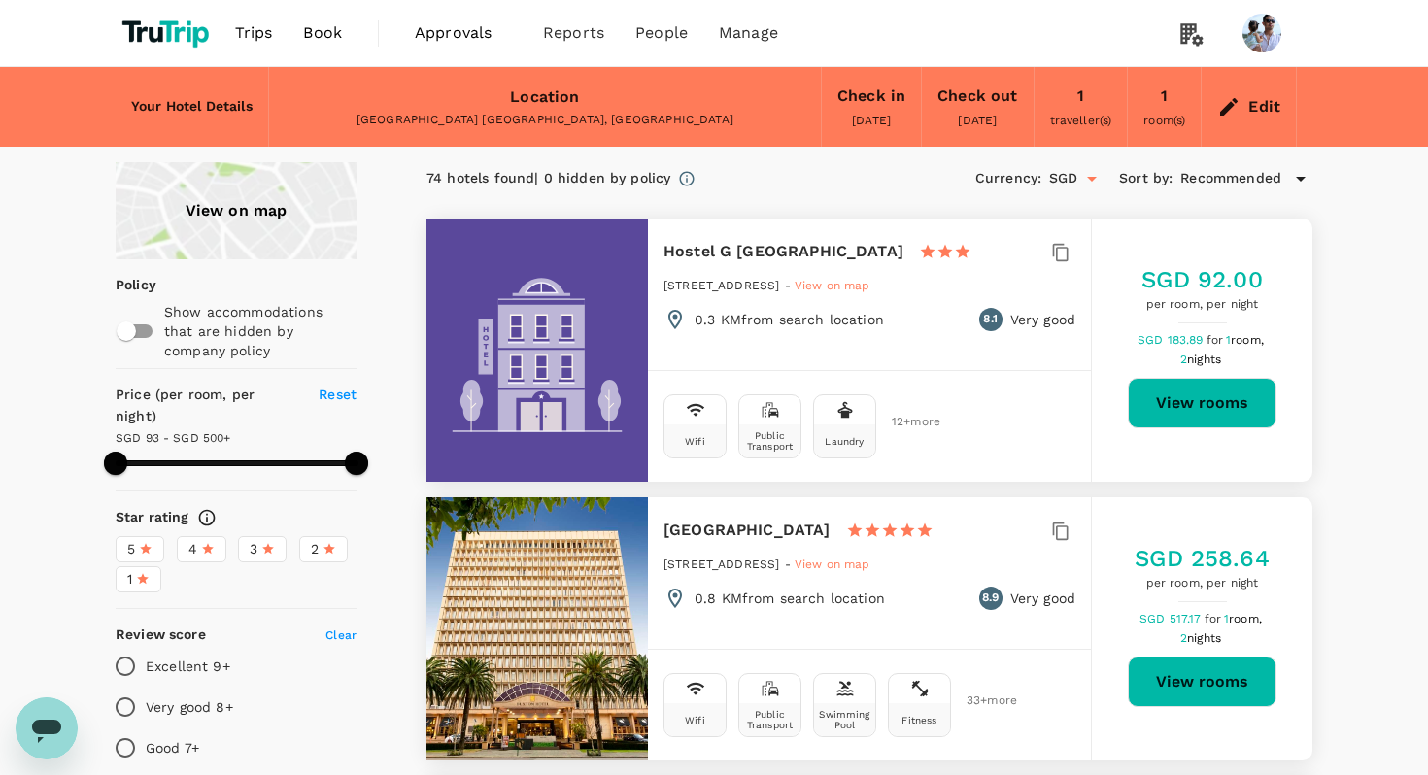
click at [1290, 426] on div "SGD 92.00 per room, per night SGD 183.89 for 1 room, 2 nights View rooms" at bounding box center [1202, 350] width 220 height 172
click at [1196, 413] on button "View rooms" at bounding box center [1202, 403] width 149 height 51
click at [1200, 287] on h5 "SGD 92.00" at bounding box center [1201, 279] width 120 height 31
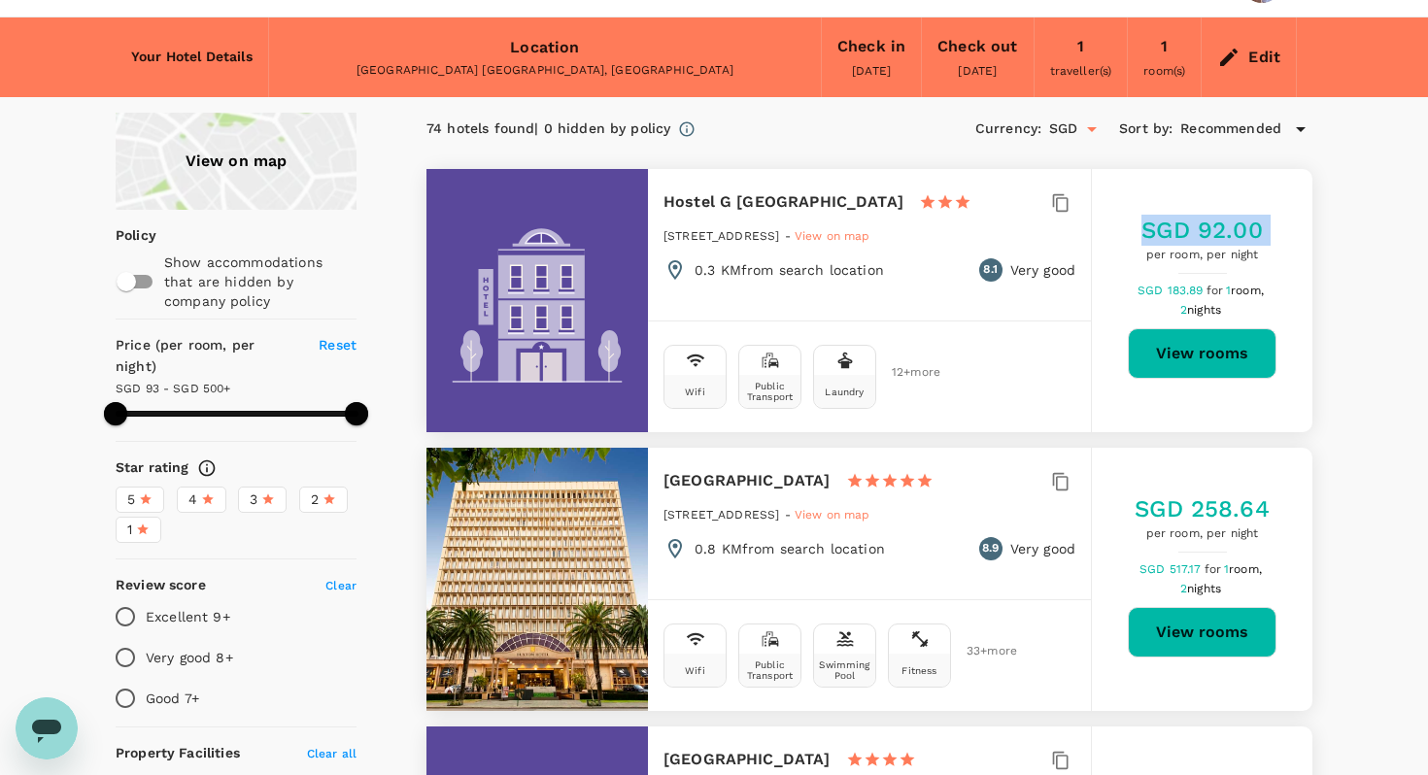
scroll to position [130, 0]
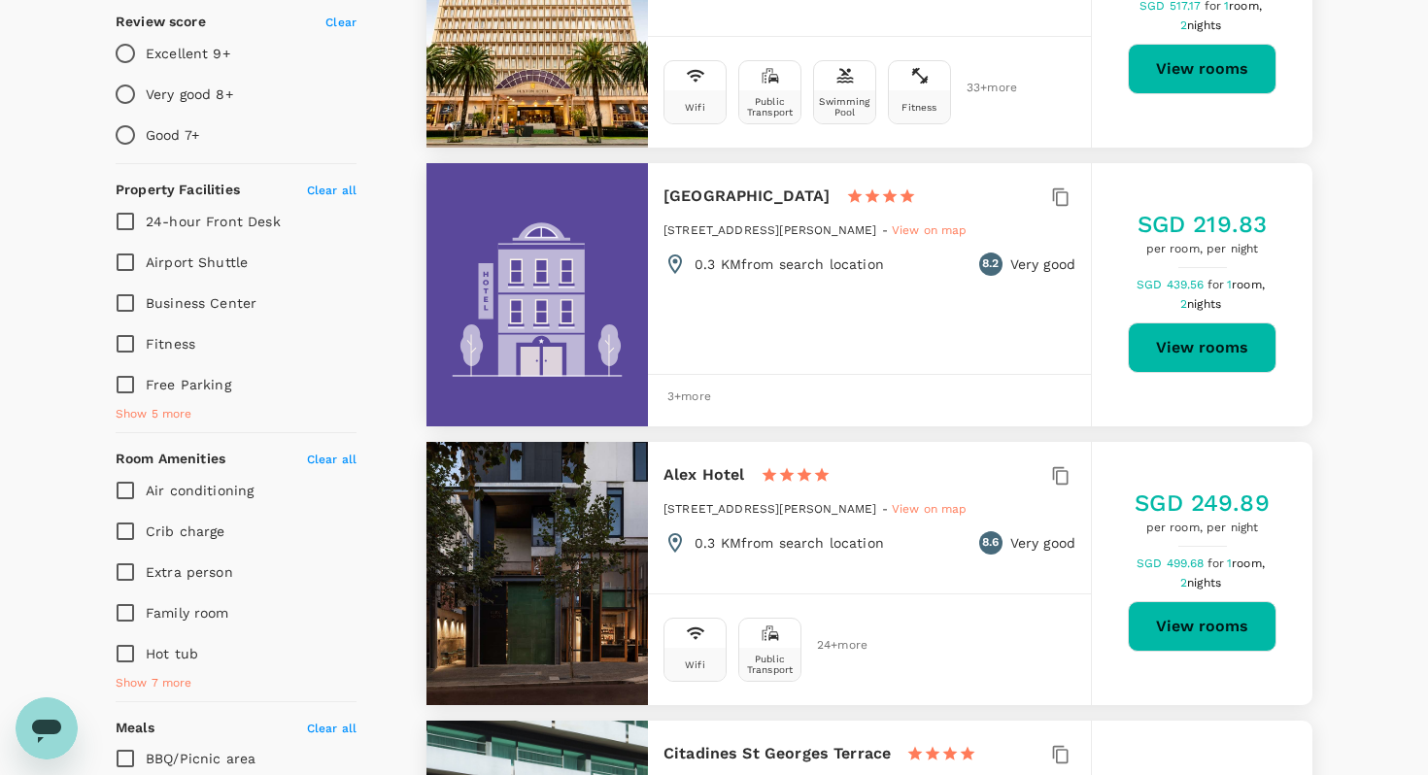
scroll to position [0, 0]
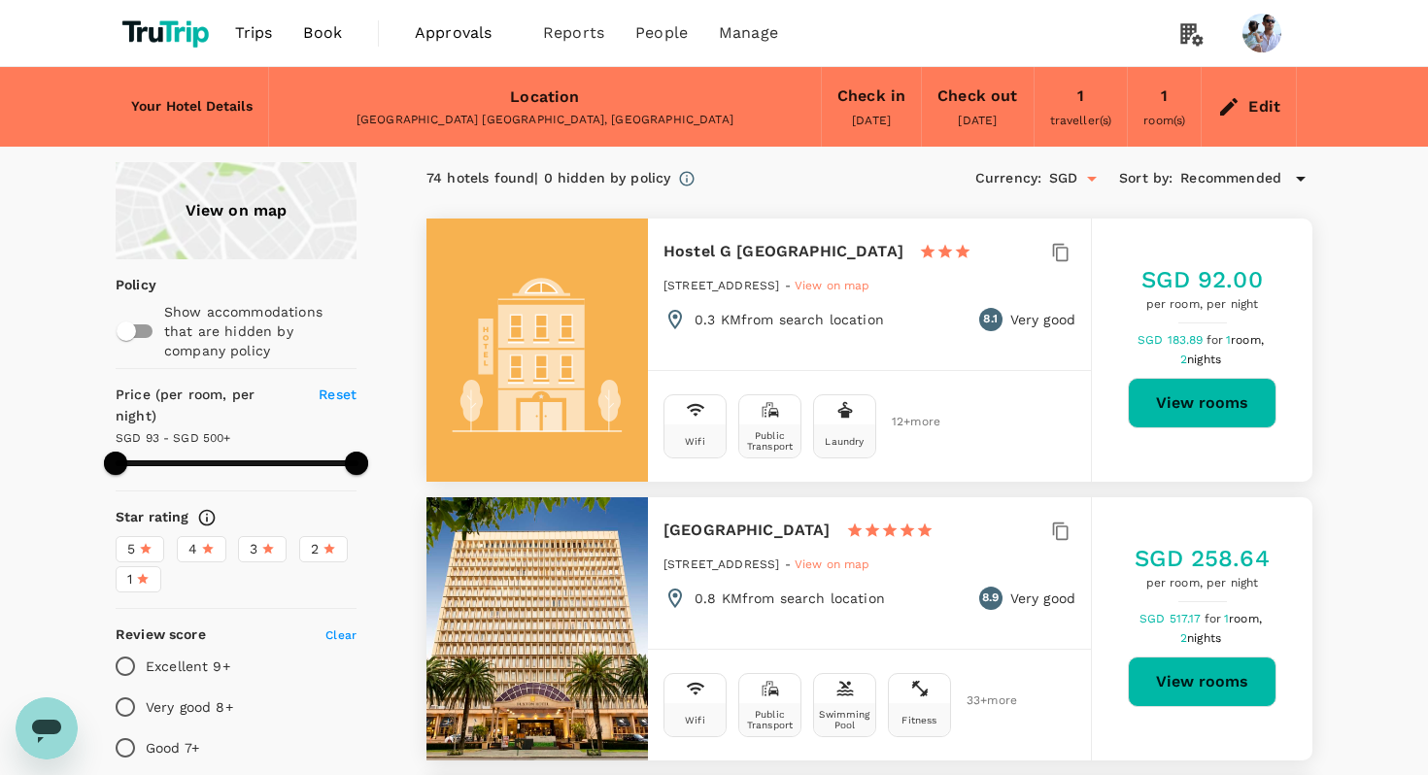
type input "499.75"
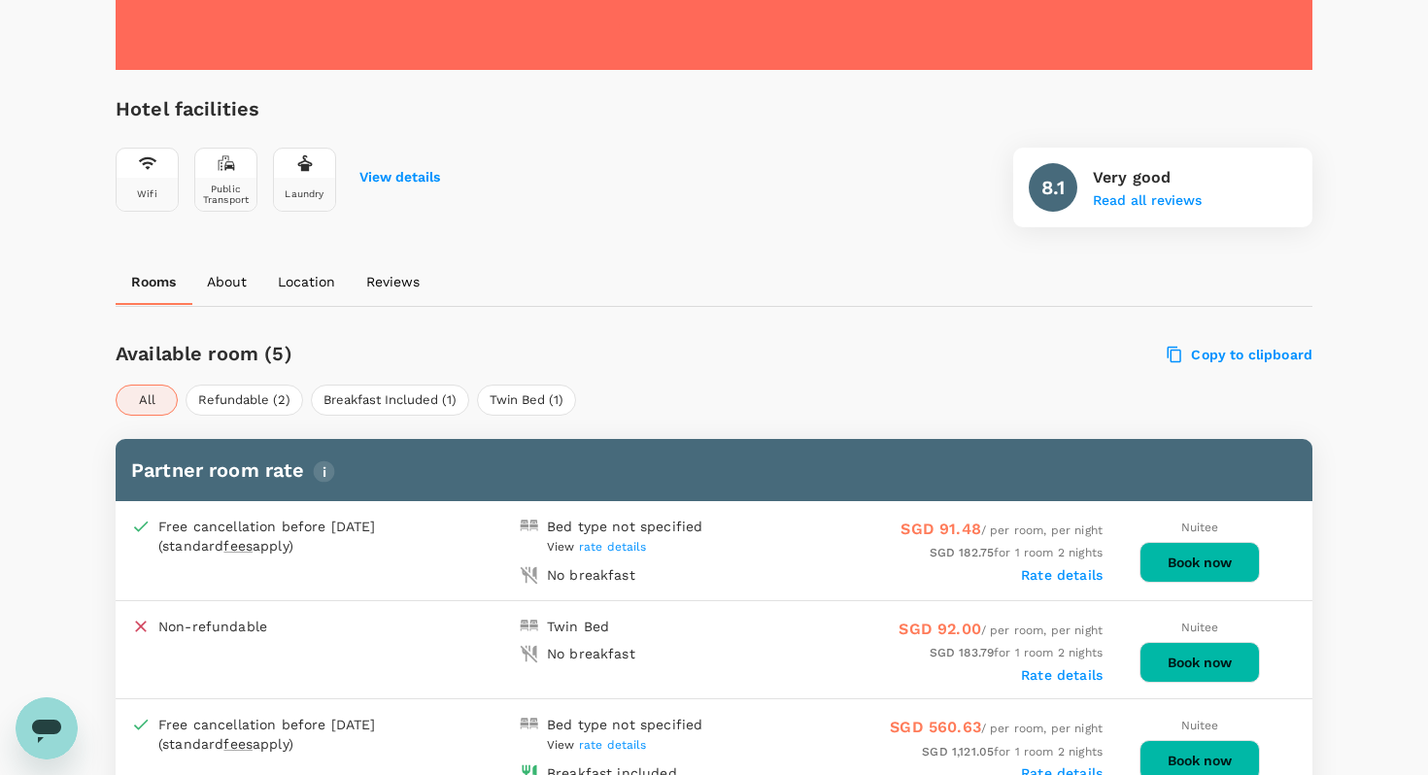
scroll to position [525, 0]
